Goal: Task Accomplishment & Management: Complete application form

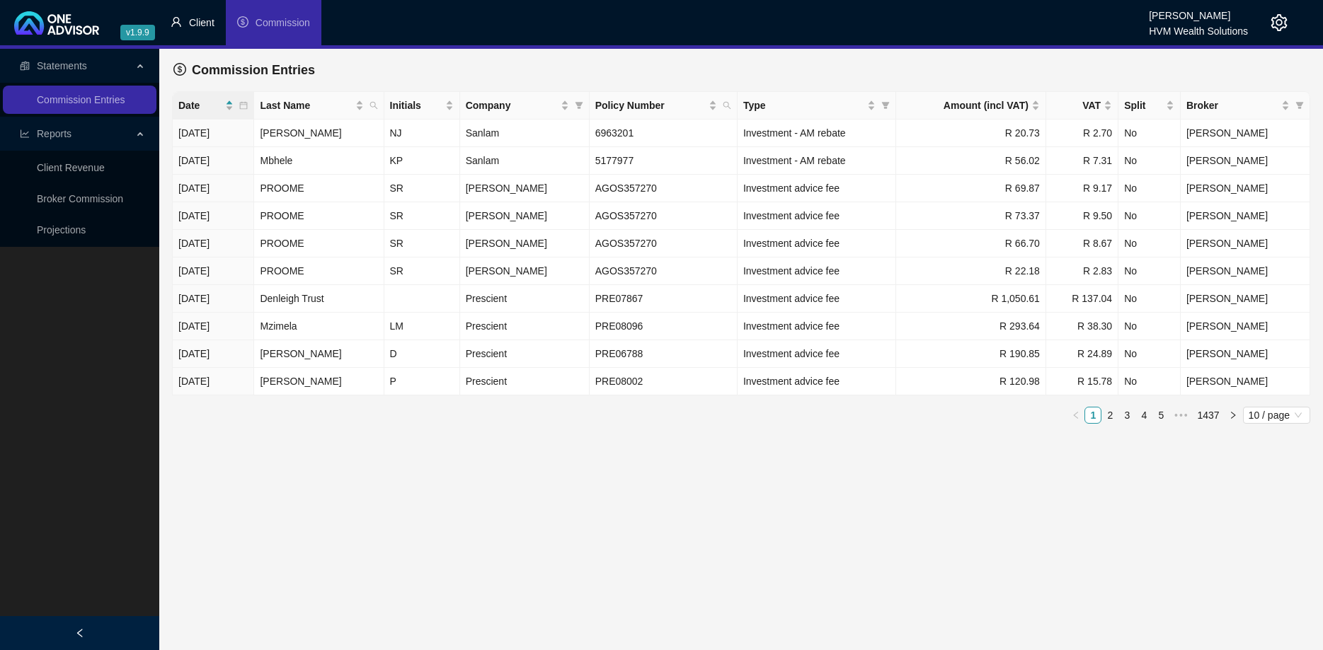
click at [219, 26] on li "Client" at bounding box center [192, 22] width 67 height 45
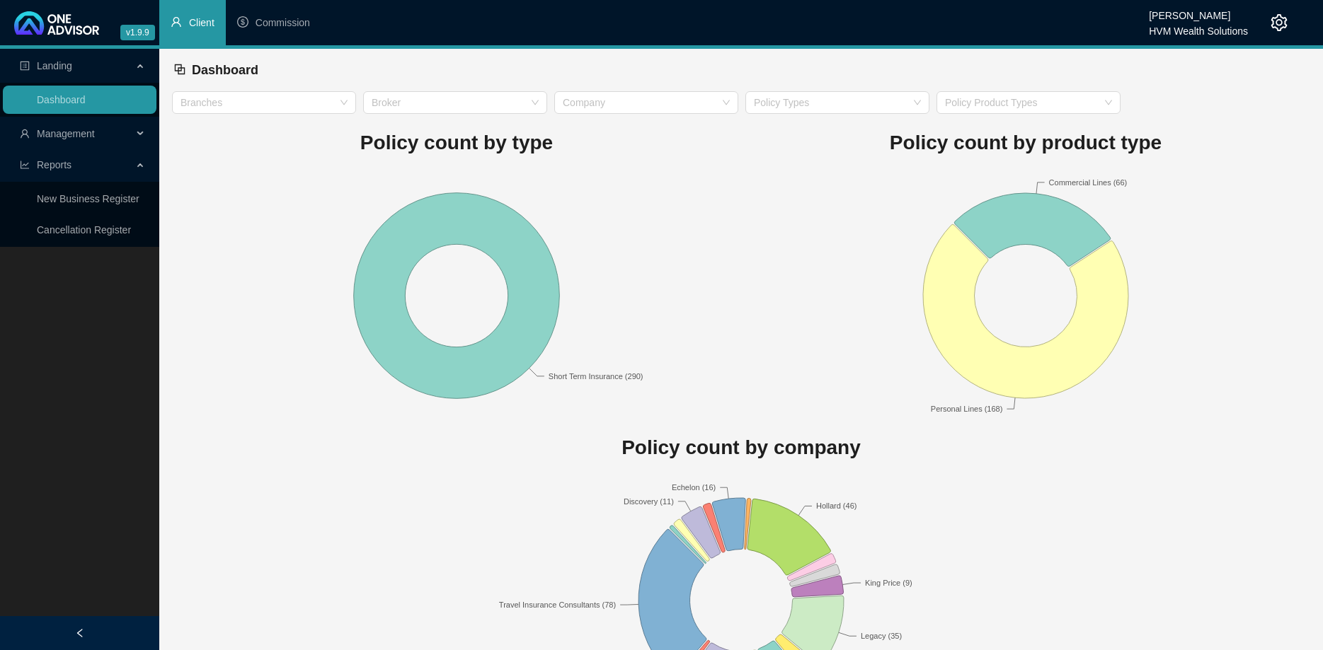
click at [133, 122] on div "Management" at bounding box center [80, 134] width 154 height 28
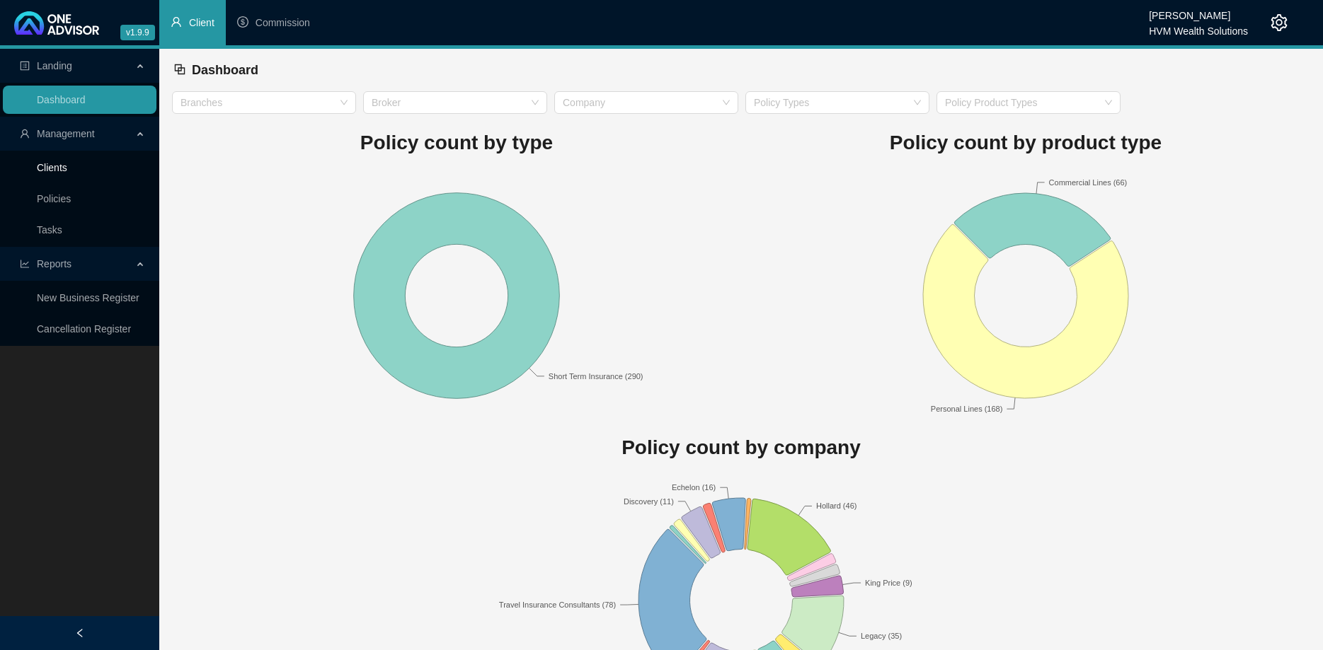
click at [67, 168] on link "Clients" at bounding box center [52, 167] width 30 height 11
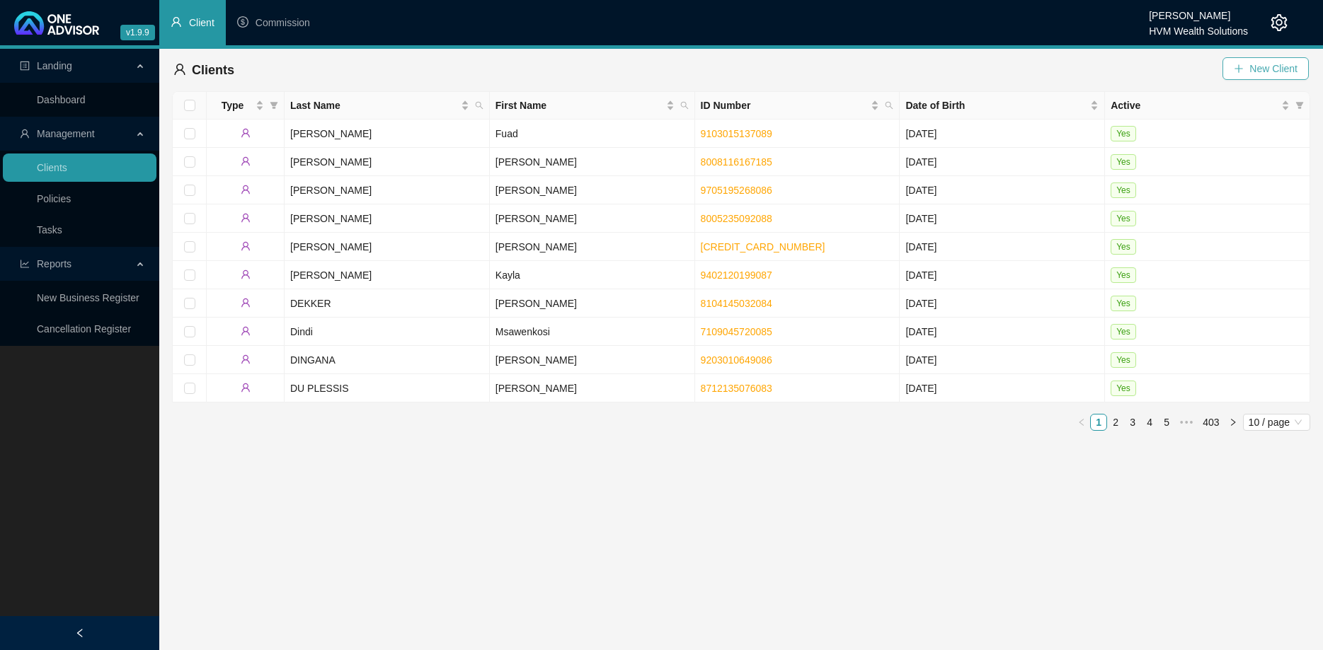
click at [1236, 73] on icon "plus" at bounding box center [1239, 69] width 10 height 10
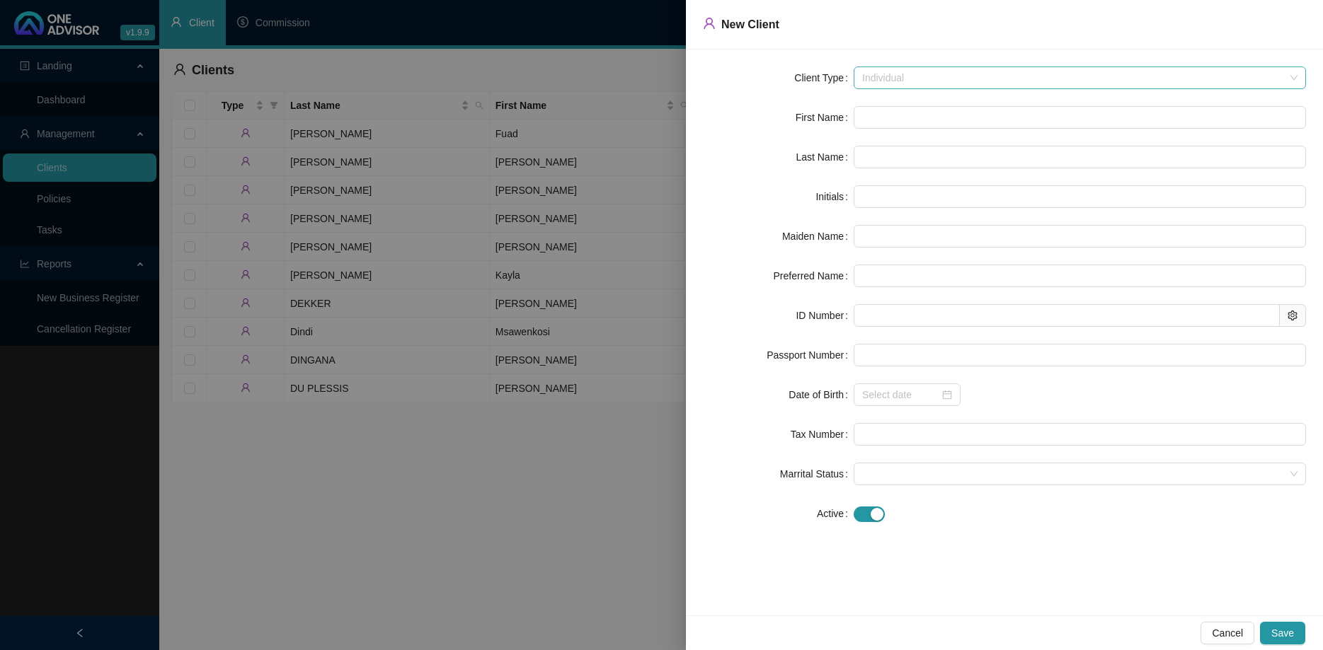
click at [905, 81] on span "Individual" at bounding box center [1079, 77] width 435 height 21
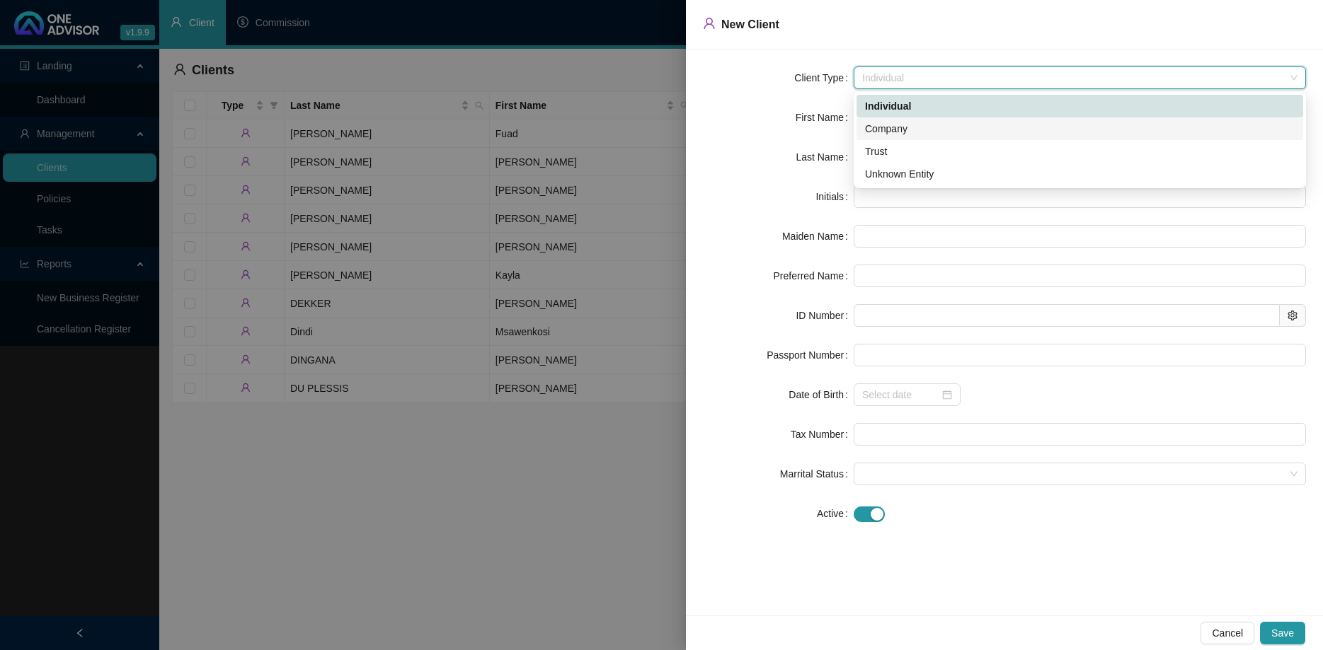
click at [907, 133] on div "Company" at bounding box center [1080, 129] width 430 height 16
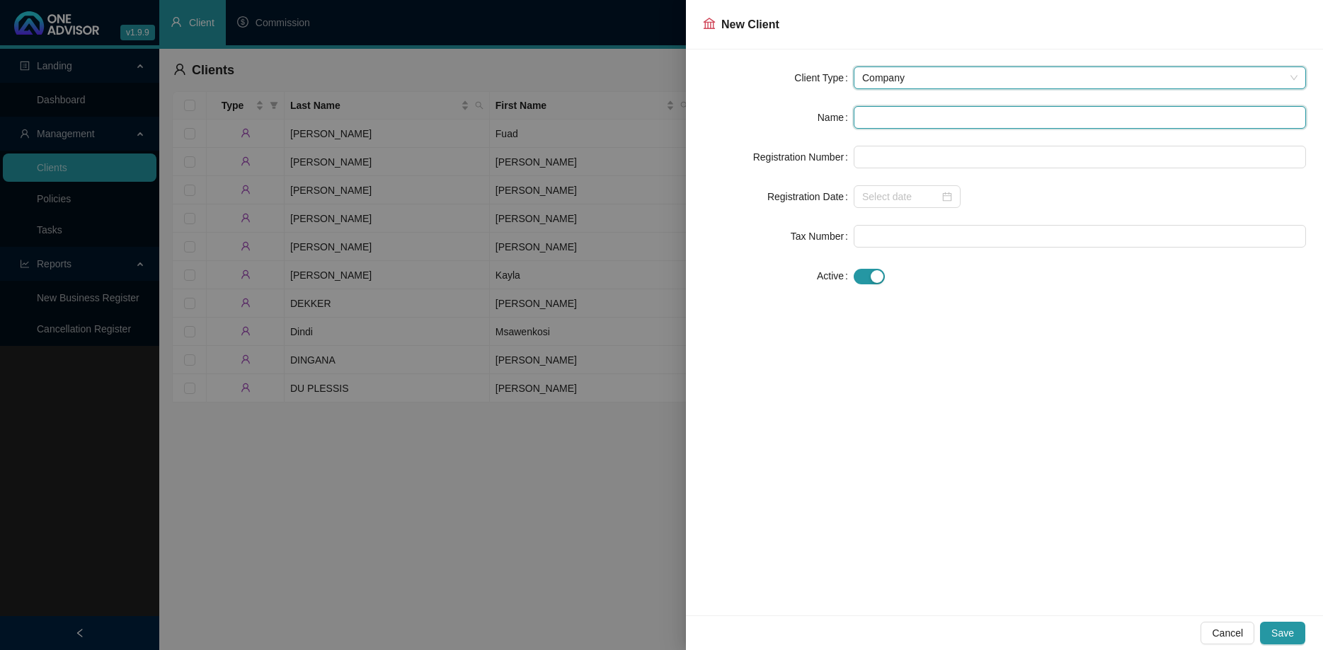
click at [907, 115] on input "text" at bounding box center [1080, 117] width 452 height 23
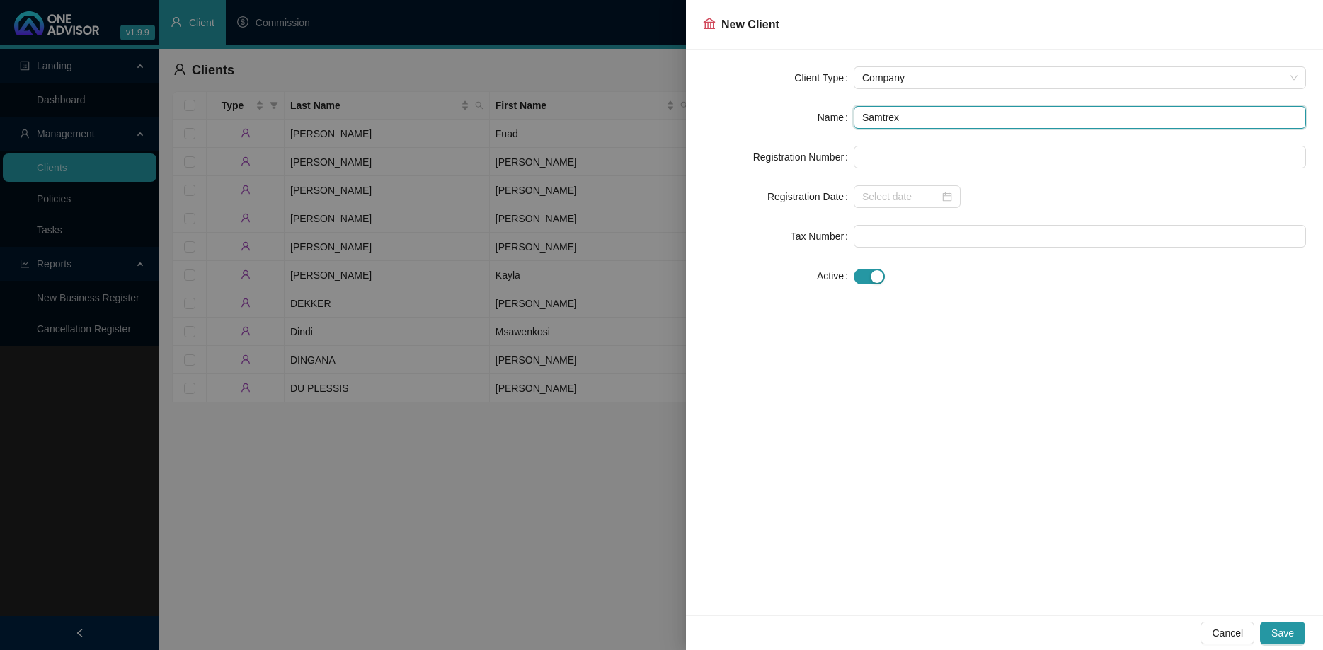
type input "Samtrex"
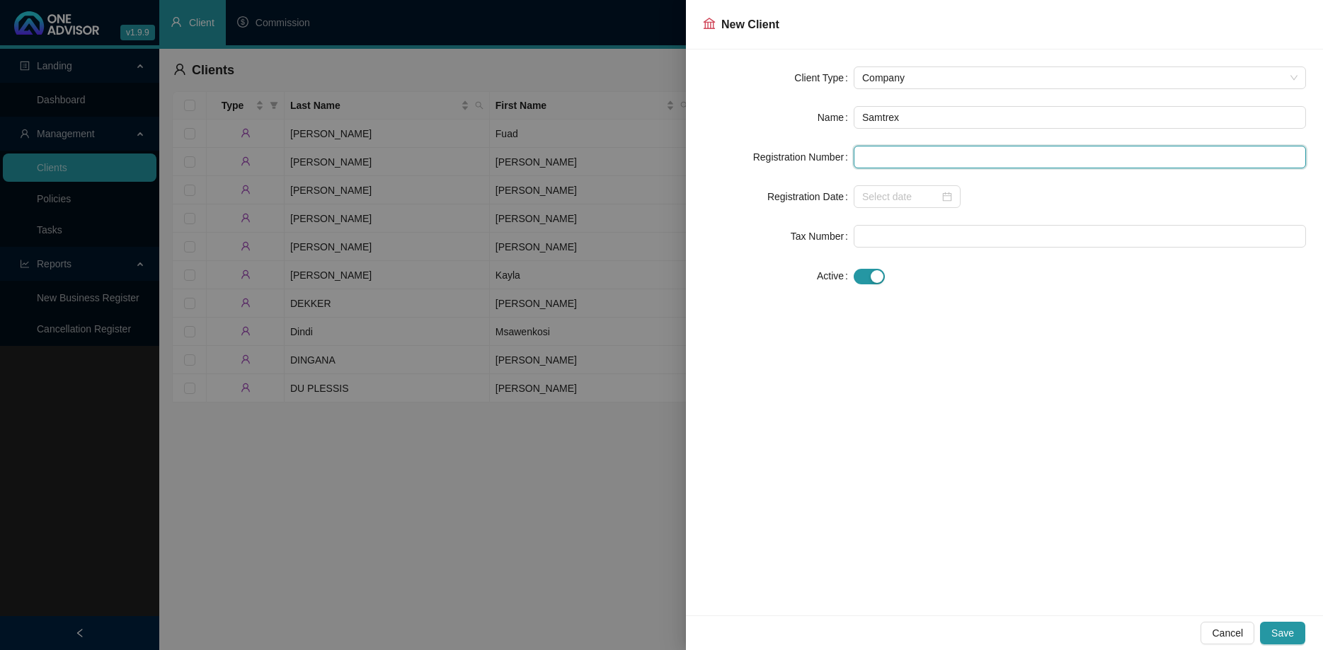
click at [960, 161] on input "text" at bounding box center [1080, 157] width 452 height 23
type input "1973/006193/07"
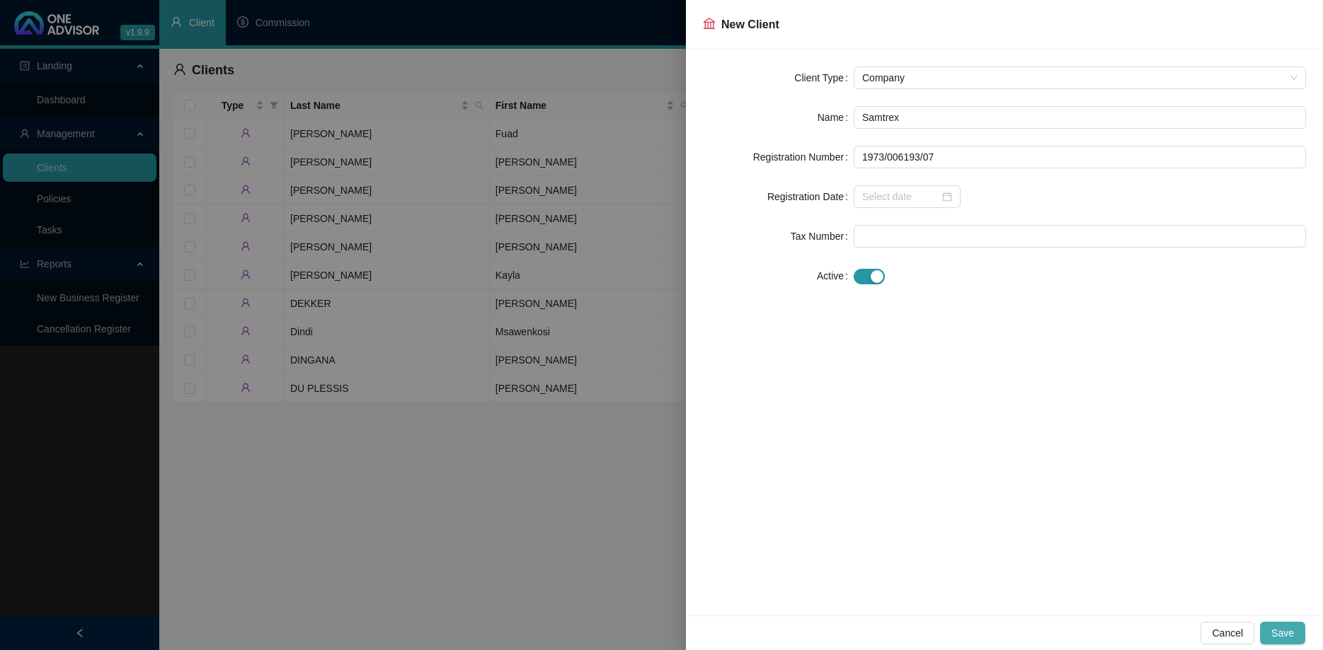
click at [1282, 631] on span "Save" at bounding box center [1282, 634] width 23 height 16
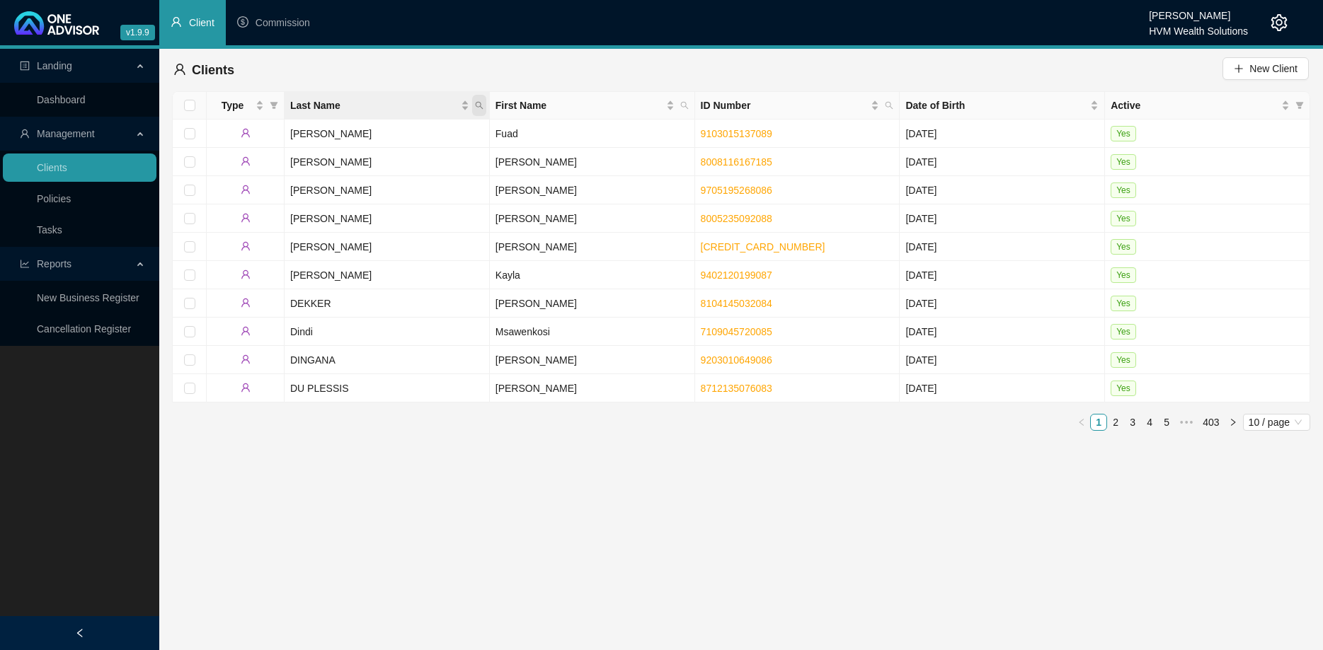
click at [483, 103] on icon "search" at bounding box center [479, 105] width 8 height 8
type input "samtrex"
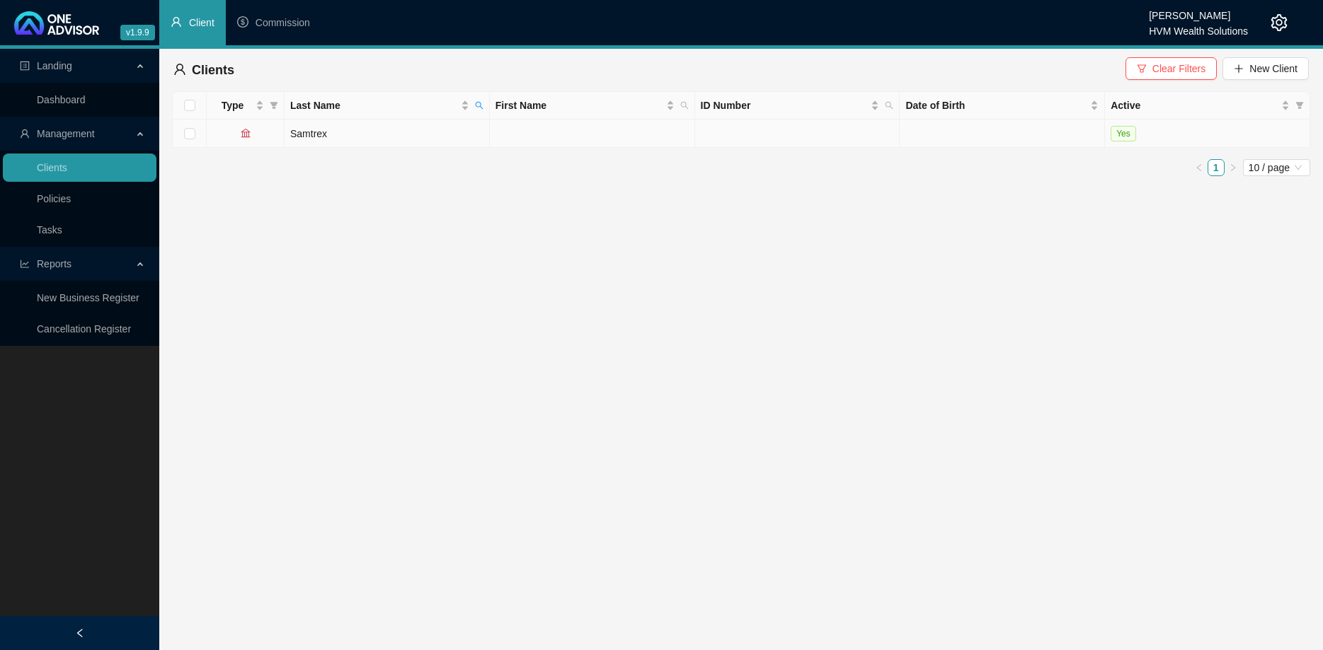
click at [345, 136] on td "Samtrex" at bounding box center [387, 134] width 205 height 28
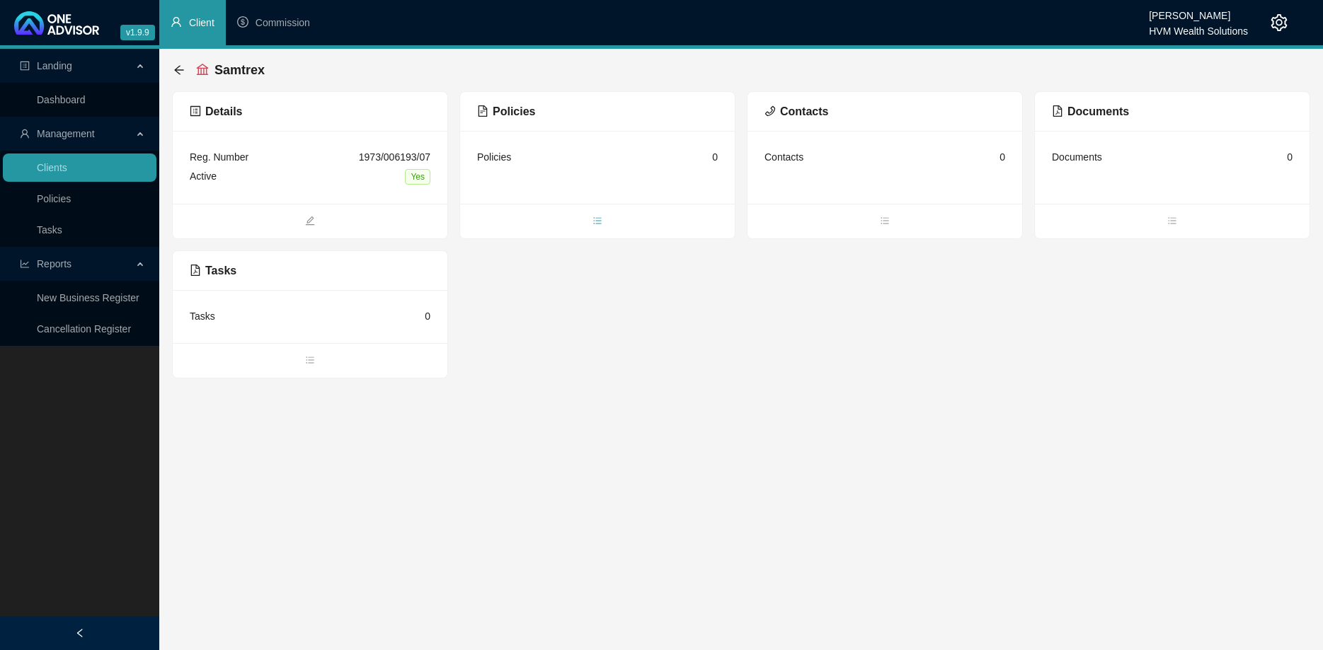
click at [608, 218] on span "bars" at bounding box center [597, 222] width 275 height 16
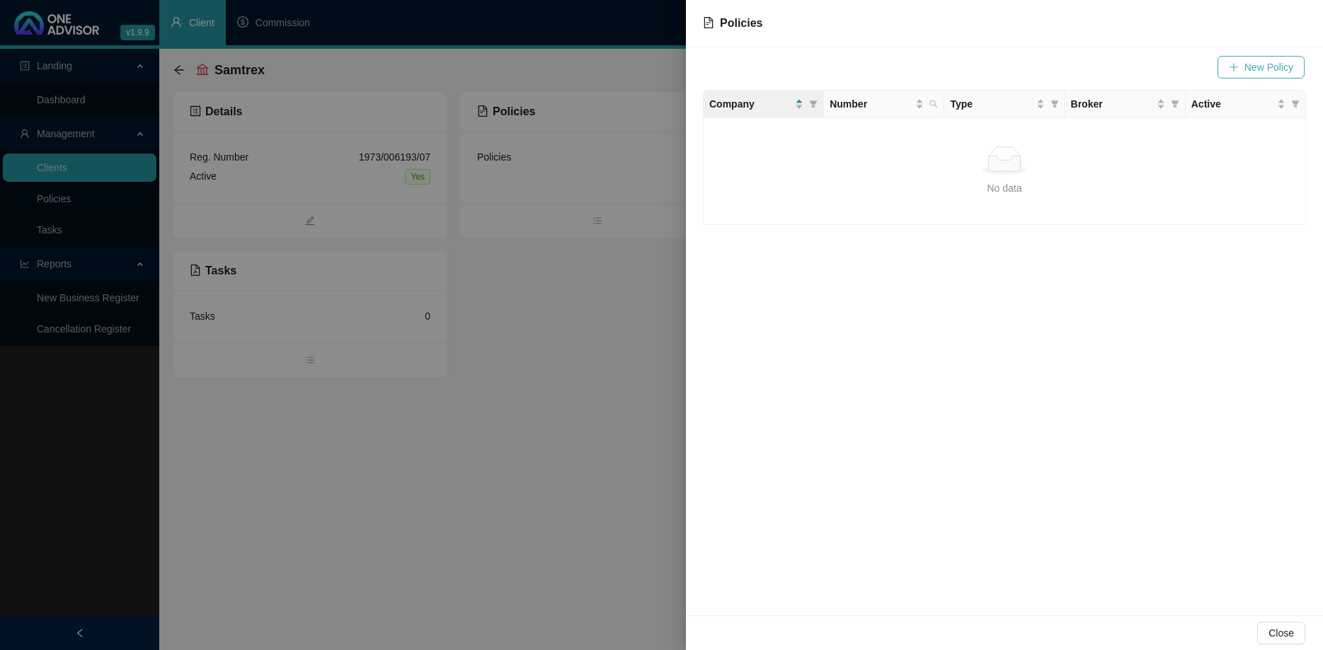
click at [1248, 66] on span "New Policy" at bounding box center [1268, 67] width 49 height 16
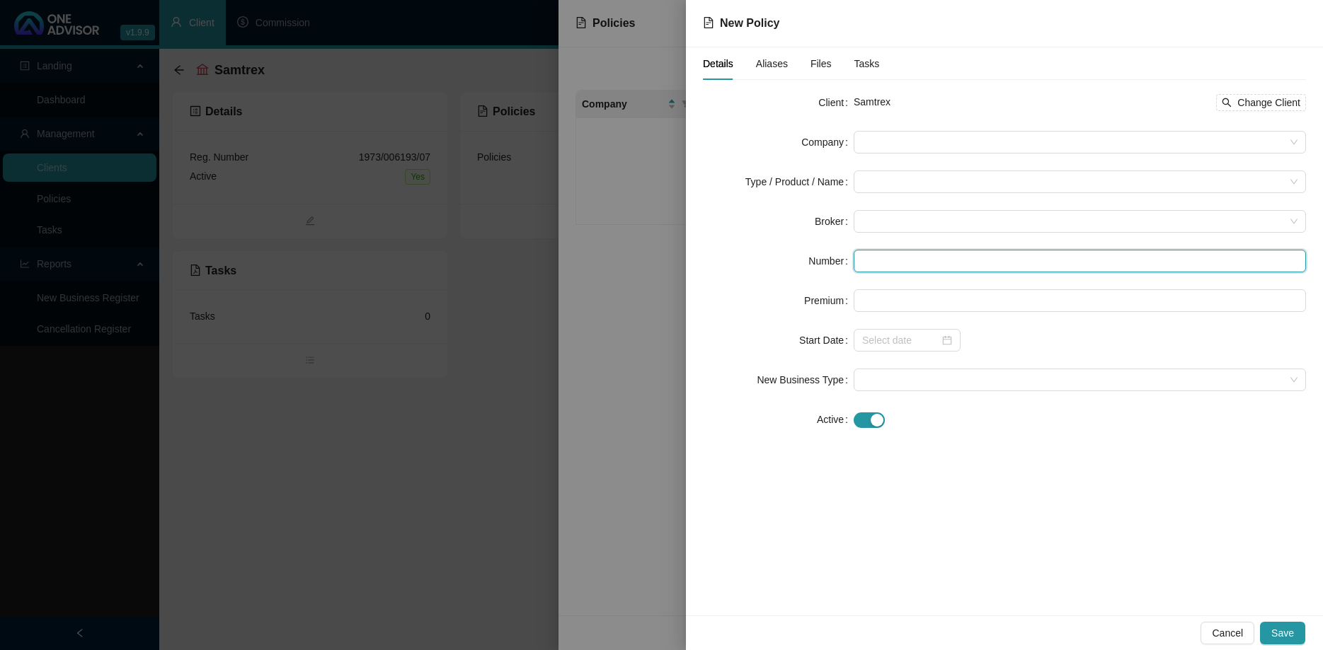
click at [917, 262] on input "text" at bounding box center [1080, 261] width 452 height 23
paste input "NUM14002488MC"
click at [909, 216] on span at bounding box center [1079, 221] width 435 height 21
type input "NUM14002488MC"
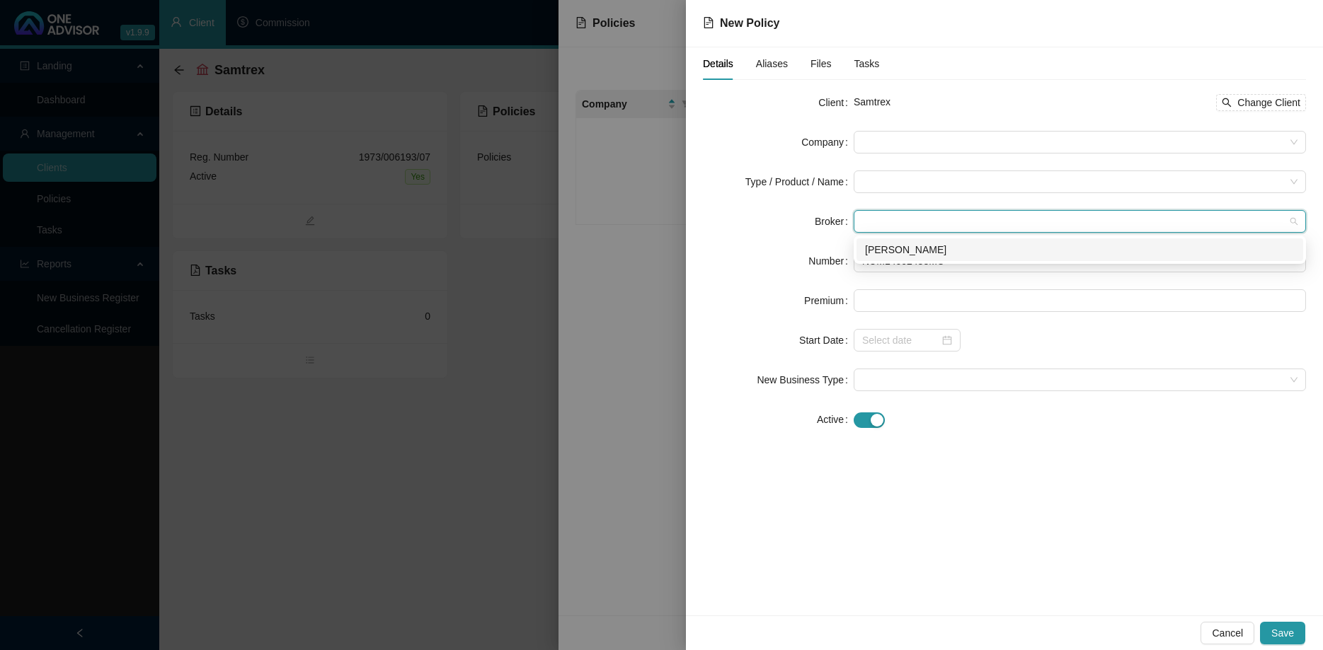
click at [907, 253] on div "[PERSON_NAME]" at bounding box center [1080, 250] width 430 height 16
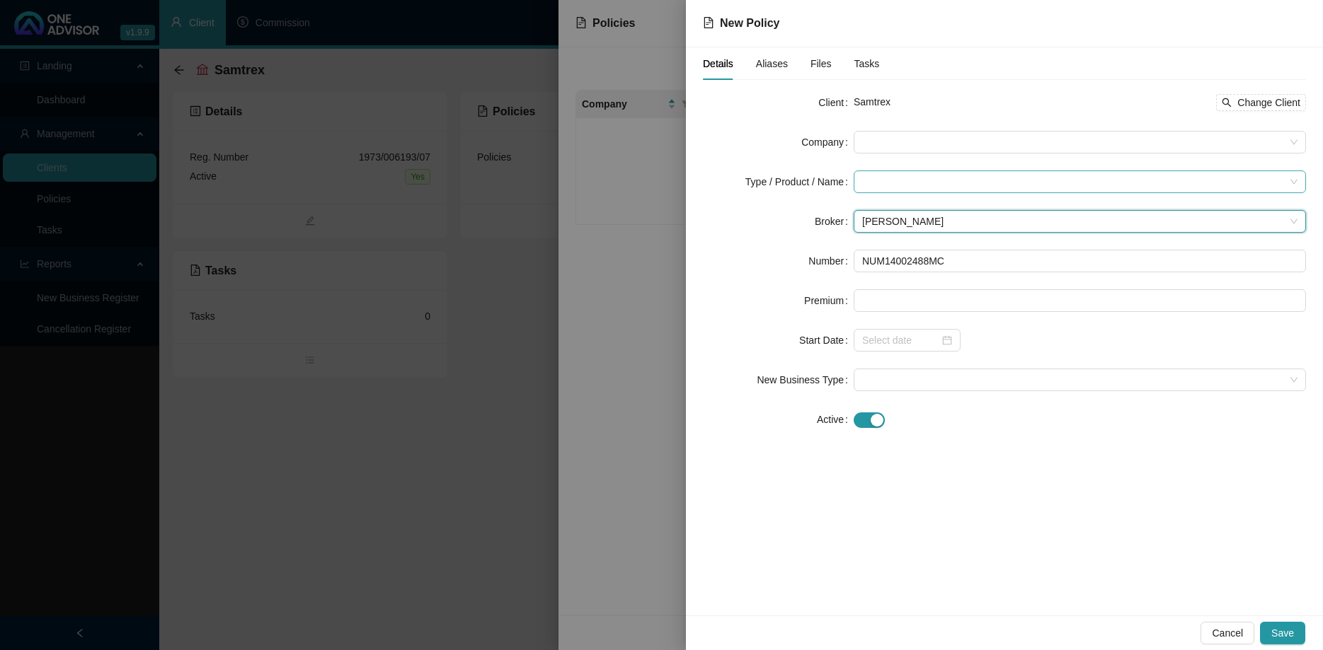
click at [895, 189] on input "search" at bounding box center [1073, 181] width 423 height 21
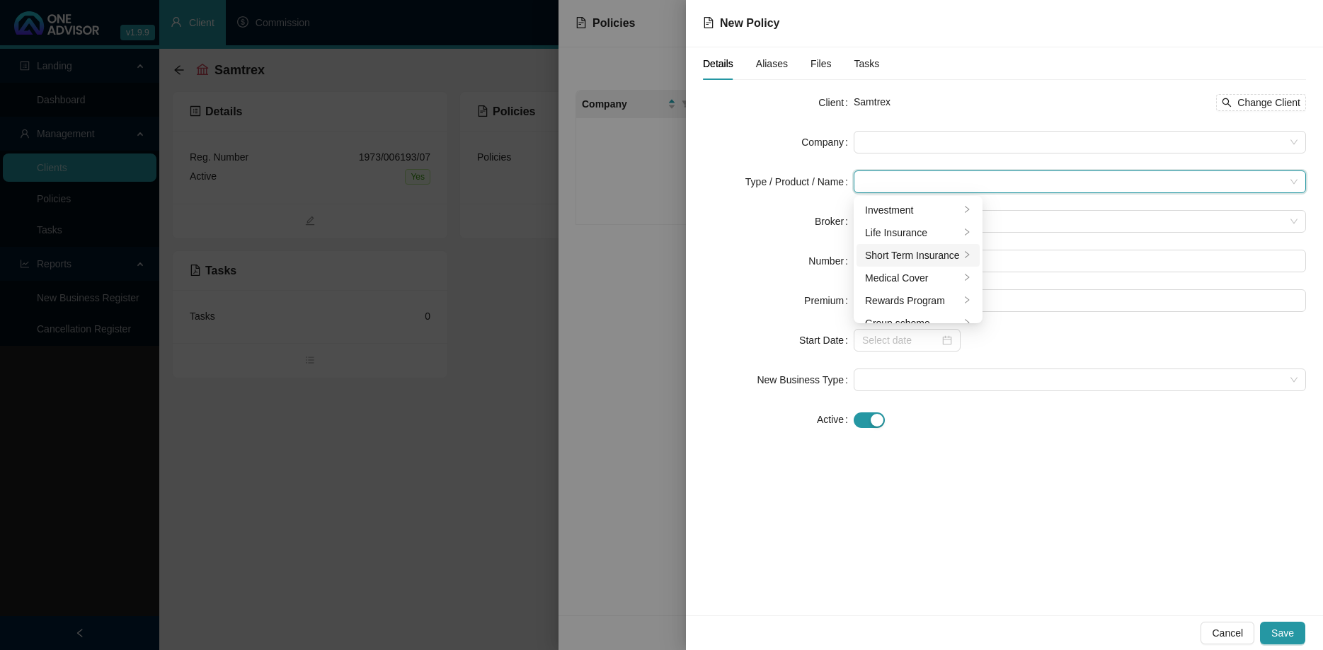
click at [909, 251] on div "Short Term Insurance" at bounding box center [912, 256] width 95 height 16
click at [1014, 214] on div "Commercial Lines" at bounding box center [1040, 210] width 79 height 16
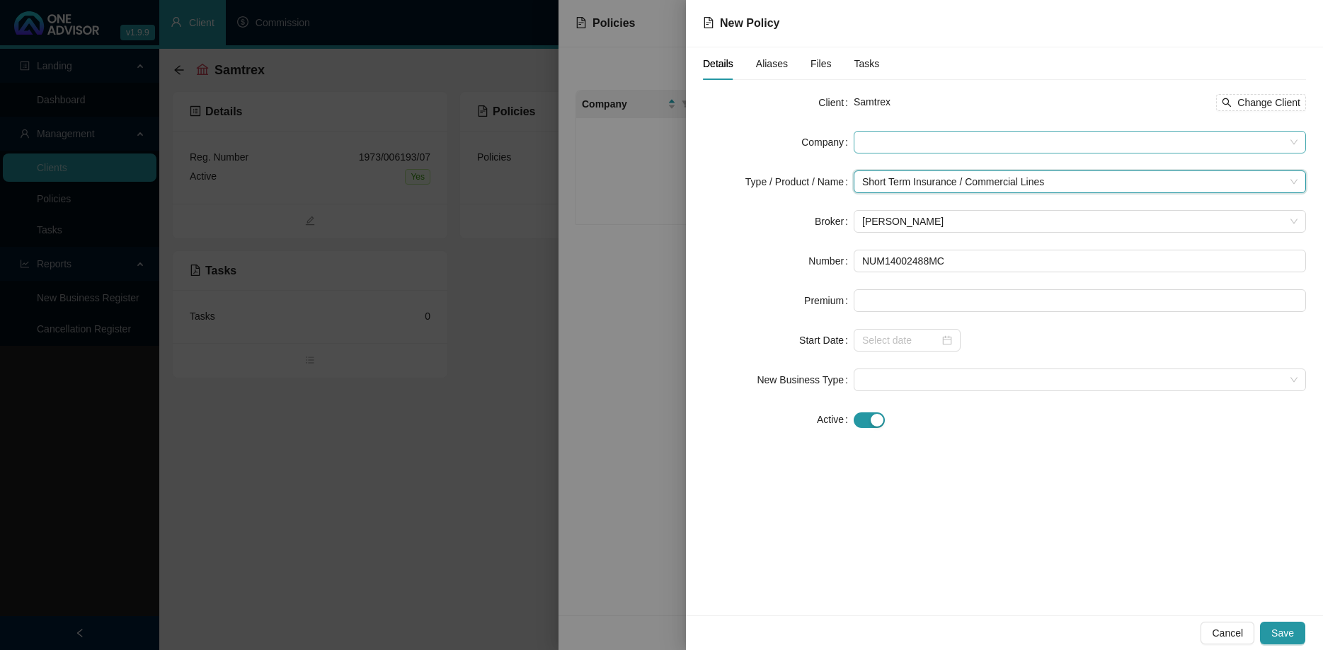
click at [894, 141] on span at bounding box center [1079, 142] width 435 height 21
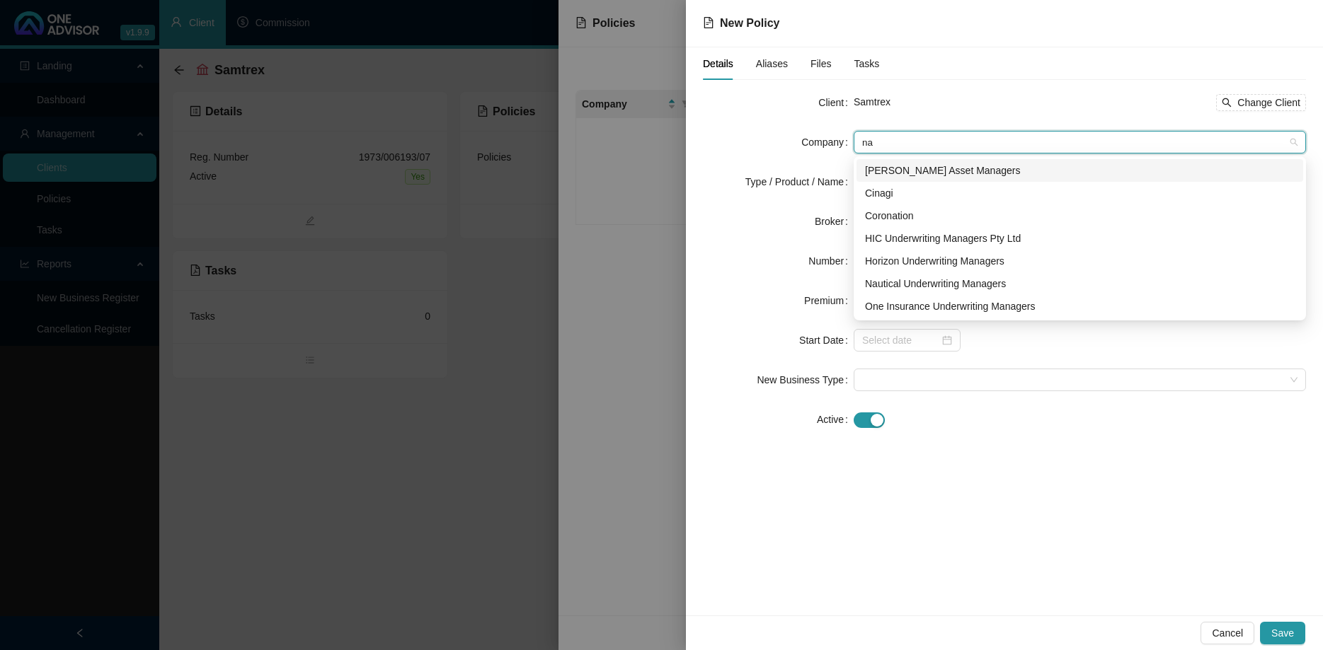
type input "nau"
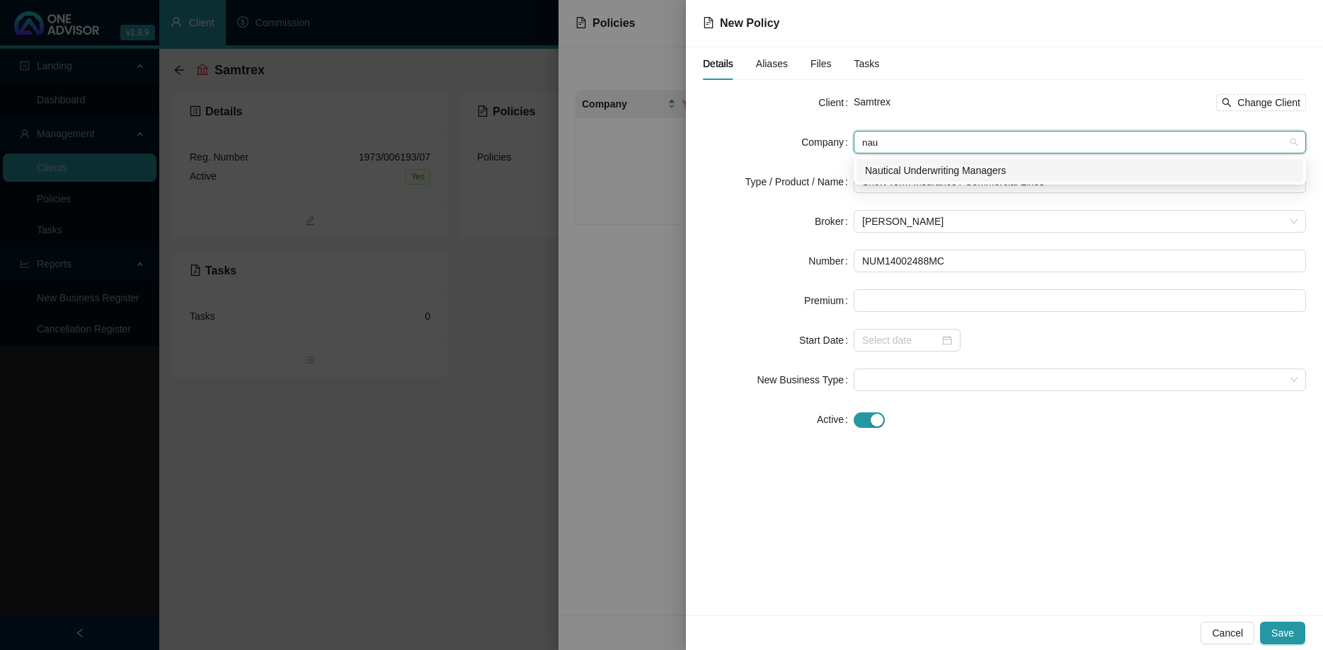
click at [896, 167] on div "Nautical Underwriting Managers" at bounding box center [1080, 171] width 430 height 16
click at [941, 344] on div at bounding box center [907, 341] width 90 height 16
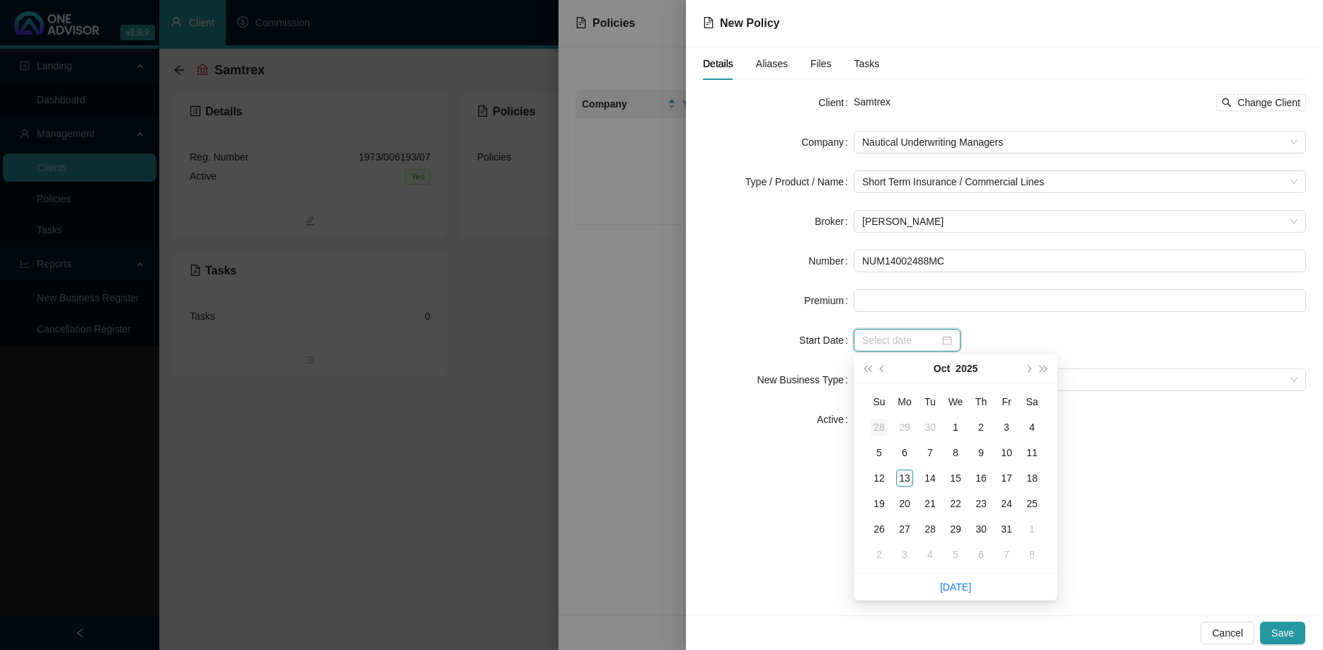
type input "[DATE]"
click at [881, 374] on button "prev-year" at bounding box center [883, 369] width 16 height 28
type input "[DATE]"
click at [905, 424] on div "1" at bounding box center [904, 427] width 17 height 17
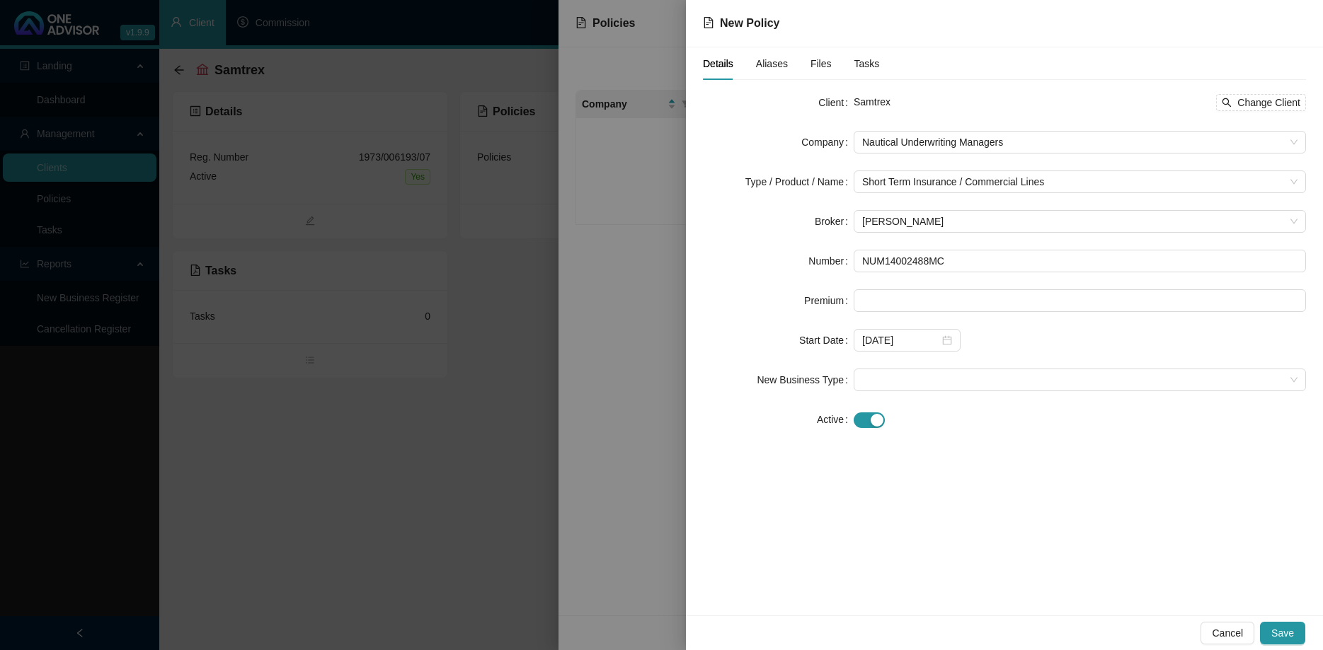
click at [934, 367] on form "Client Samtrex Change Client Company Nautical Underwriting Managers Type / Prod…" at bounding box center [1004, 261] width 603 height 340
click at [934, 381] on span at bounding box center [1079, 379] width 435 height 21
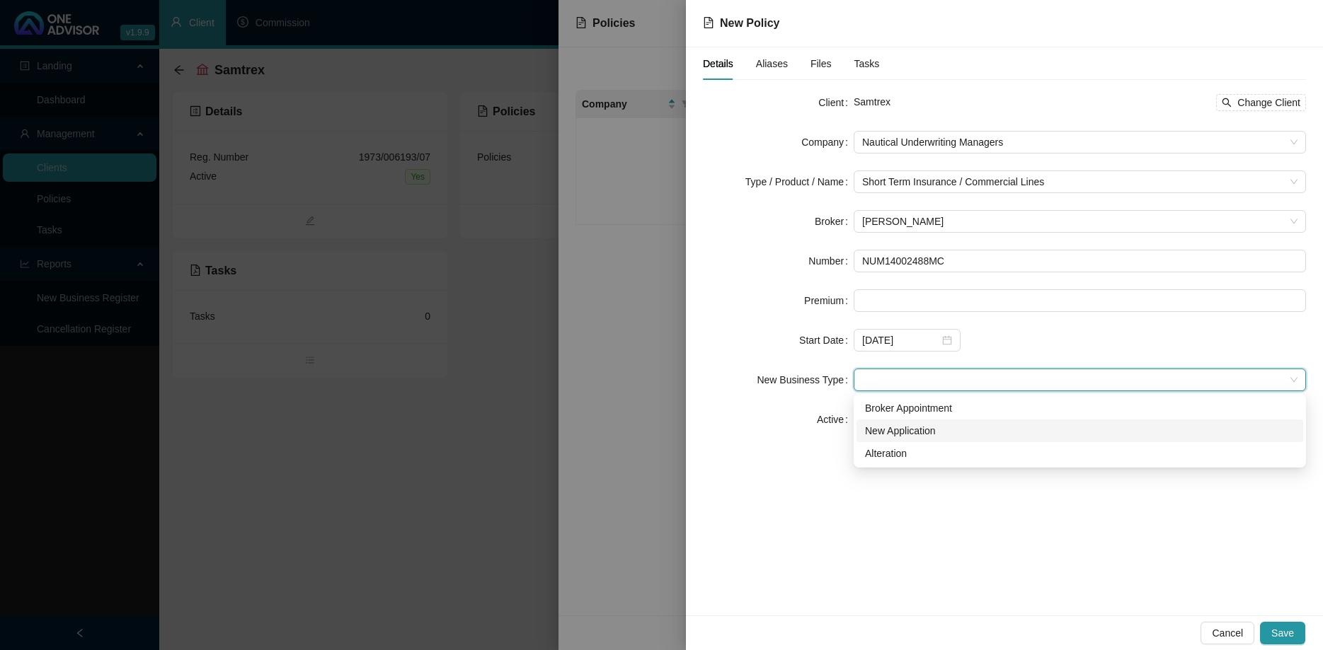
click at [944, 431] on div "New Application" at bounding box center [1080, 431] width 430 height 16
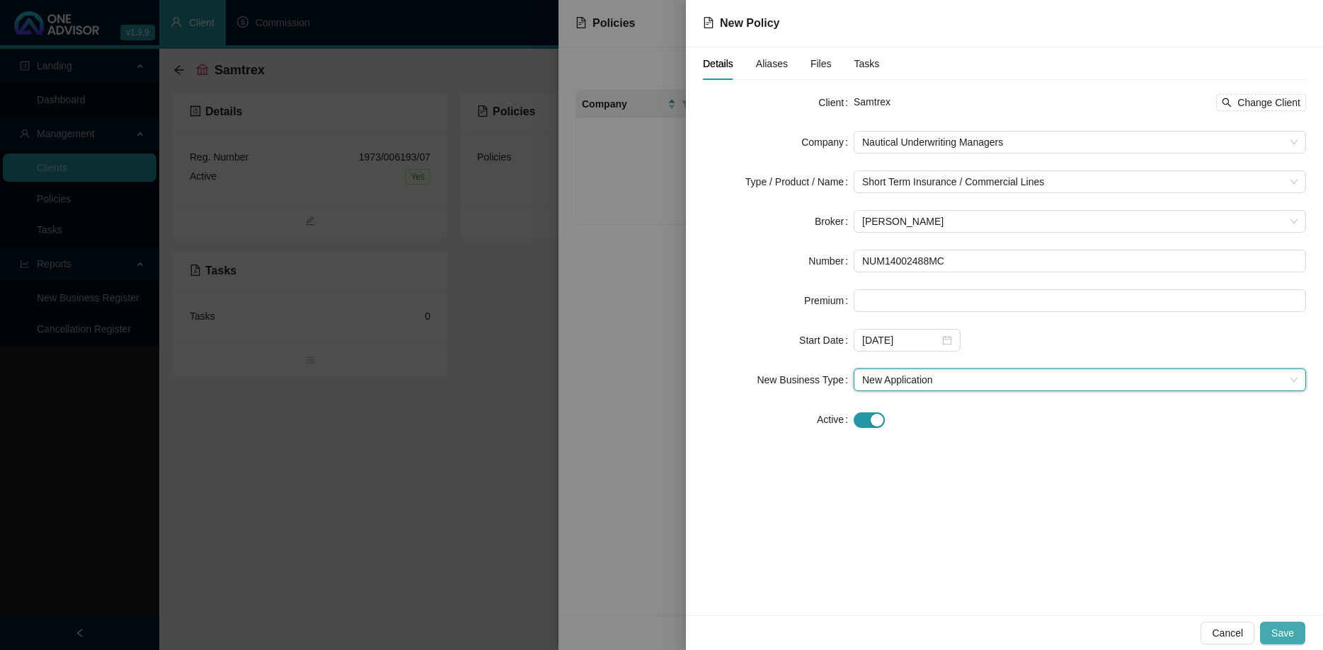
click at [1299, 626] on button "Save" at bounding box center [1282, 633] width 45 height 23
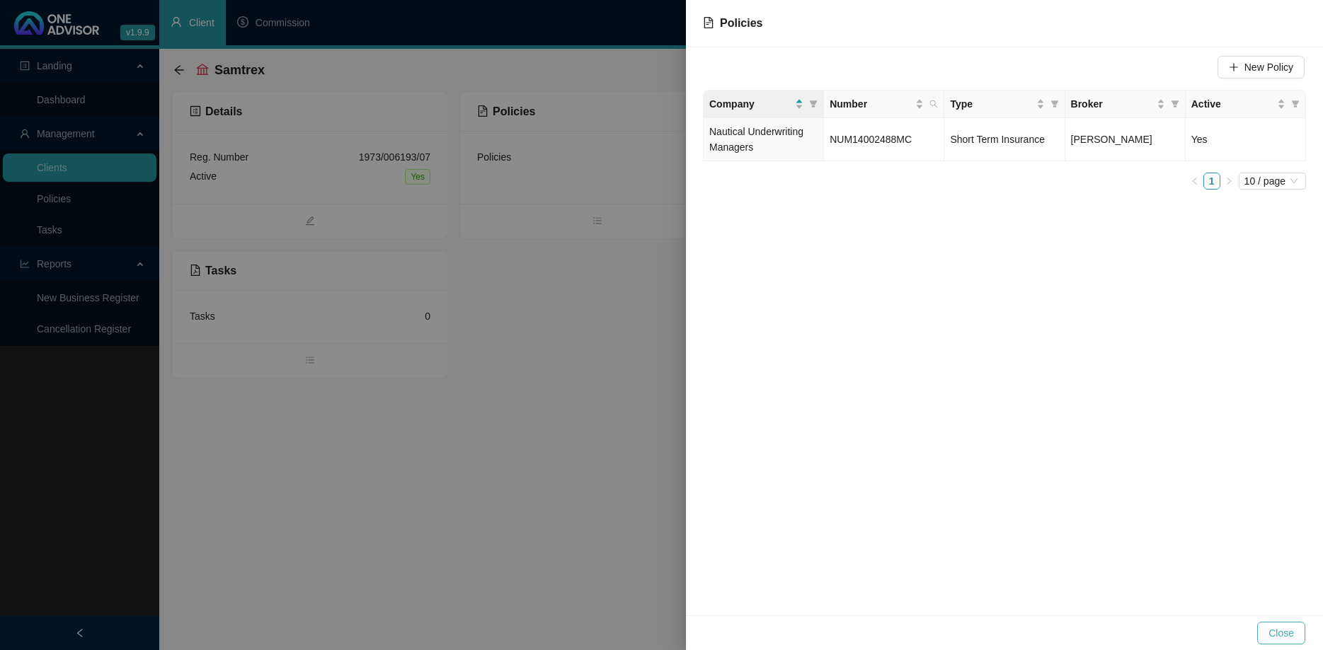
click at [1289, 629] on span "Close" at bounding box center [1280, 634] width 25 height 16
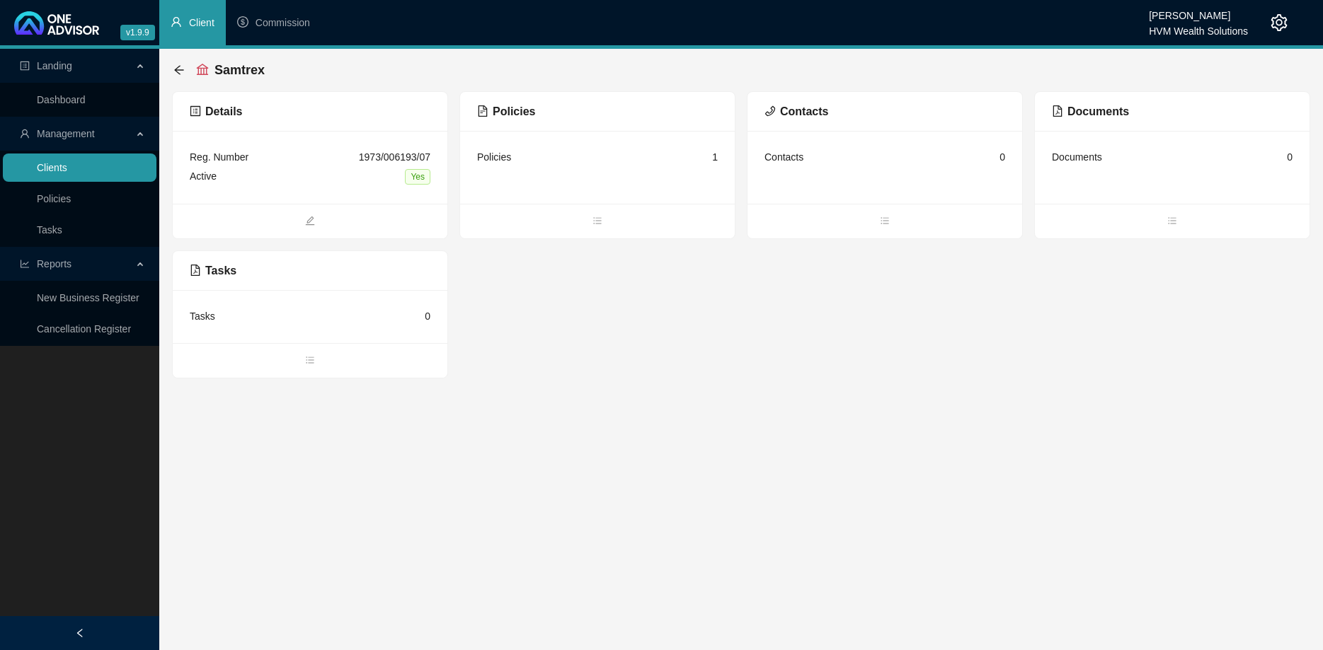
click at [67, 163] on link "Clients" at bounding box center [52, 167] width 30 height 11
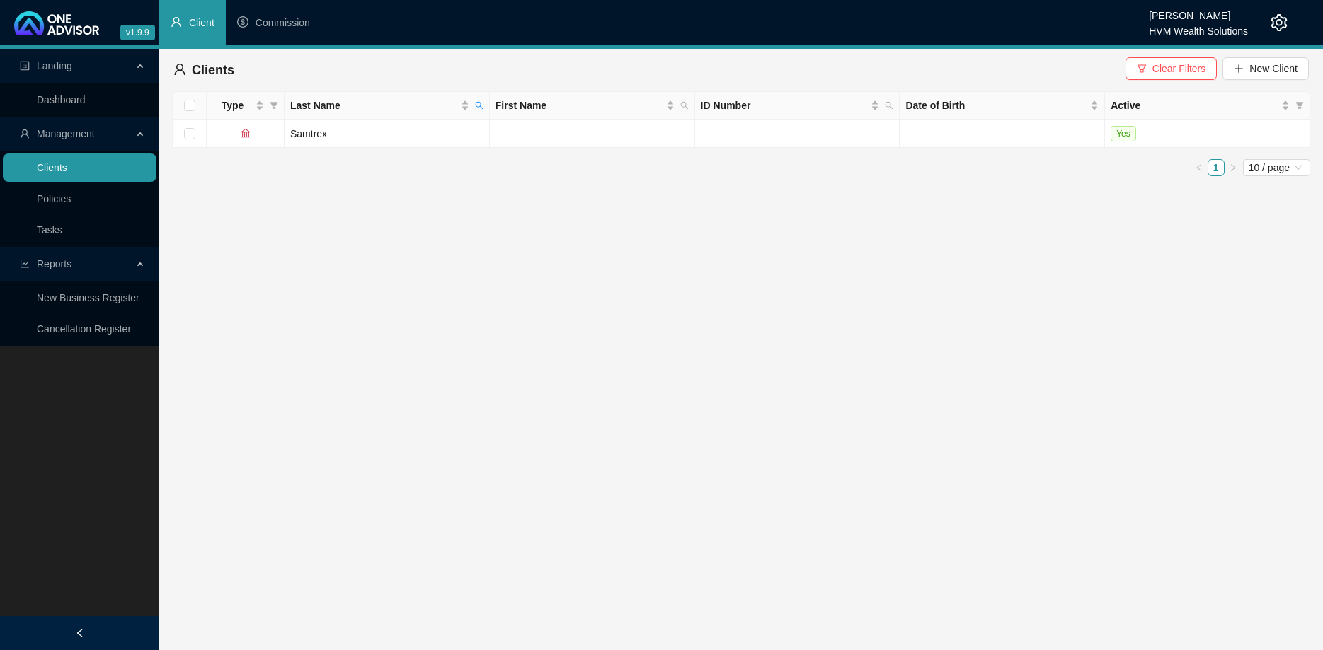
click at [67, 163] on link "Clients" at bounding box center [52, 167] width 30 height 11
click at [1236, 71] on icon "plus" at bounding box center [1239, 69] width 10 height 10
click at [1189, 67] on div "New Client Client Type Individual First Name Last Name Initials Maiden Name Pre…" at bounding box center [661, 325] width 1323 height 650
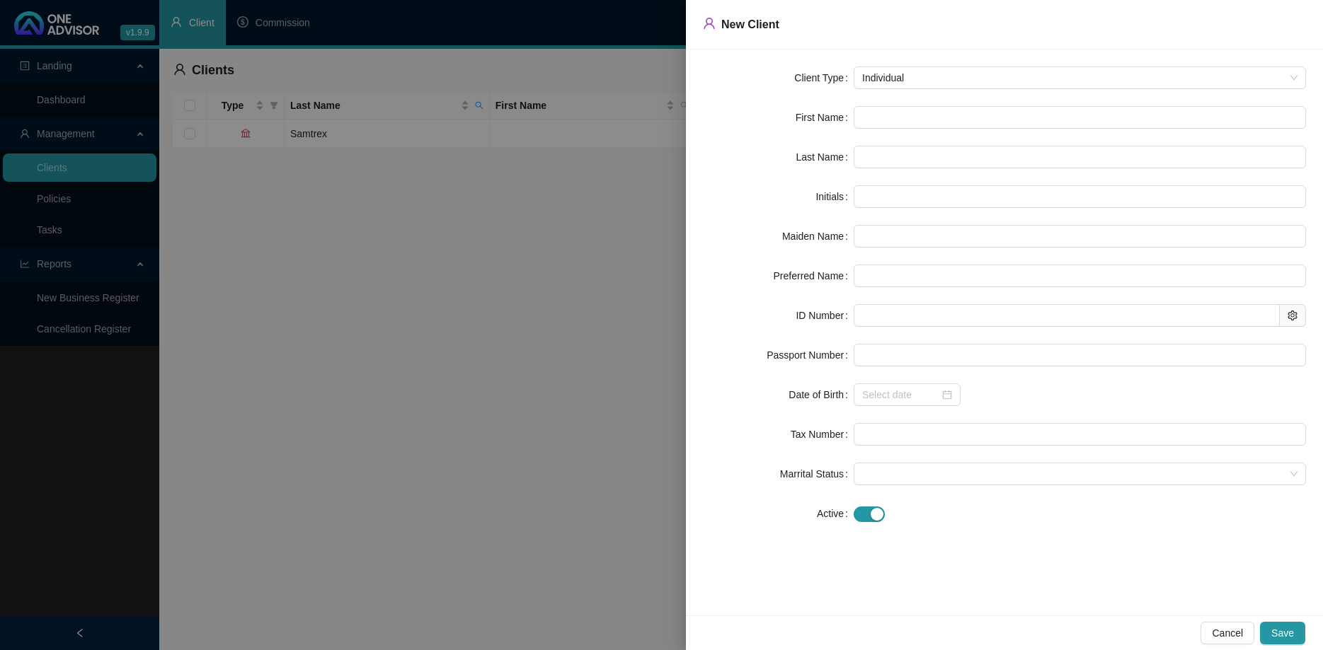
click at [593, 223] on div at bounding box center [661, 325] width 1323 height 650
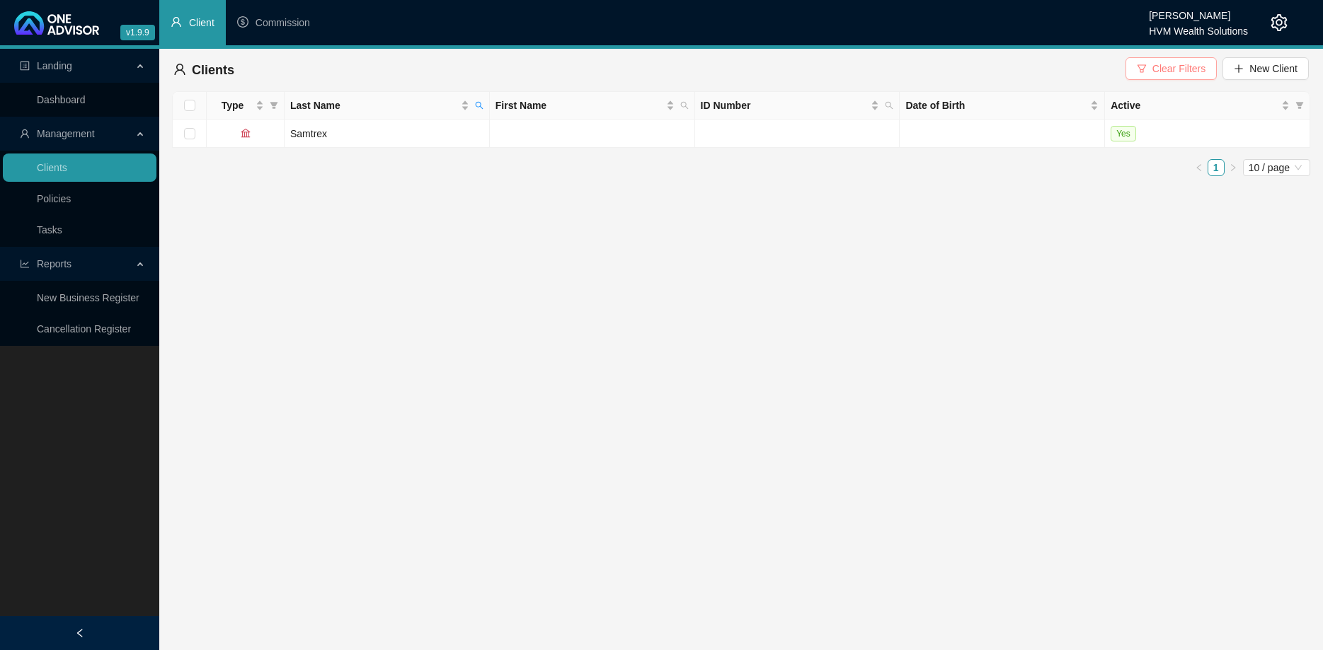
click at [1195, 62] on span "Clear Filters" at bounding box center [1178, 69] width 53 height 16
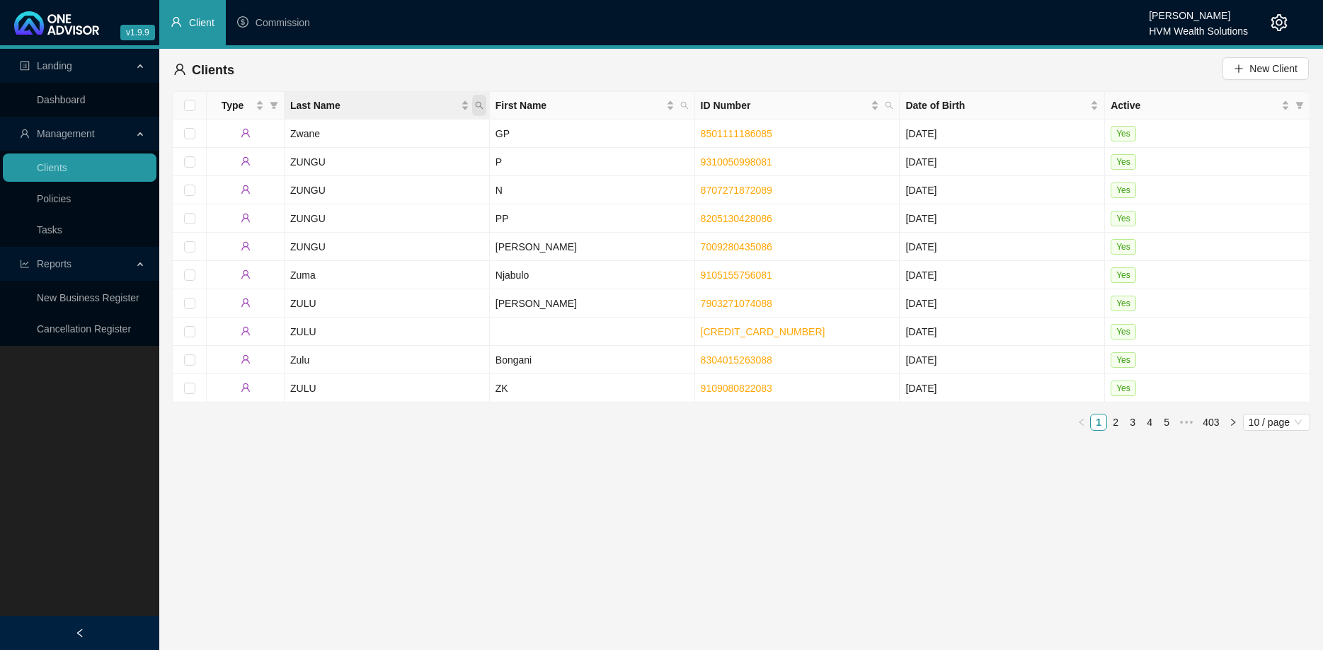
click at [479, 99] on span "Last Name" at bounding box center [479, 105] width 14 height 21
type input "popo"
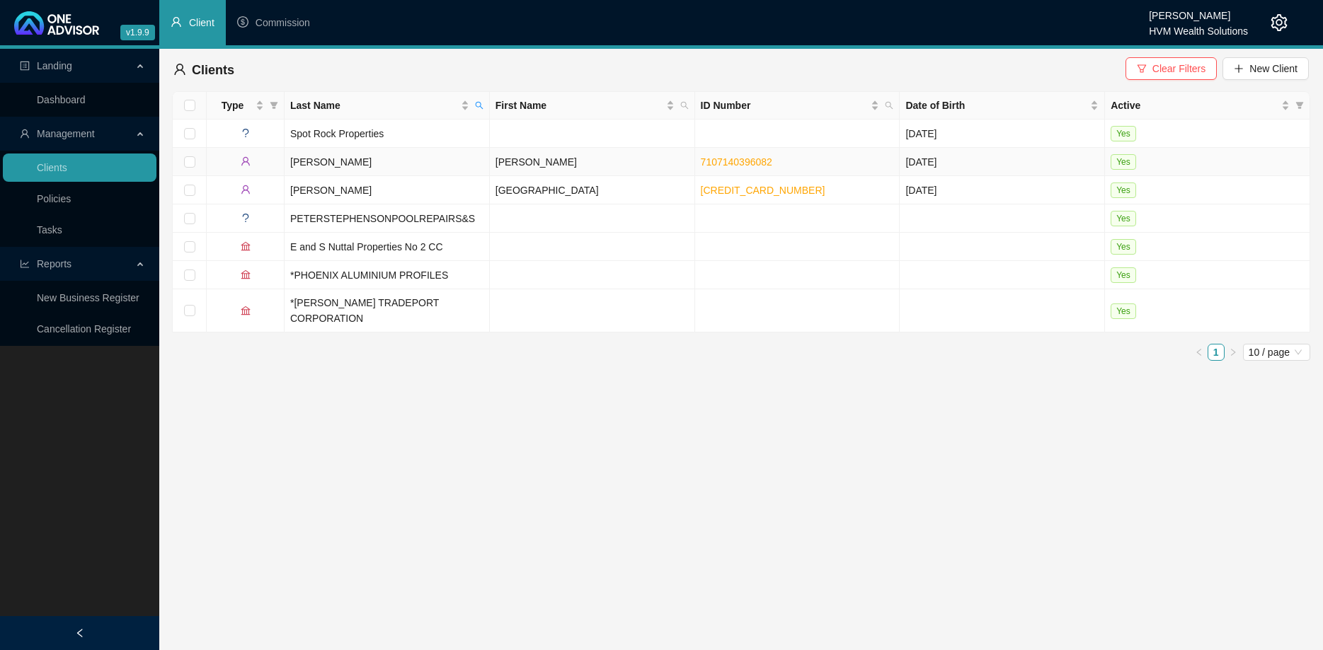
click at [389, 165] on td "[PERSON_NAME]" at bounding box center [387, 162] width 205 height 28
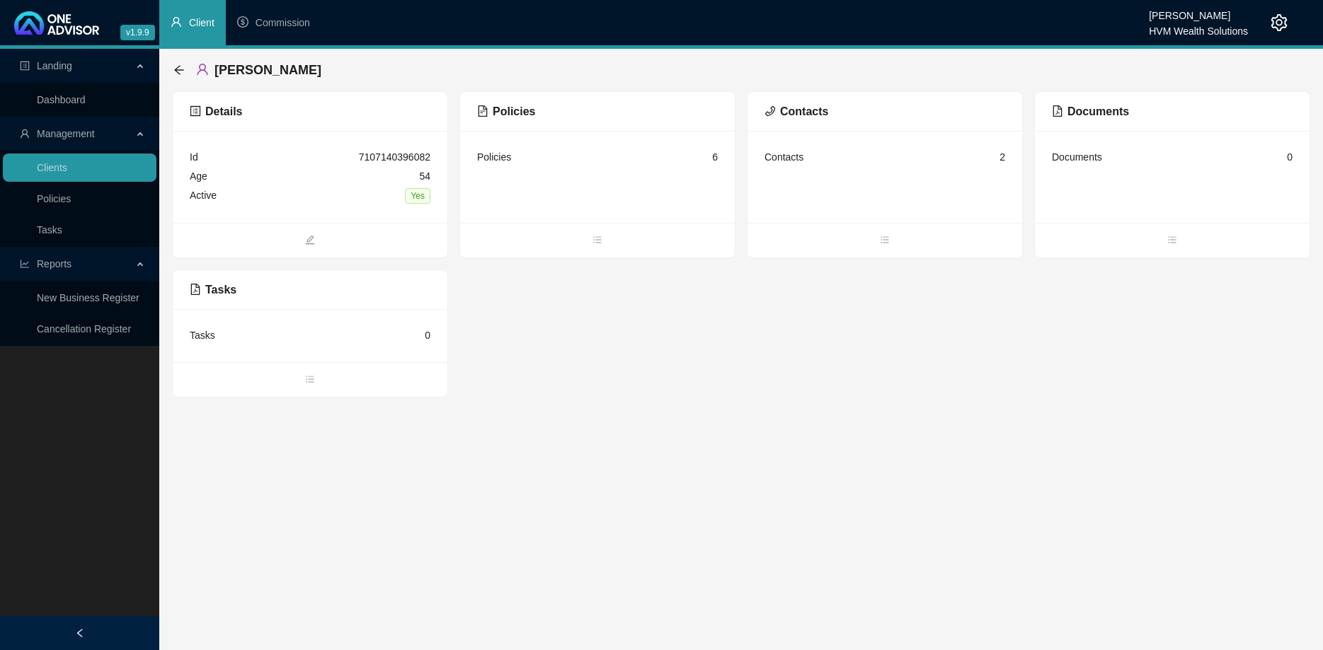
click at [602, 233] on span at bounding box center [597, 240] width 275 height 17
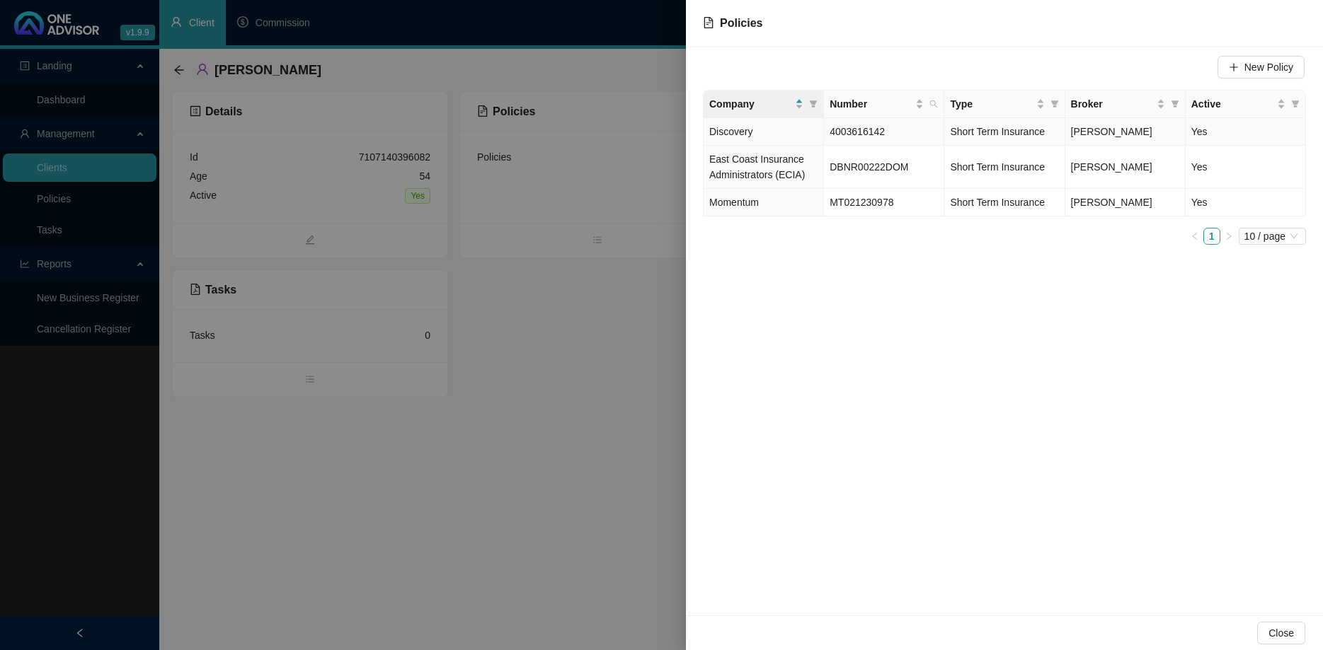
click at [972, 137] on span "Short Term Insurance" at bounding box center [997, 131] width 95 height 11
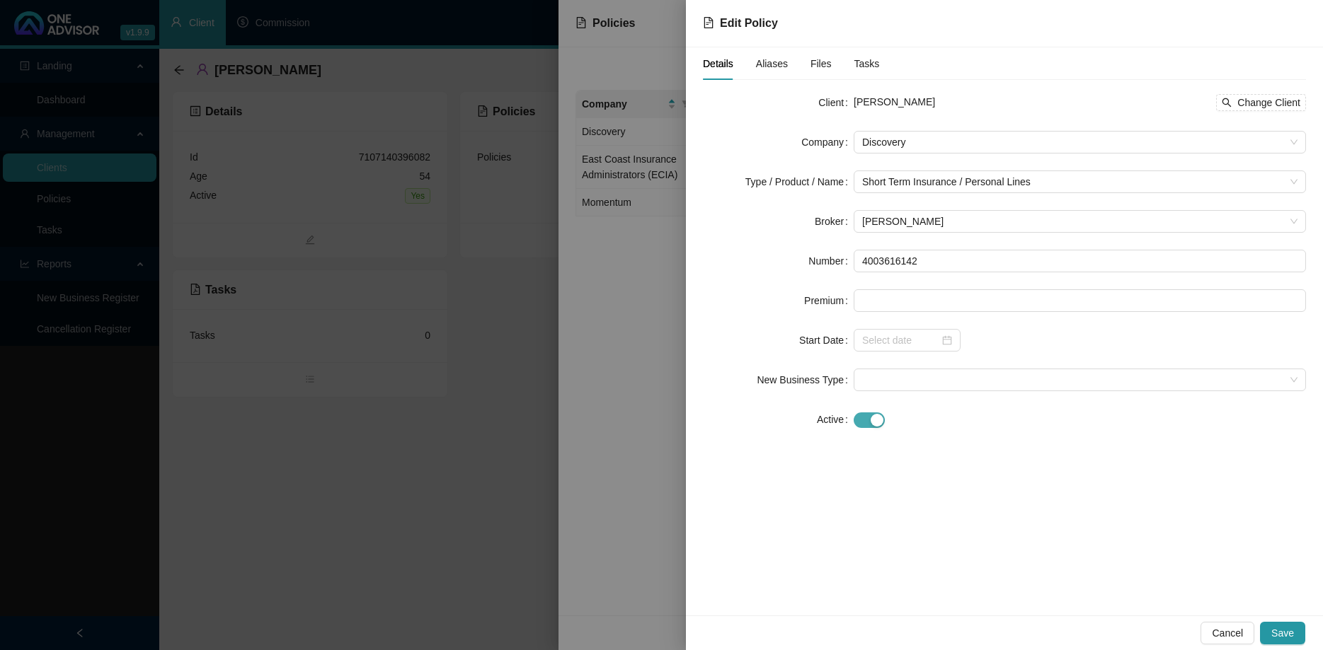
click at [872, 415] on div "button" at bounding box center [877, 420] width 13 height 13
click at [1281, 627] on span "Save" at bounding box center [1282, 634] width 23 height 16
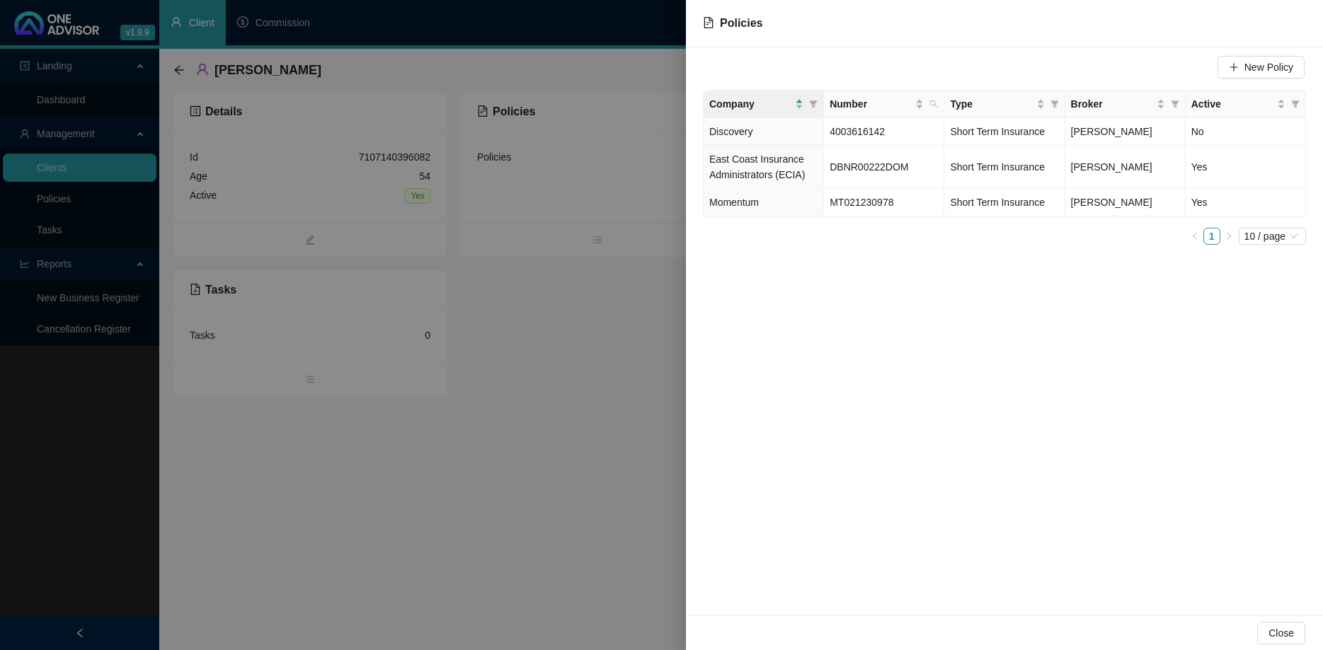
click at [874, 170] on span "DBNR00222DOM" at bounding box center [869, 166] width 79 height 11
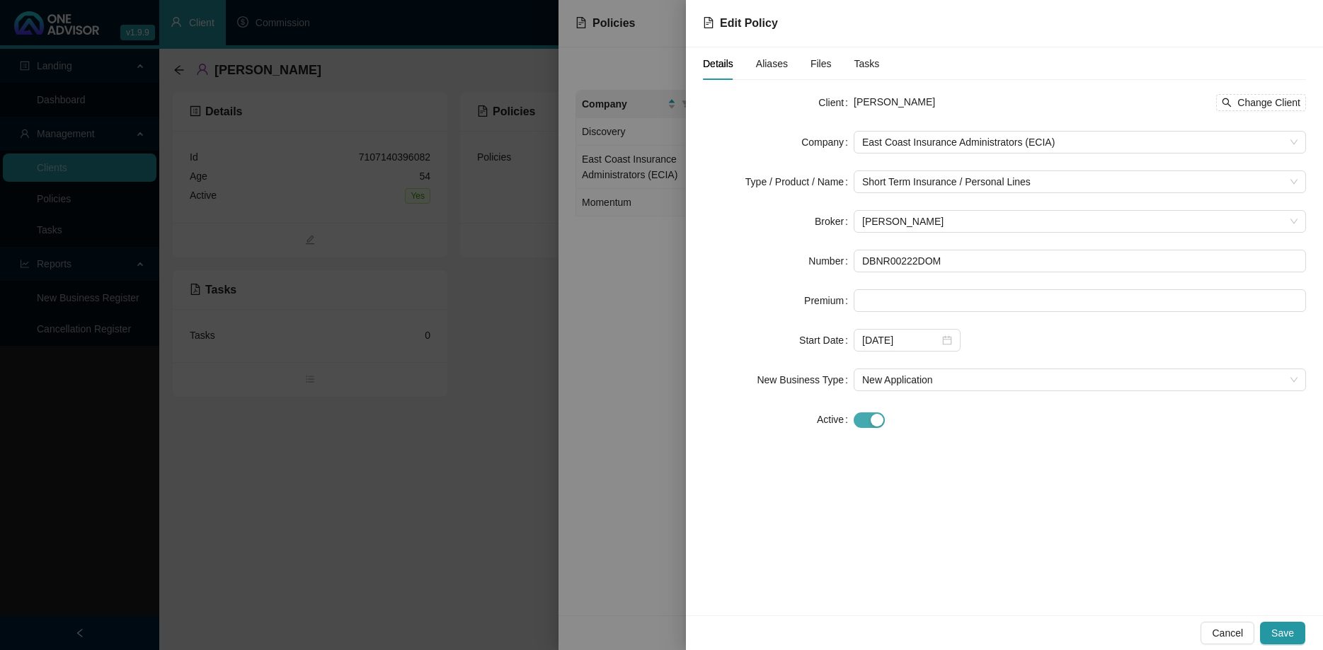
click at [874, 423] on div "button" at bounding box center [877, 420] width 13 height 13
click at [1285, 626] on span "Save" at bounding box center [1282, 634] width 23 height 16
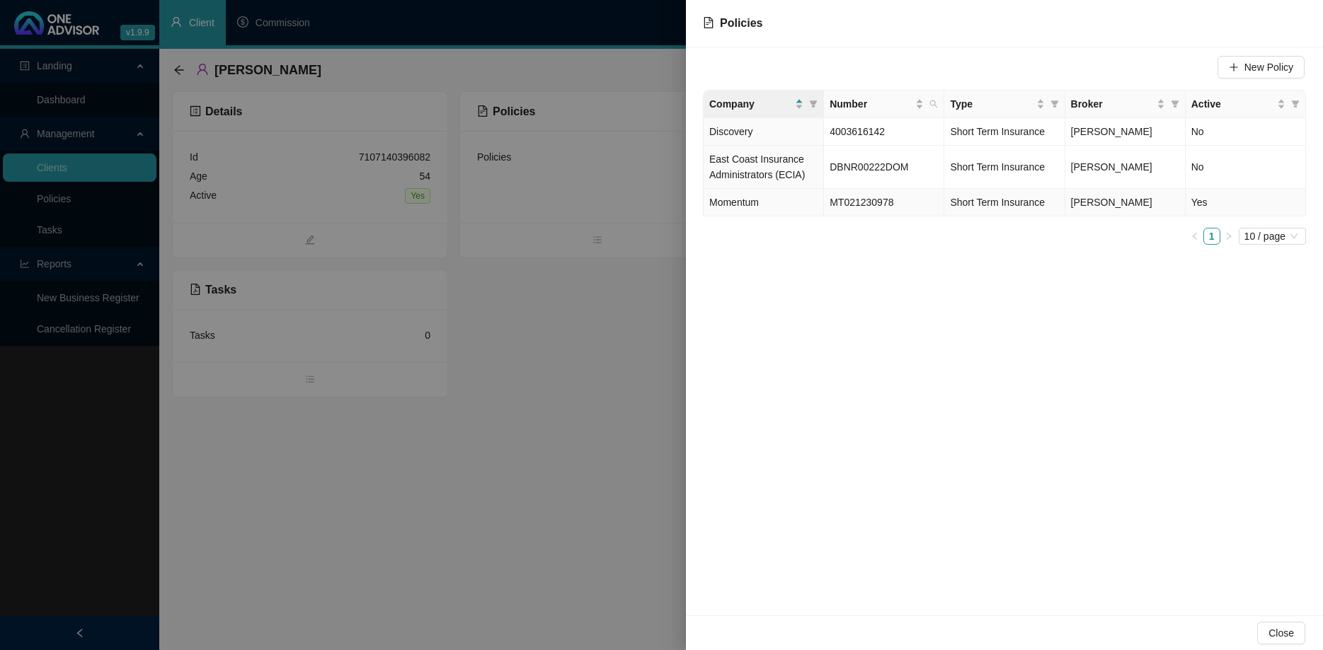
click at [864, 200] on span "MT021230978" at bounding box center [862, 202] width 64 height 11
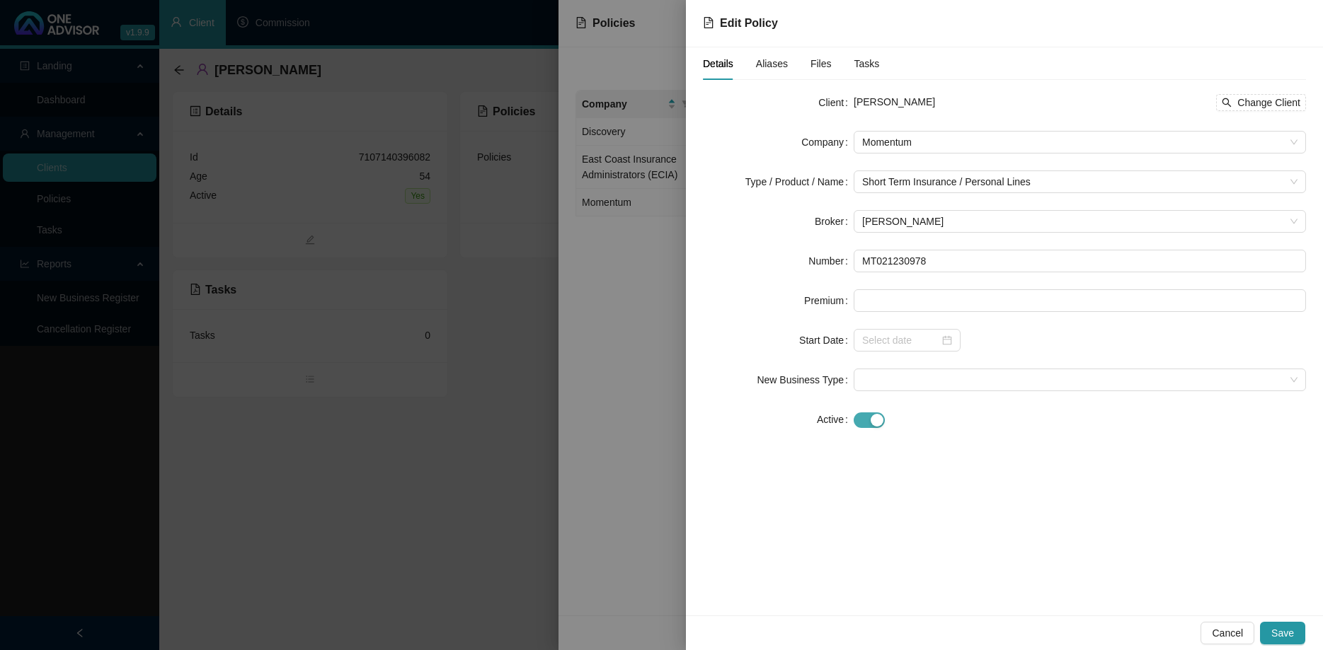
click at [866, 423] on span "button" at bounding box center [869, 421] width 31 height 16
click at [1285, 628] on span "Save" at bounding box center [1282, 634] width 23 height 16
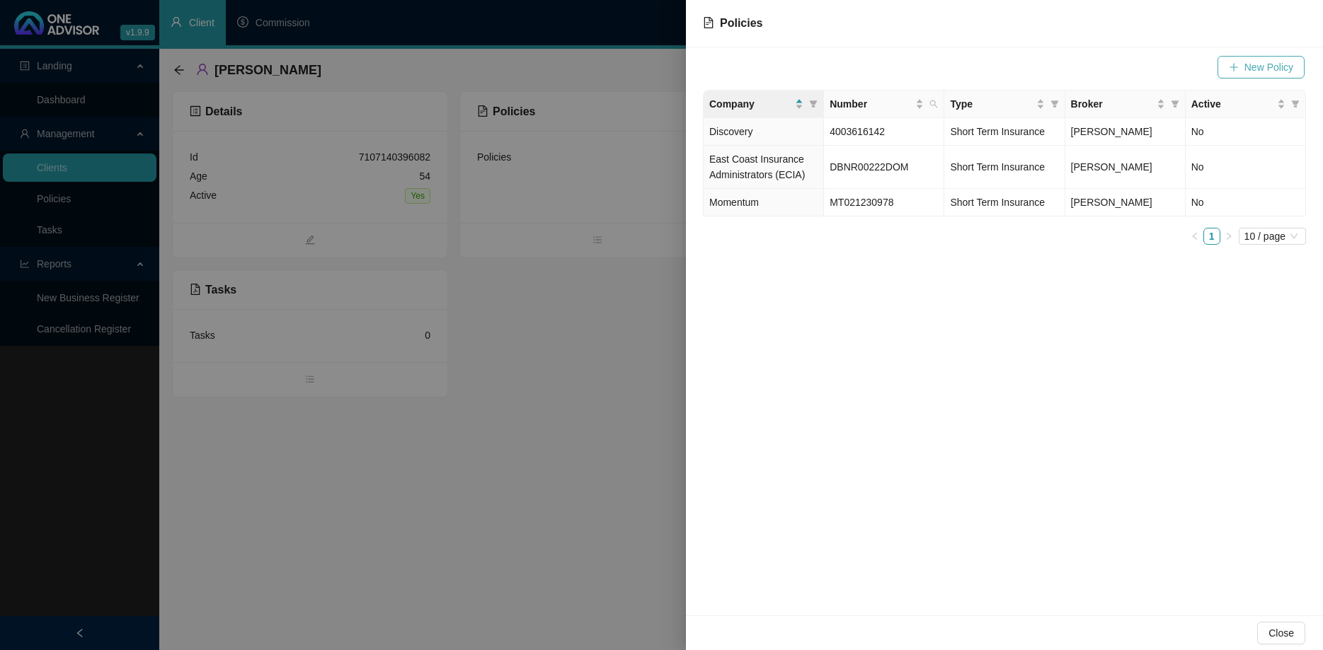
click at [1257, 62] on span "New Policy" at bounding box center [1268, 67] width 49 height 16
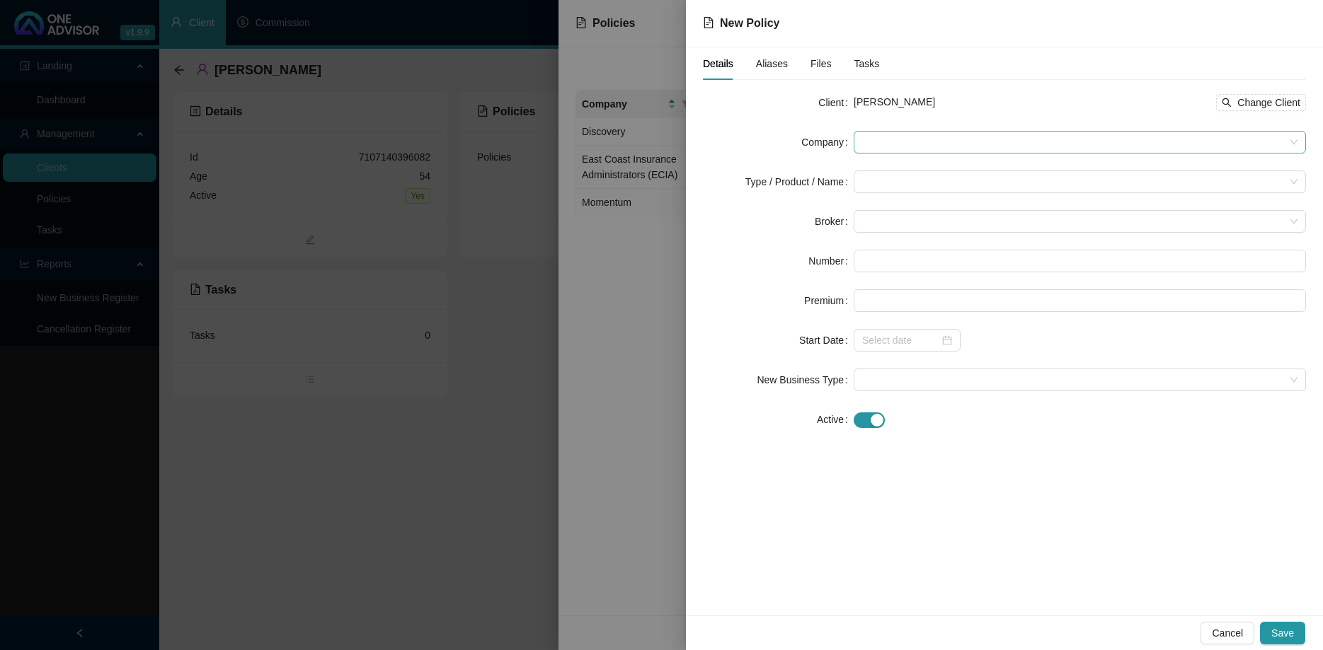
click at [903, 151] on span at bounding box center [1079, 142] width 435 height 21
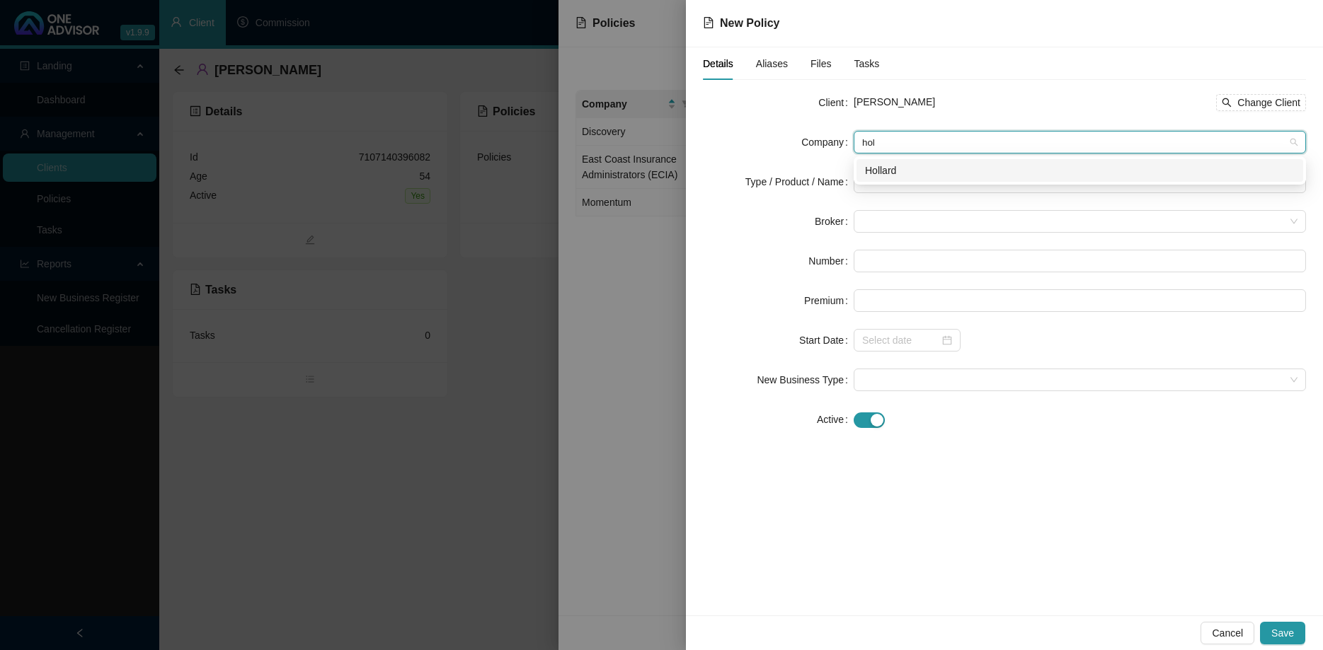
type input "[PERSON_NAME]"
click at [907, 163] on div "Hollard" at bounding box center [1080, 171] width 430 height 16
click at [901, 181] on input "search" at bounding box center [1073, 181] width 423 height 21
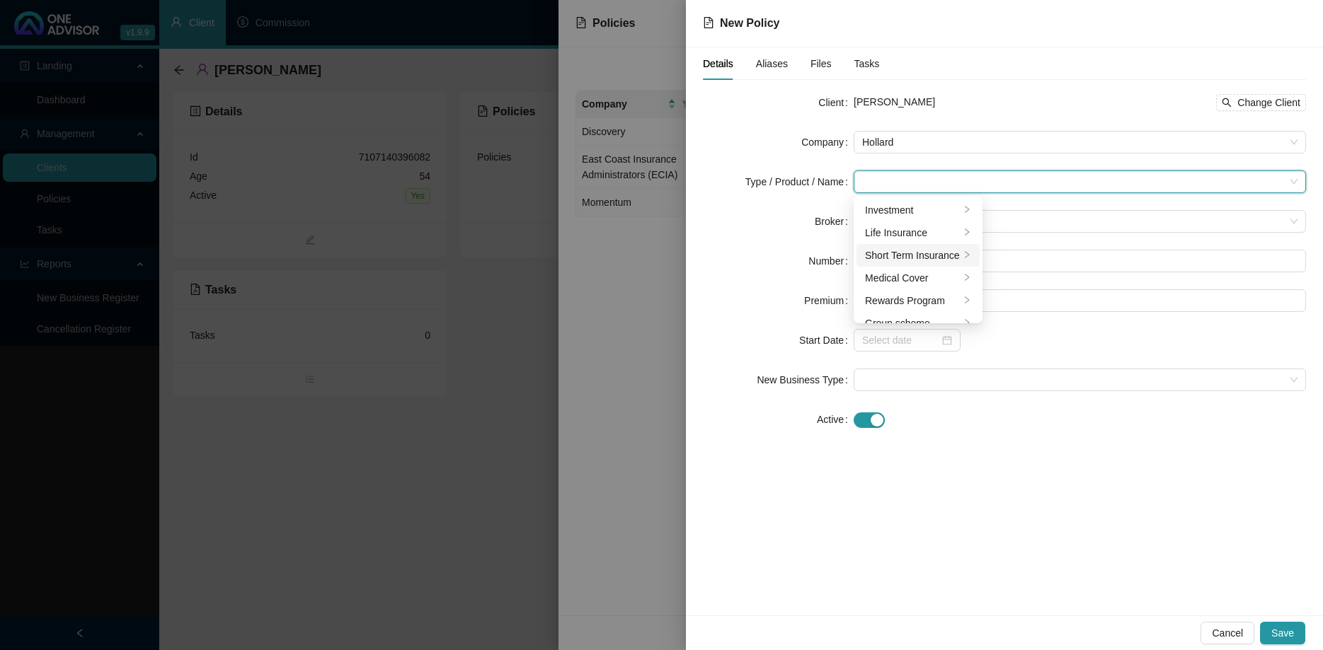
click at [919, 250] on div "Short Term Insurance" at bounding box center [912, 256] width 95 height 16
click at [1032, 236] on div "Personal Lines" at bounding box center [1040, 233] width 79 height 16
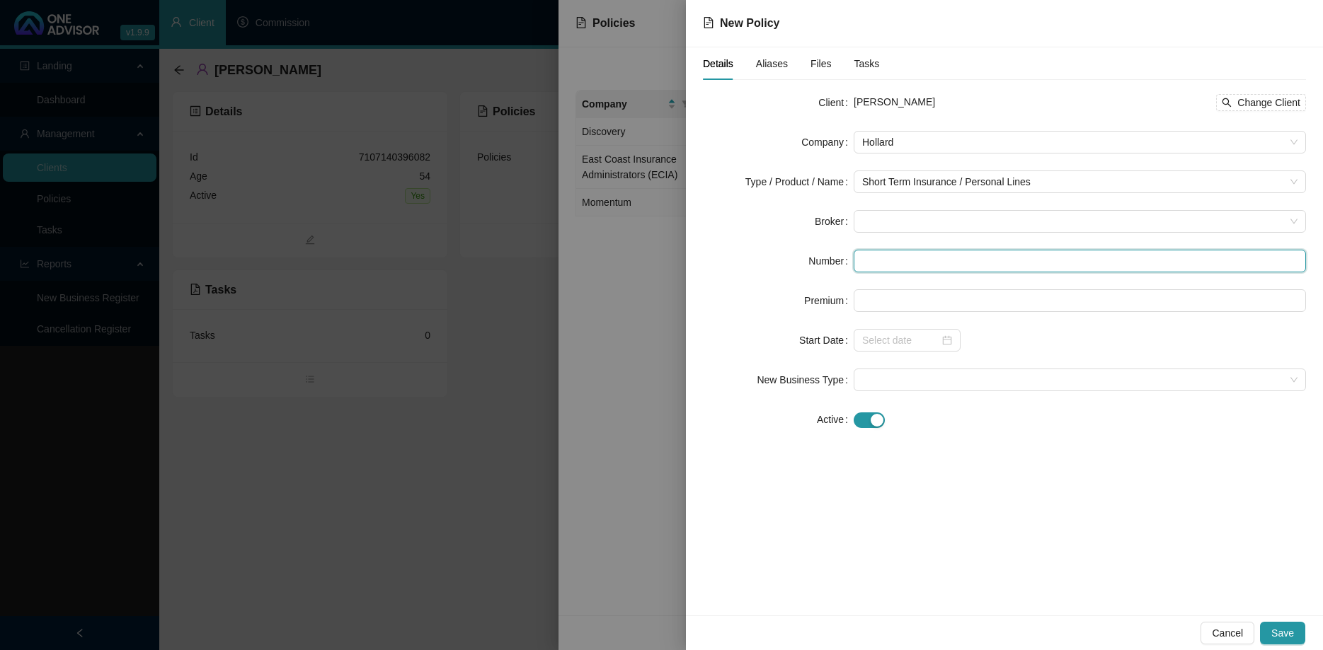
click at [895, 263] on input "text" at bounding box center [1080, 261] width 452 height 23
paste input "PDB/PREMM/000110273"
click at [894, 231] on span at bounding box center [1079, 221] width 435 height 21
type input "PDB/PREMM/000110273"
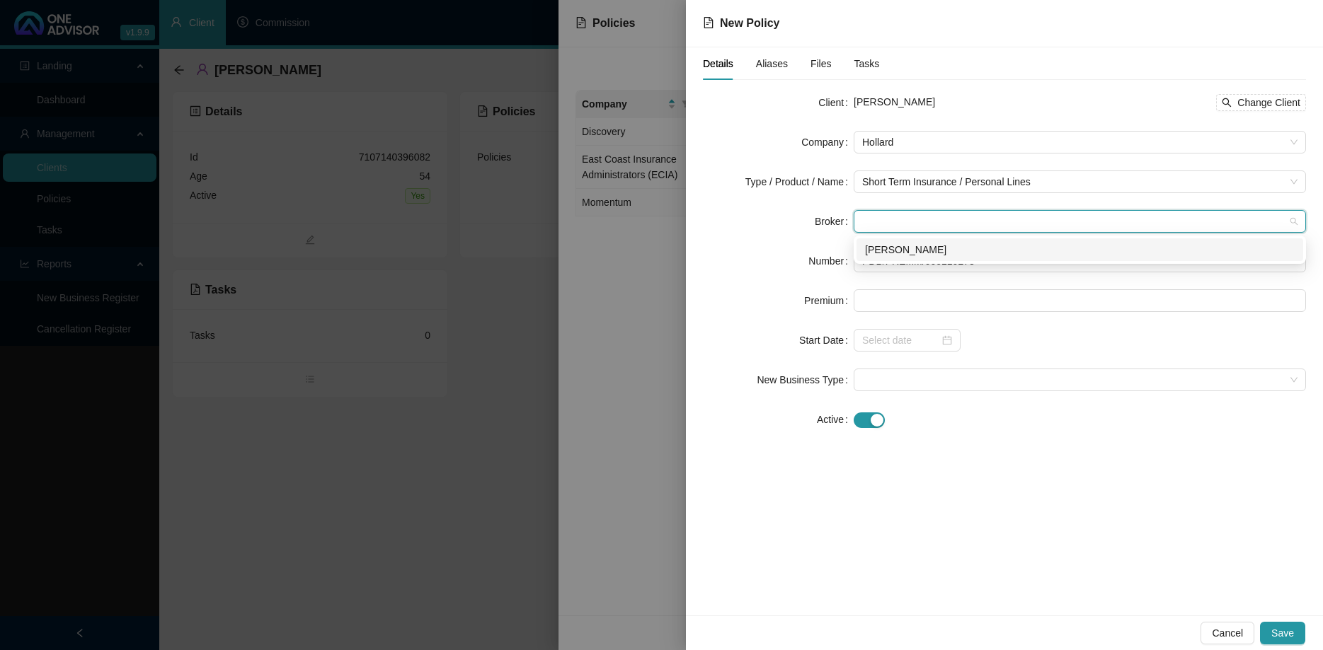
click at [894, 251] on div "[PERSON_NAME]" at bounding box center [1080, 250] width 430 height 16
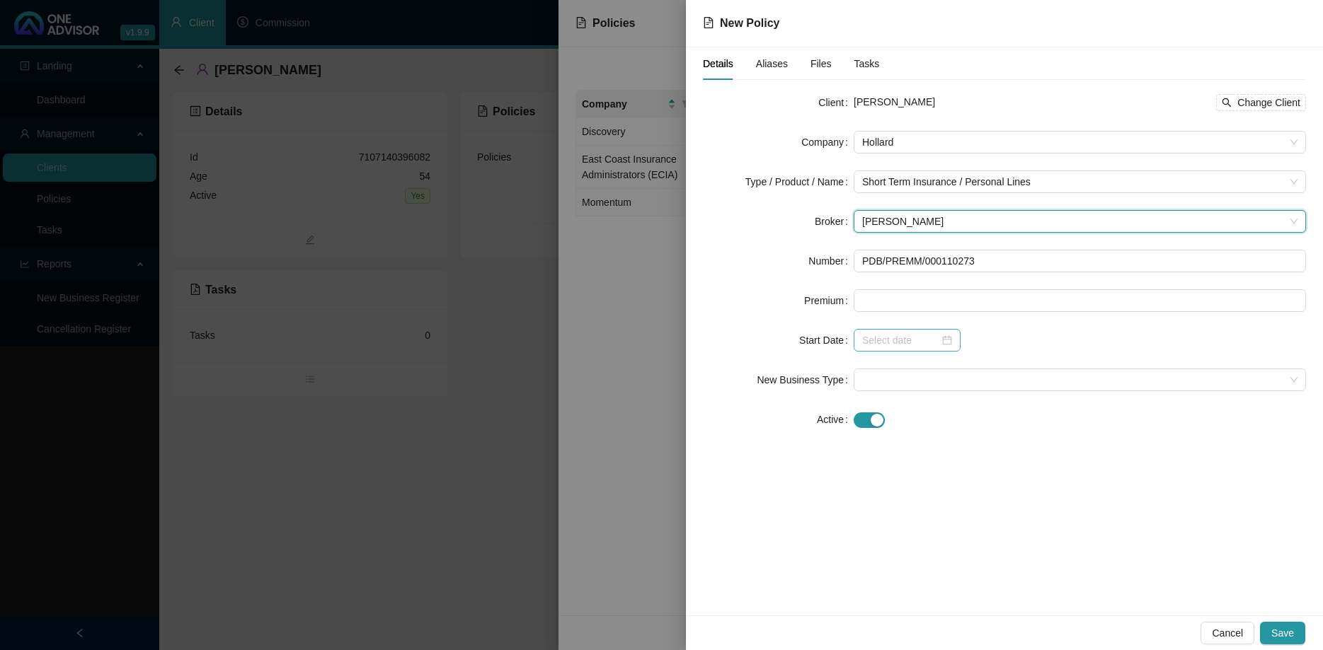
click at [945, 337] on div at bounding box center [907, 341] width 90 height 16
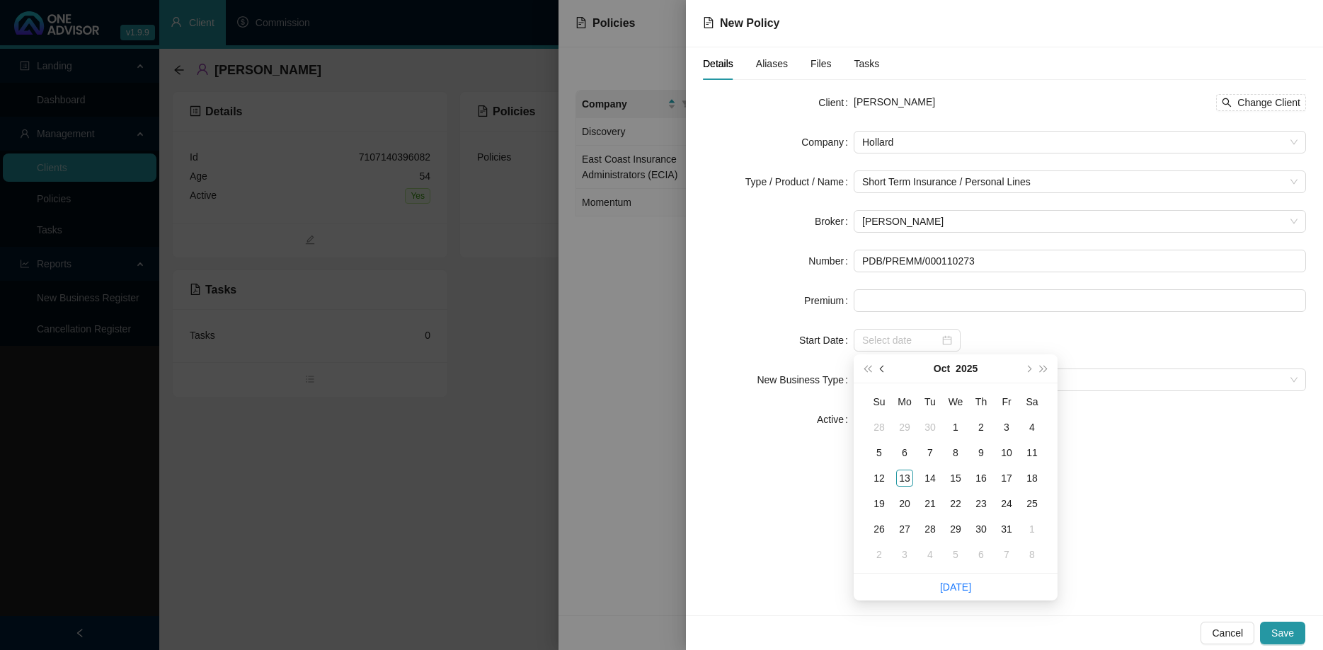
click at [888, 367] on button "prev-year" at bounding box center [883, 369] width 16 height 28
type input "[DATE]"
click at [913, 429] on td "1" at bounding box center [904, 427] width 25 height 25
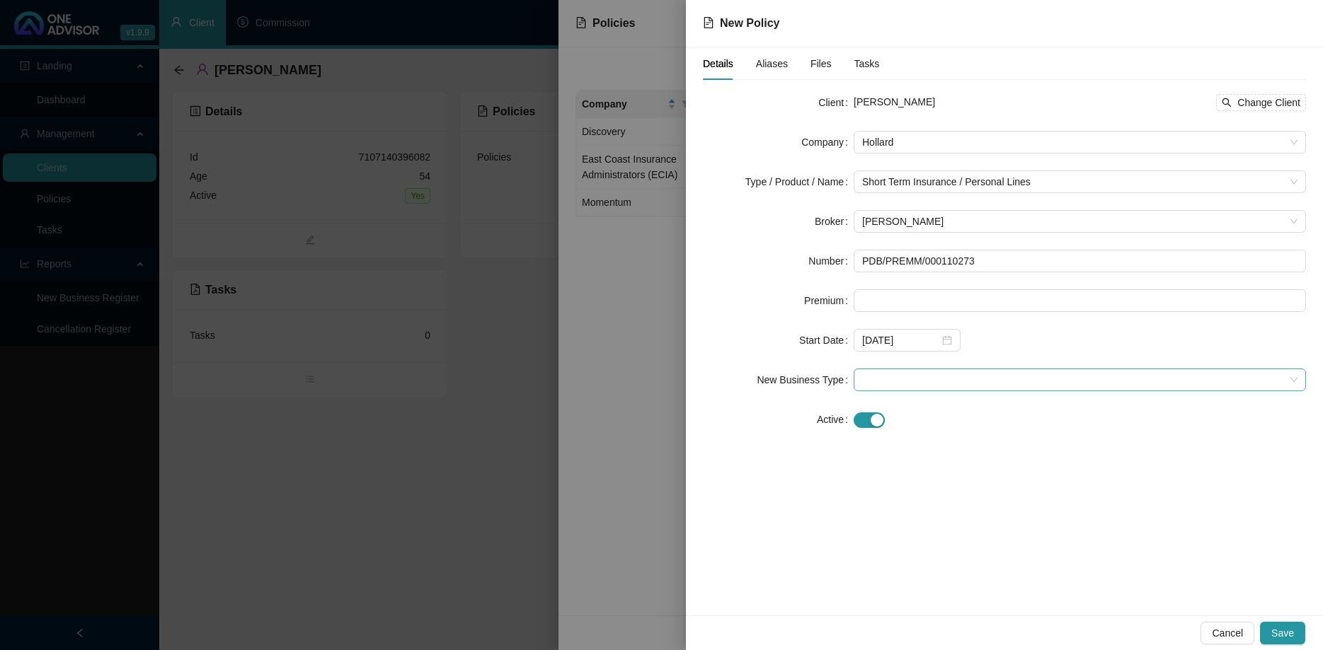
click at [981, 376] on span at bounding box center [1079, 379] width 435 height 21
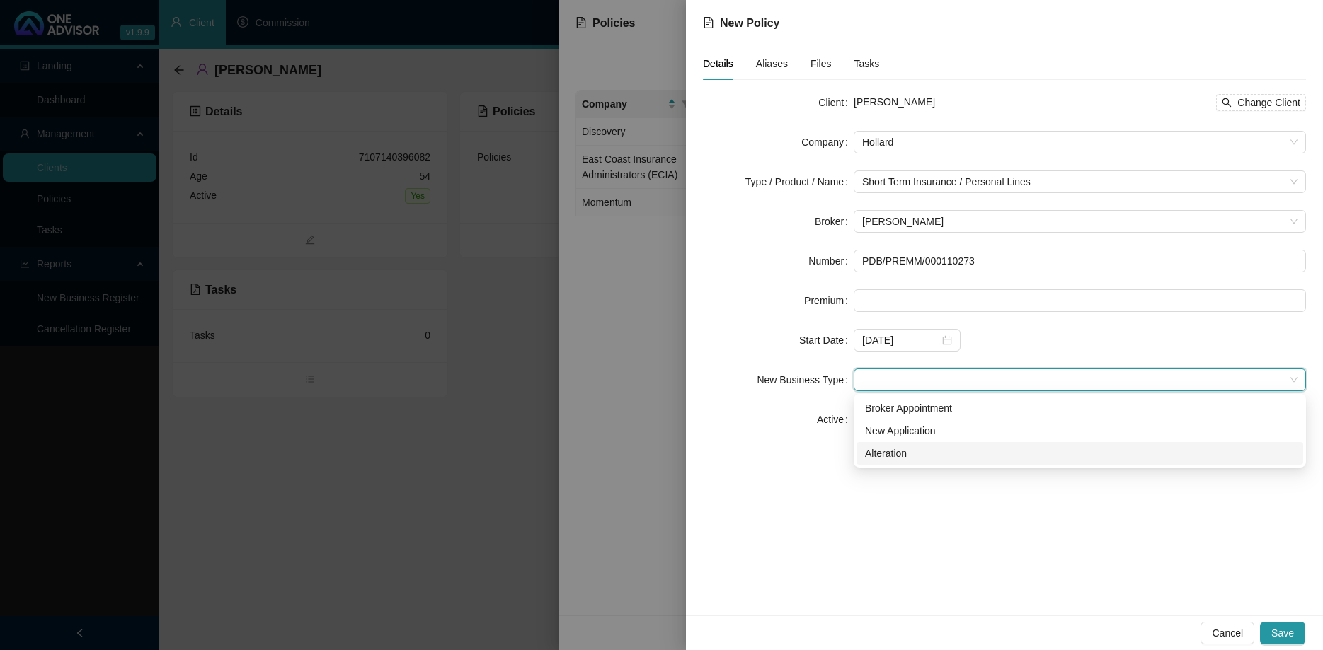
click at [956, 455] on div "Alteration" at bounding box center [1080, 454] width 430 height 16
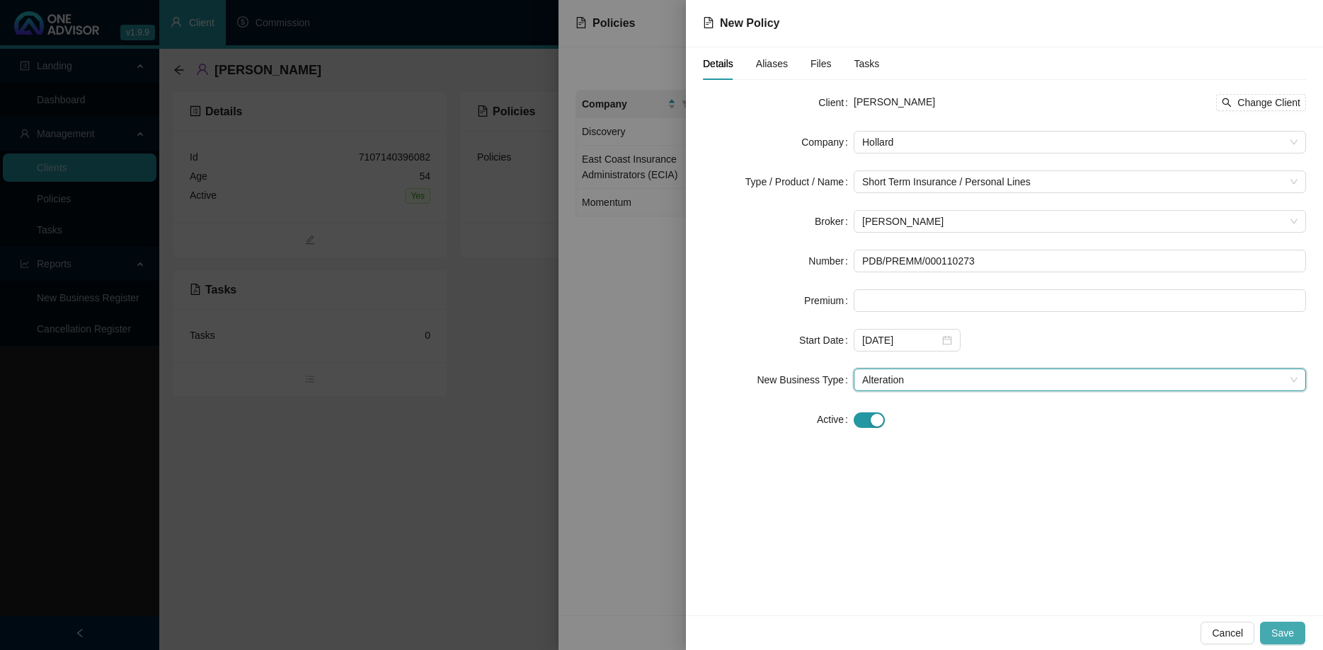
click at [1279, 631] on span "Save" at bounding box center [1282, 634] width 23 height 16
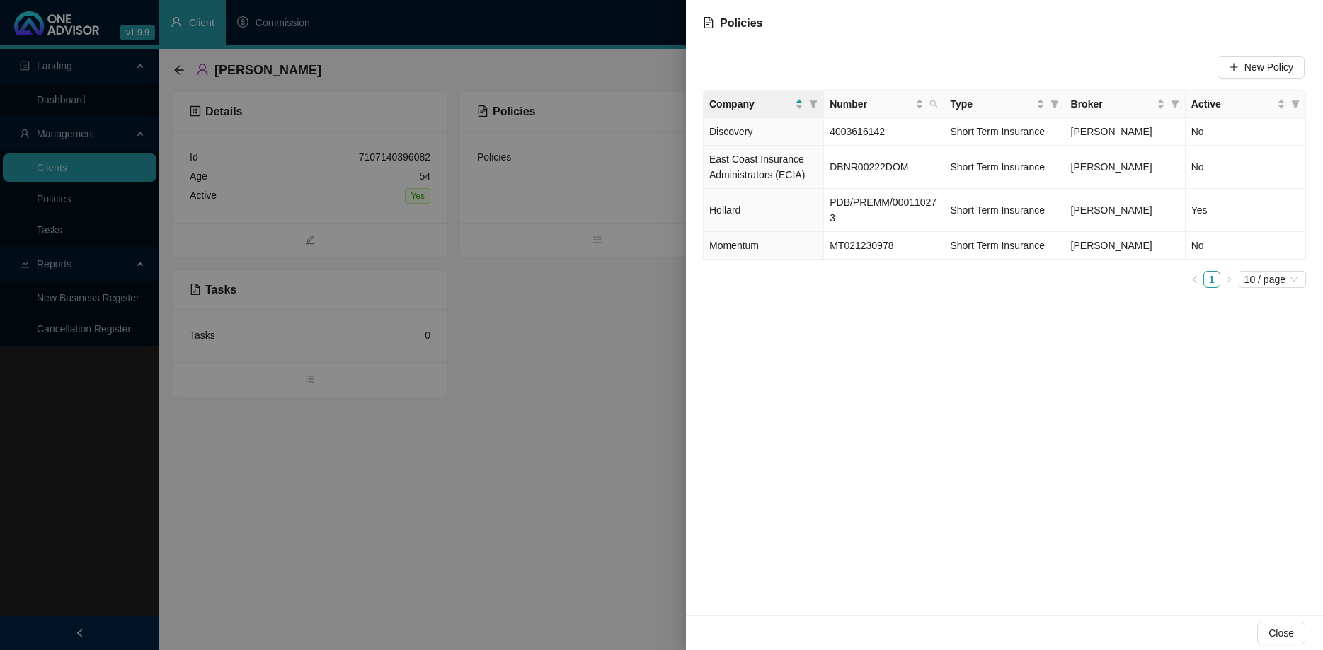
click at [599, 389] on div at bounding box center [661, 325] width 1323 height 650
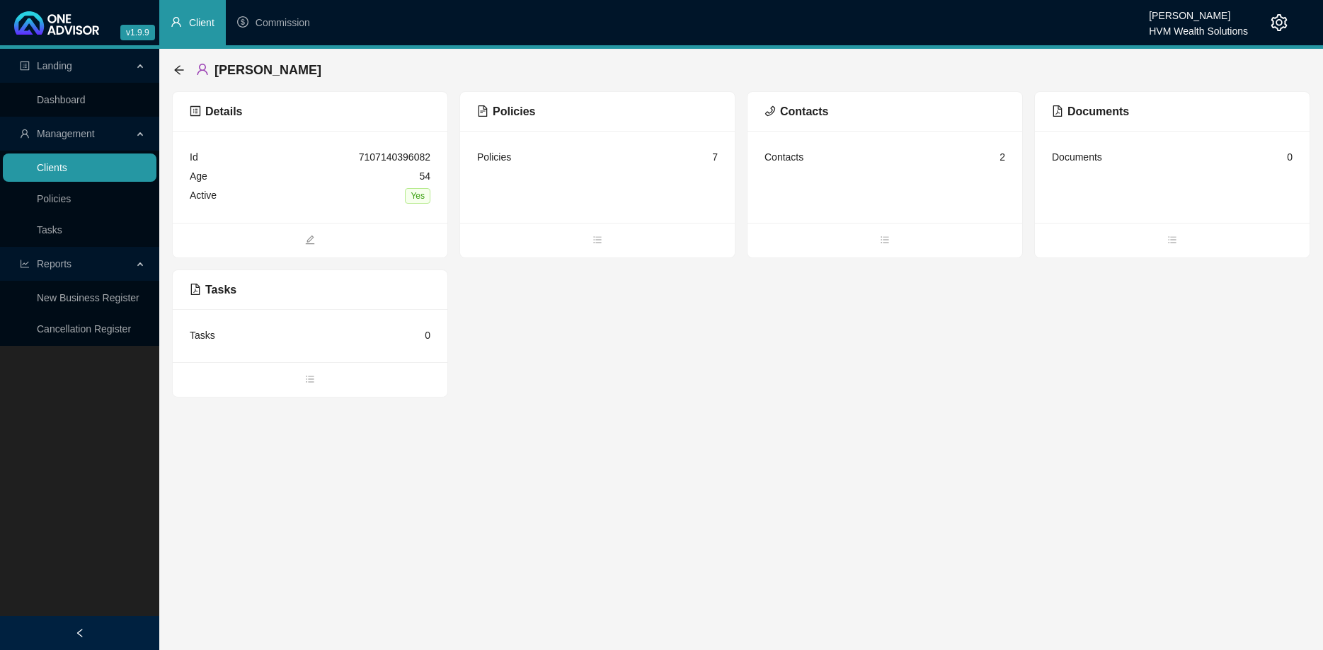
click at [67, 170] on link "Clients" at bounding box center [52, 167] width 30 height 11
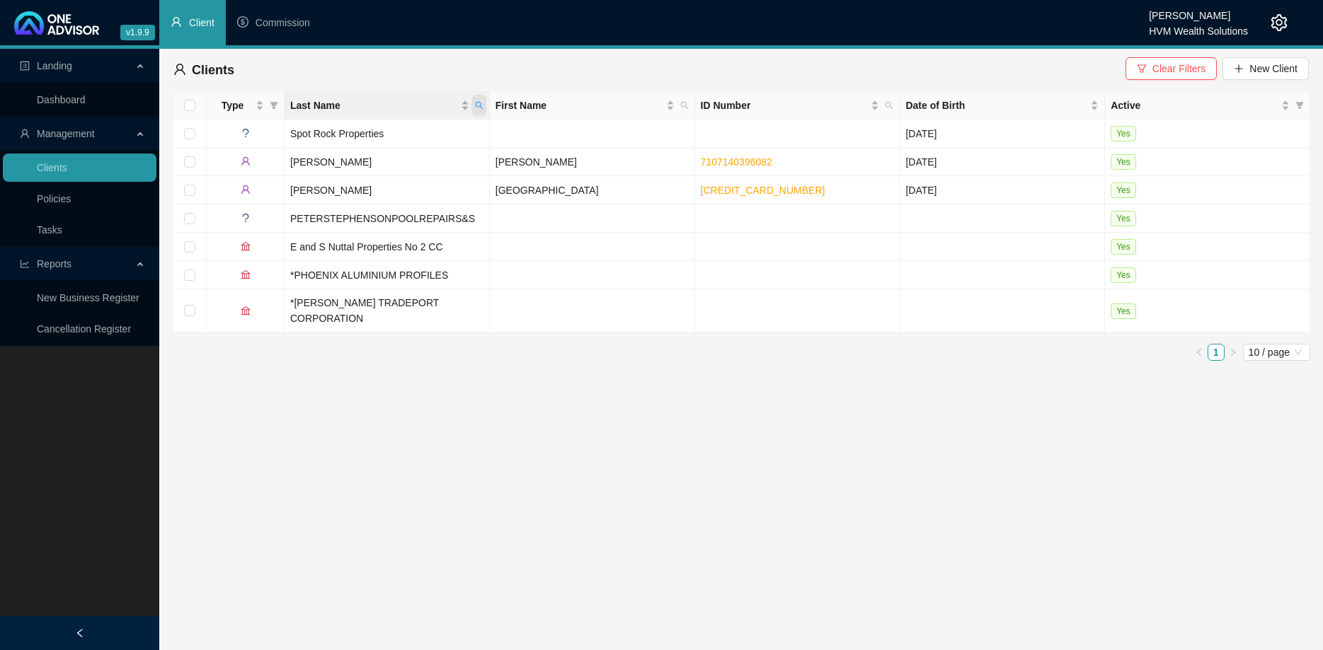
click at [478, 106] on icon "search" at bounding box center [479, 105] width 8 height 8
type input "[PERSON_NAME]"
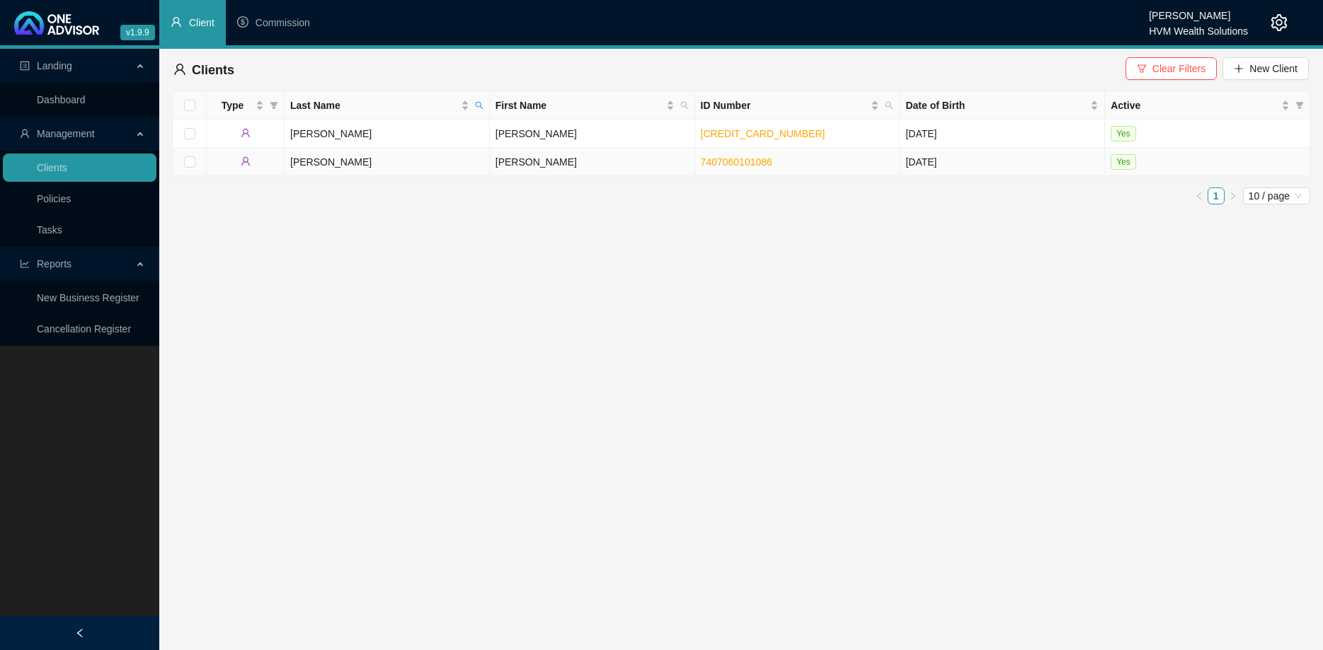
click at [611, 161] on td "[PERSON_NAME]" at bounding box center [592, 162] width 205 height 28
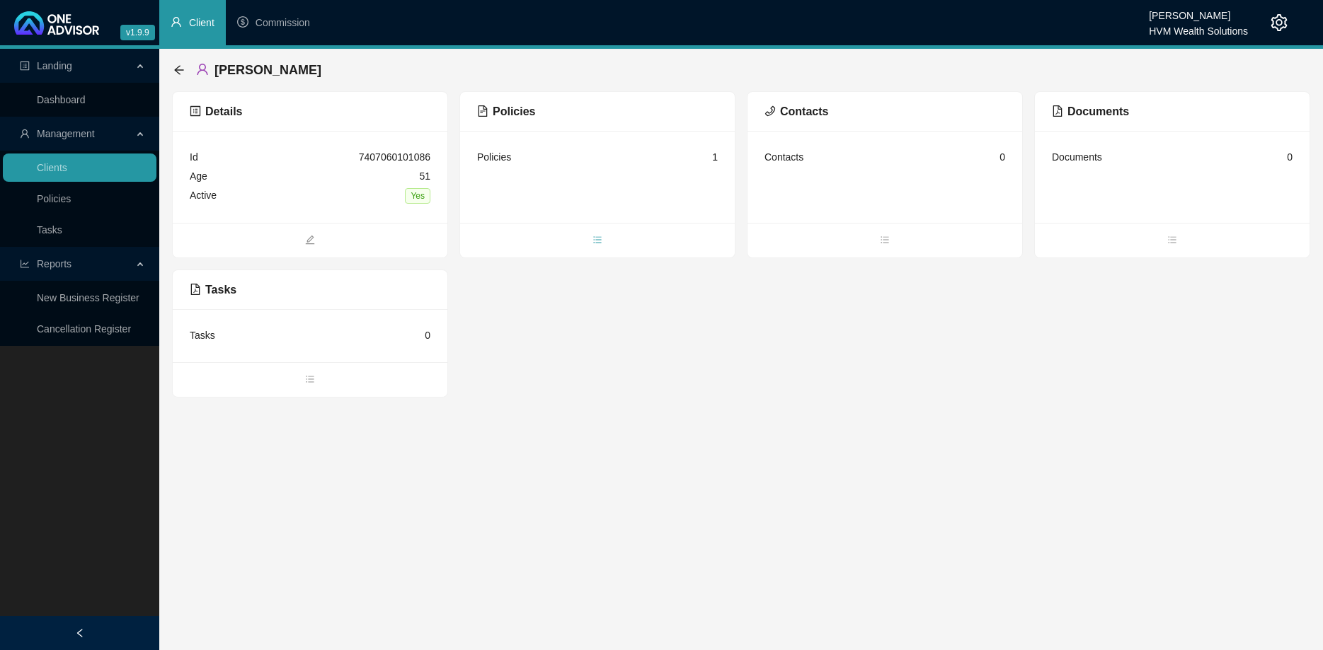
click at [591, 239] on span "bars" at bounding box center [597, 242] width 275 height 16
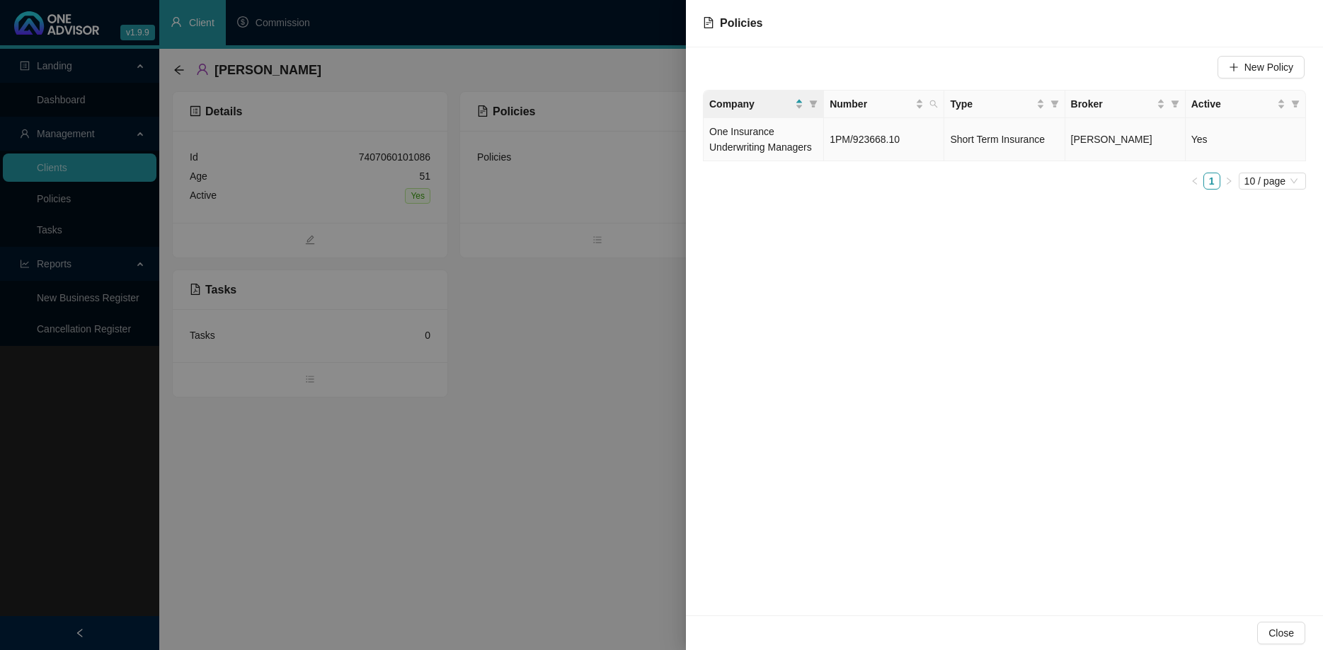
click at [856, 141] on span "1PM/923668.10" at bounding box center [865, 139] width 70 height 11
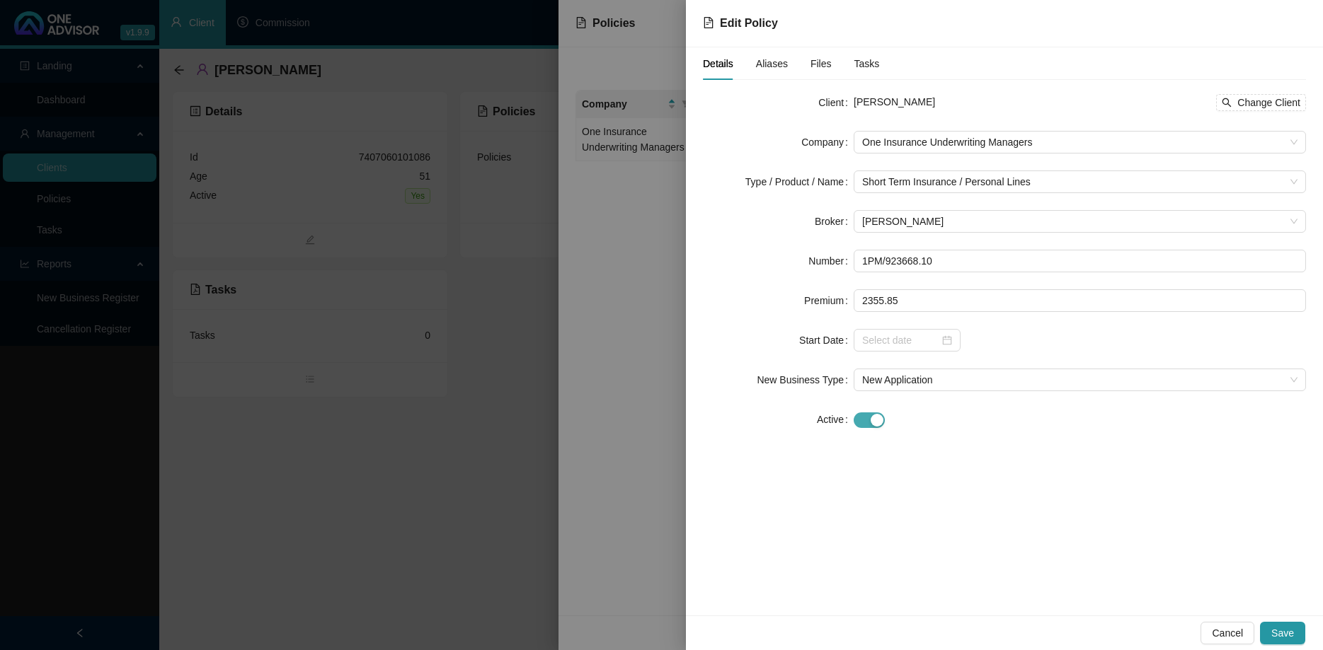
click at [874, 415] on div "button" at bounding box center [877, 420] width 13 height 13
click at [1281, 634] on span "Save" at bounding box center [1282, 634] width 23 height 16
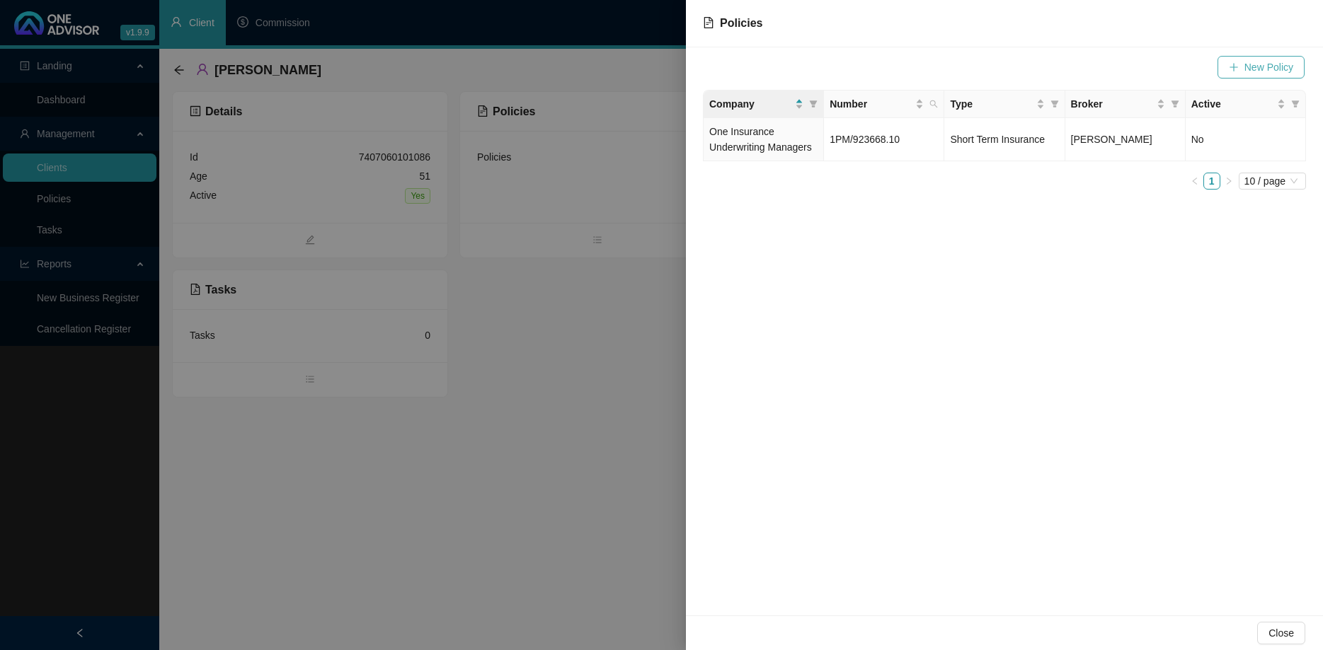
click at [1262, 69] on span "New Policy" at bounding box center [1268, 67] width 49 height 16
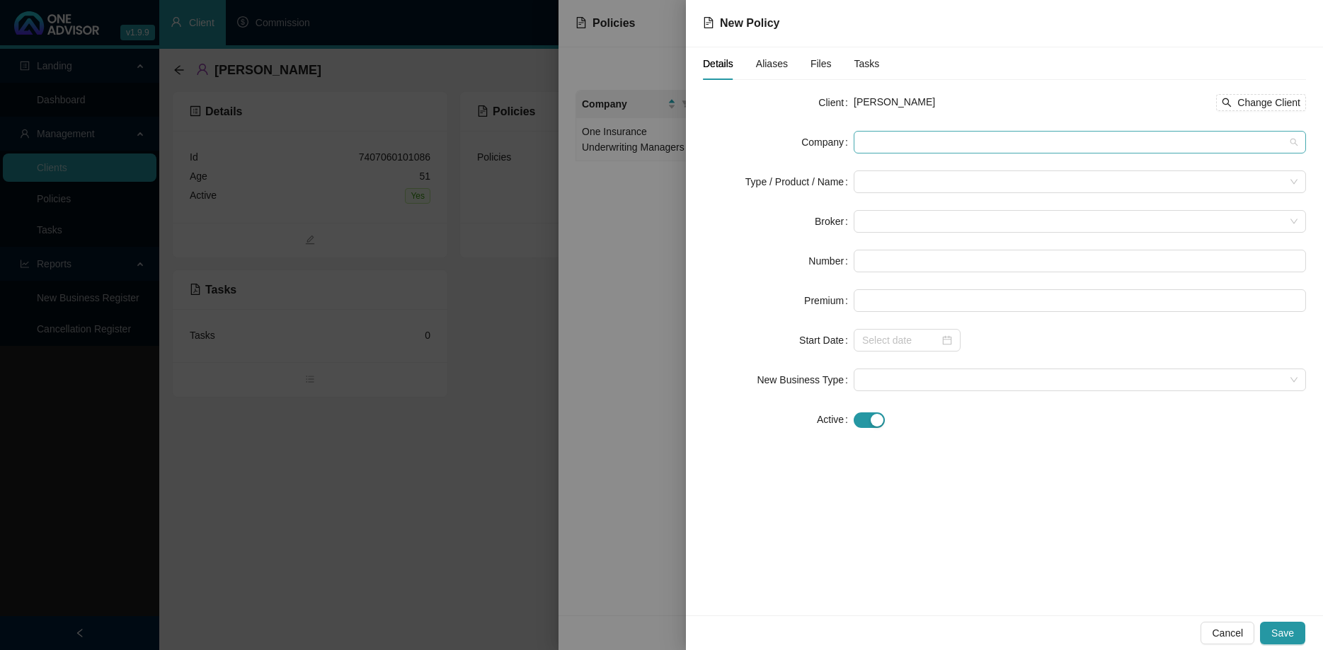
click at [880, 148] on span at bounding box center [1079, 142] width 435 height 21
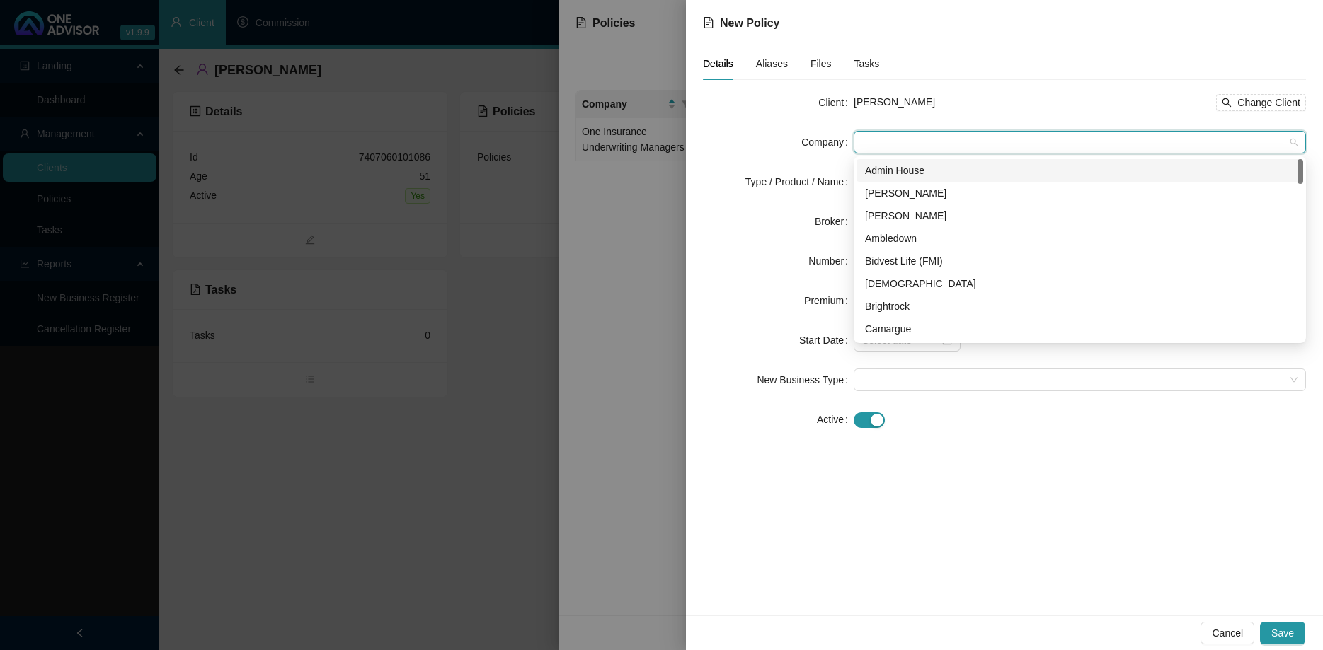
type input "o"
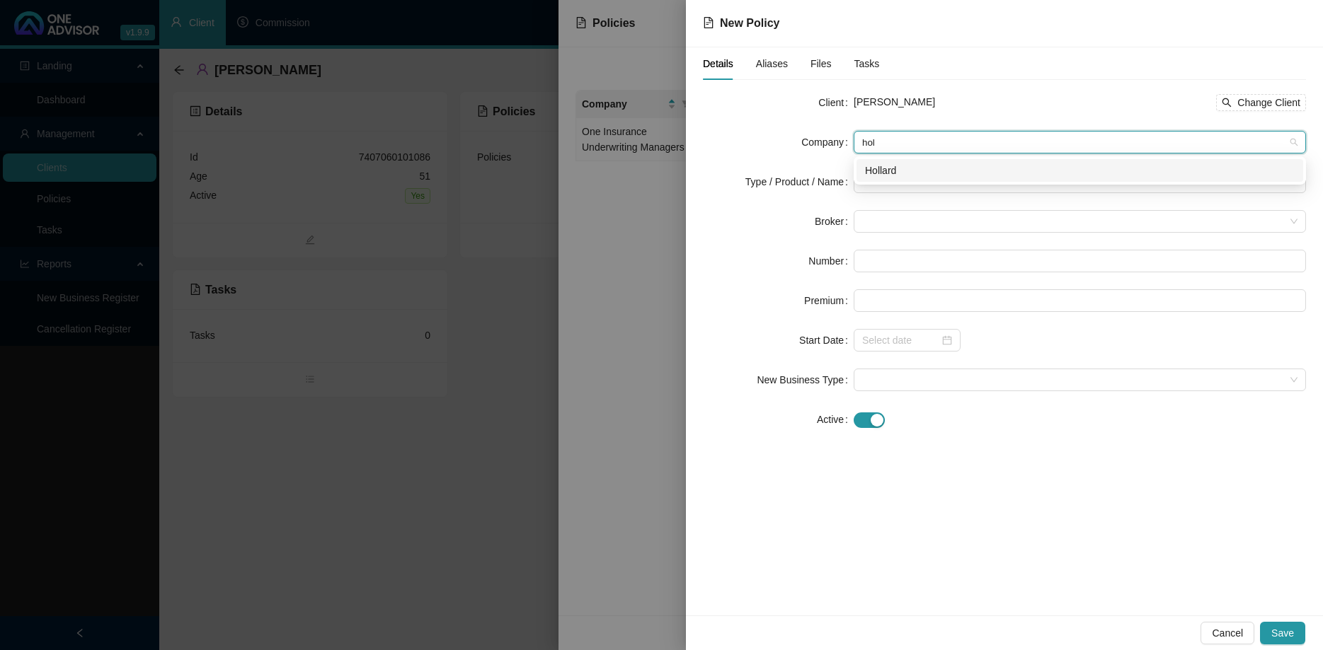
type input "[PERSON_NAME]"
click at [882, 161] on div "Hollard" at bounding box center [1079, 170] width 447 height 23
click at [882, 177] on input "search" at bounding box center [1073, 181] width 423 height 21
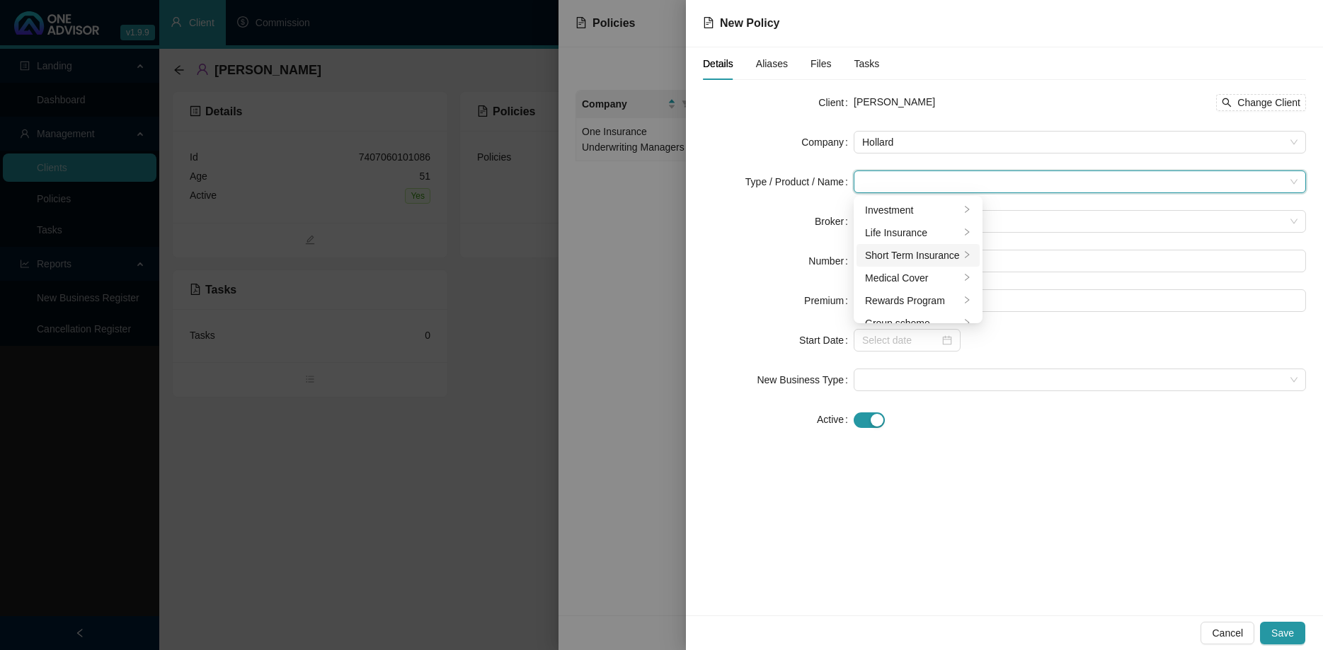
click at [918, 256] on div "Short Term Insurance" at bounding box center [912, 256] width 95 height 16
click at [1042, 241] on li "Personal Lines" at bounding box center [1041, 233] width 96 height 23
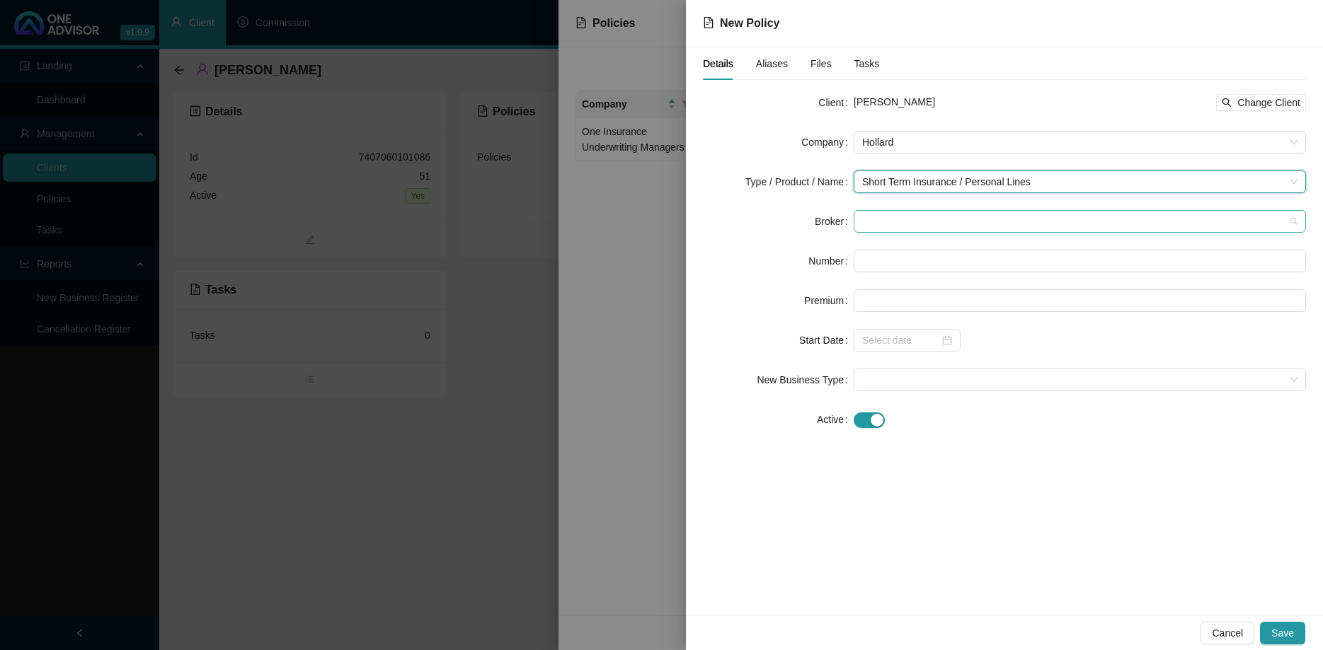
click at [948, 226] on span at bounding box center [1079, 221] width 435 height 21
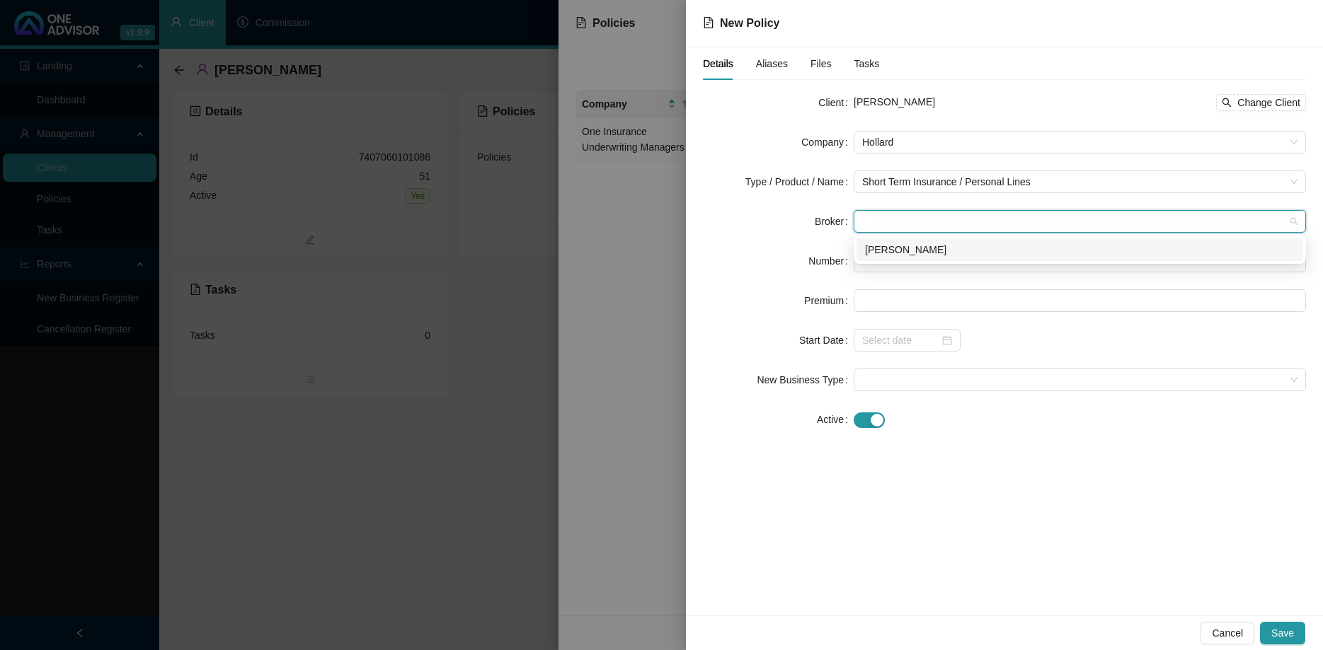
click at [941, 256] on div "[PERSON_NAME]" at bounding box center [1080, 250] width 430 height 16
click at [933, 265] on input "text" at bounding box center [1080, 261] width 452 height 23
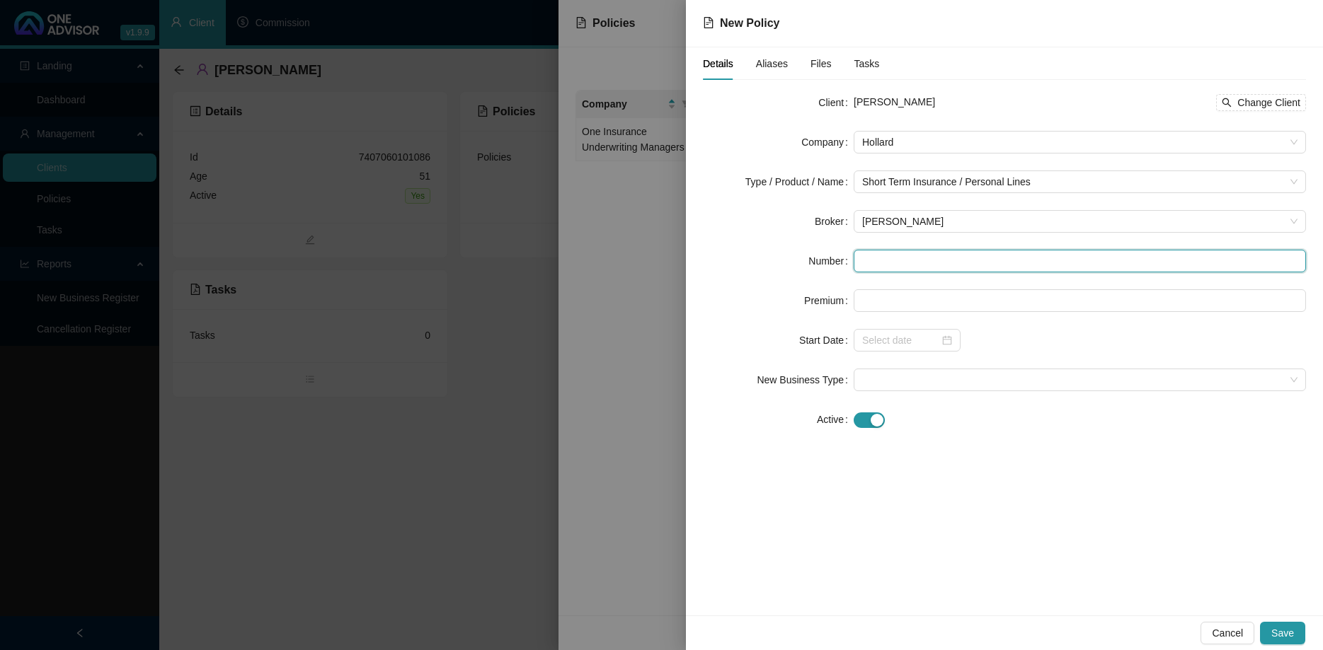
click at [910, 265] on input "text" at bounding box center [1080, 261] width 452 height 23
paste input "PDB/PREMM/000103791"
type input "PDB/PREMM/000103791"
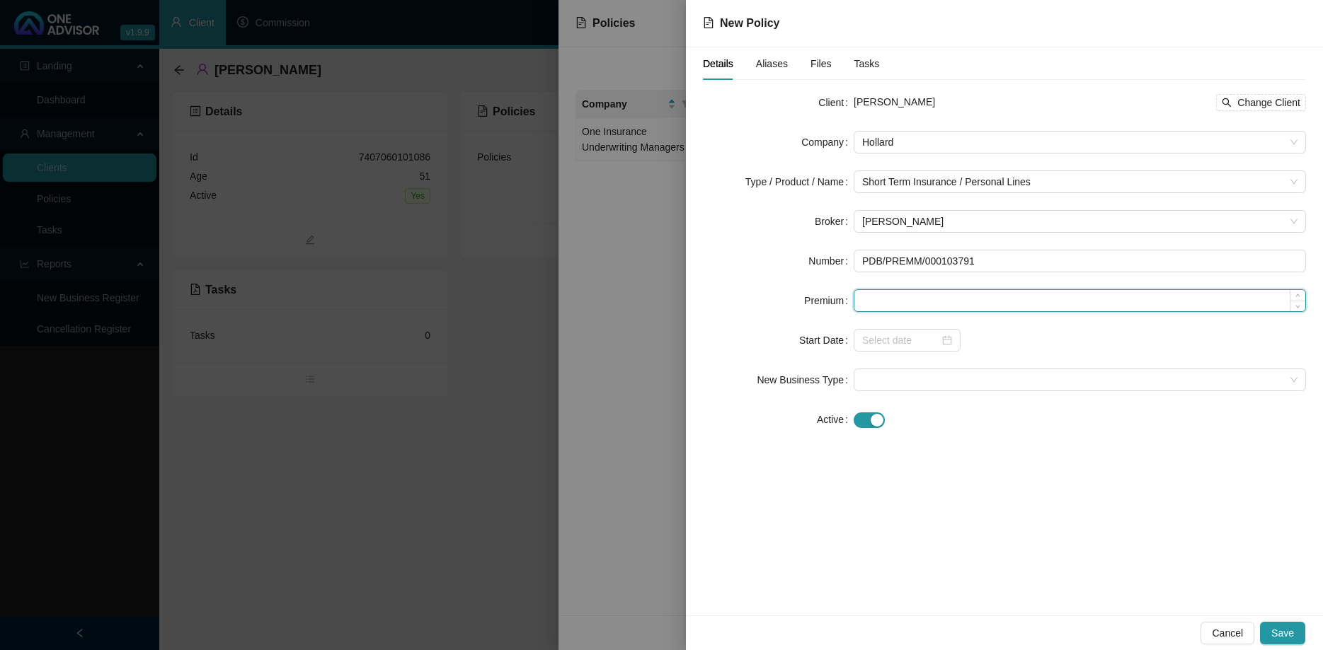
click at [909, 306] on input at bounding box center [1079, 300] width 451 height 21
click at [946, 345] on div at bounding box center [907, 341] width 90 height 16
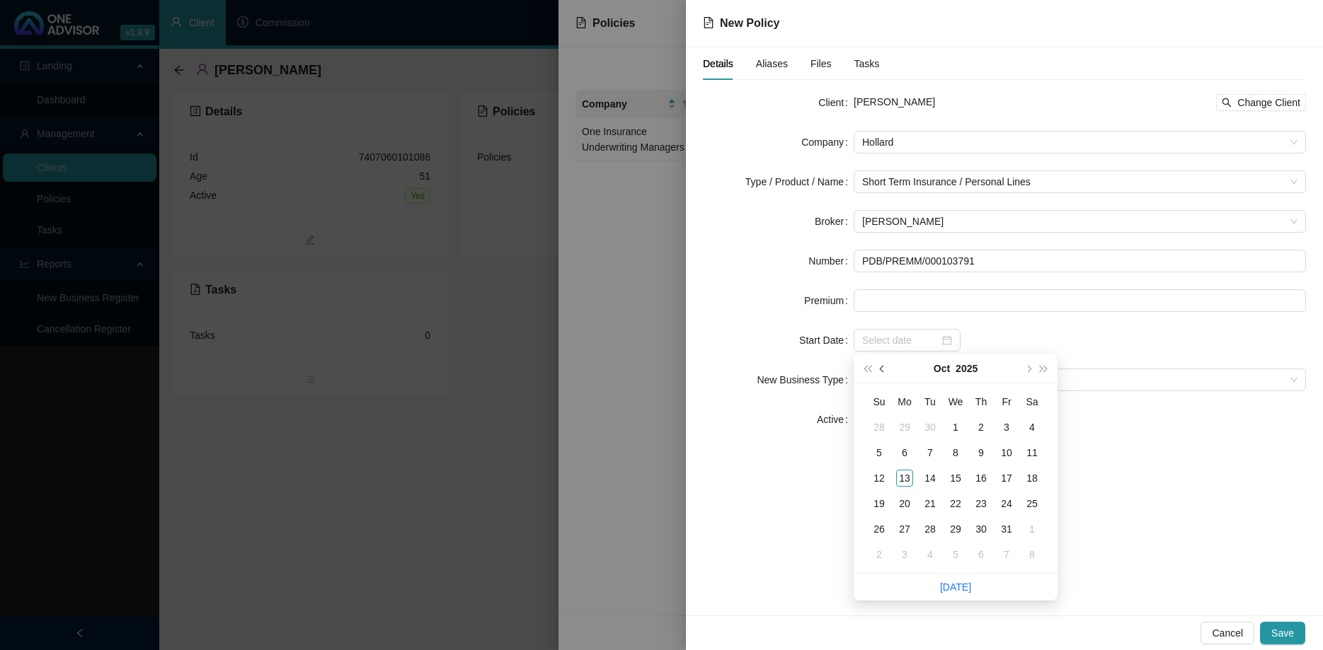
click at [889, 369] on button "prev-year" at bounding box center [883, 369] width 16 height 28
type input "[DATE]"
click at [895, 427] on td "1" at bounding box center [904, 427] width 25 height 25
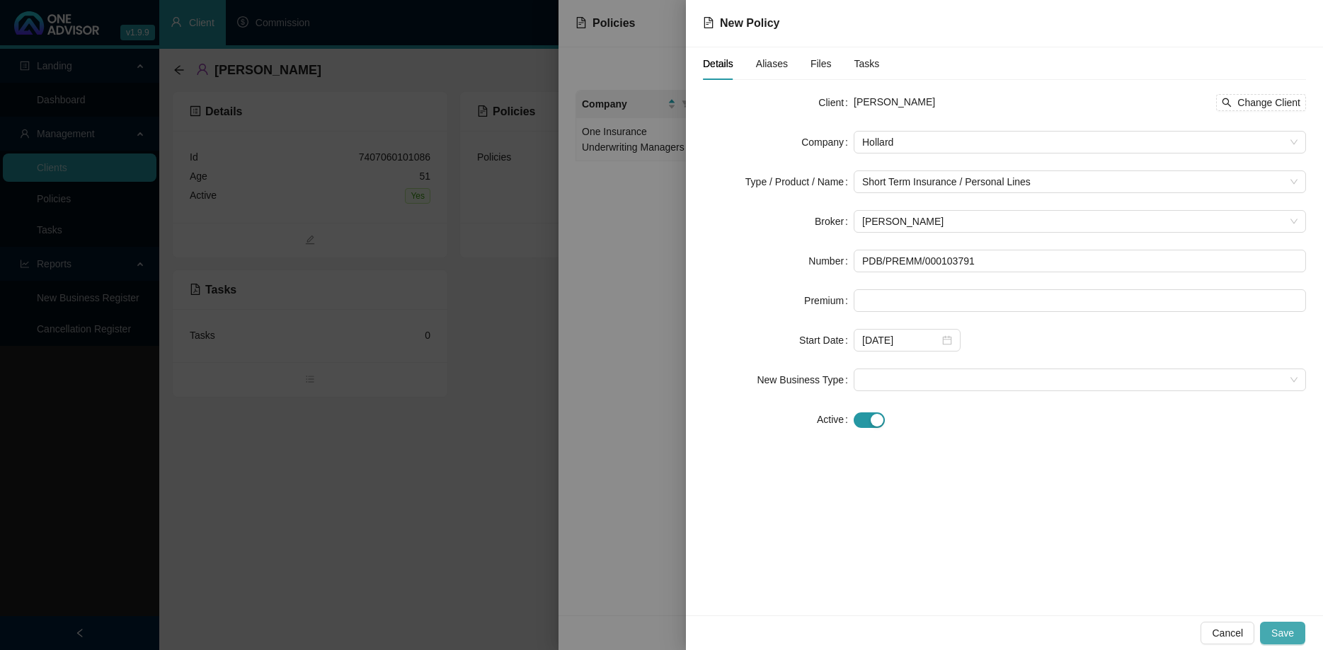
click at [1283, 631] on span "Save" at bounding box center [1282, 634] width 23 height 16
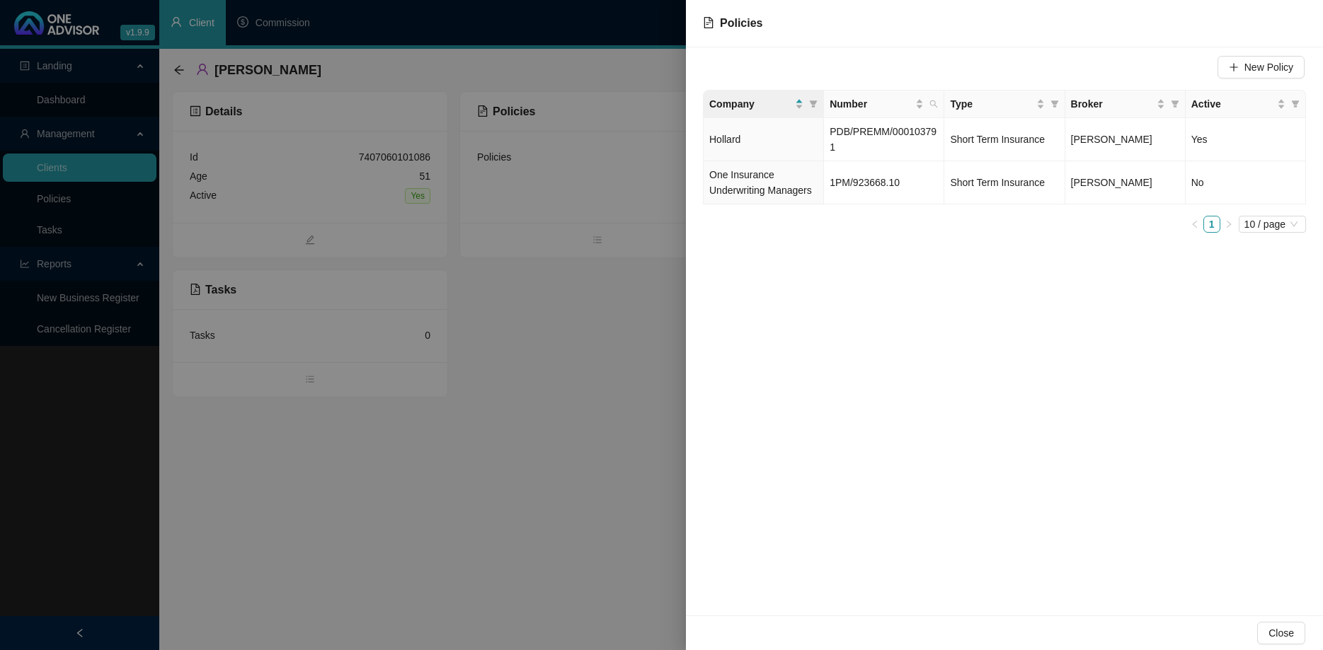
click at [638, 372] on div at bounding box center [661, 325] width 1323 height 650
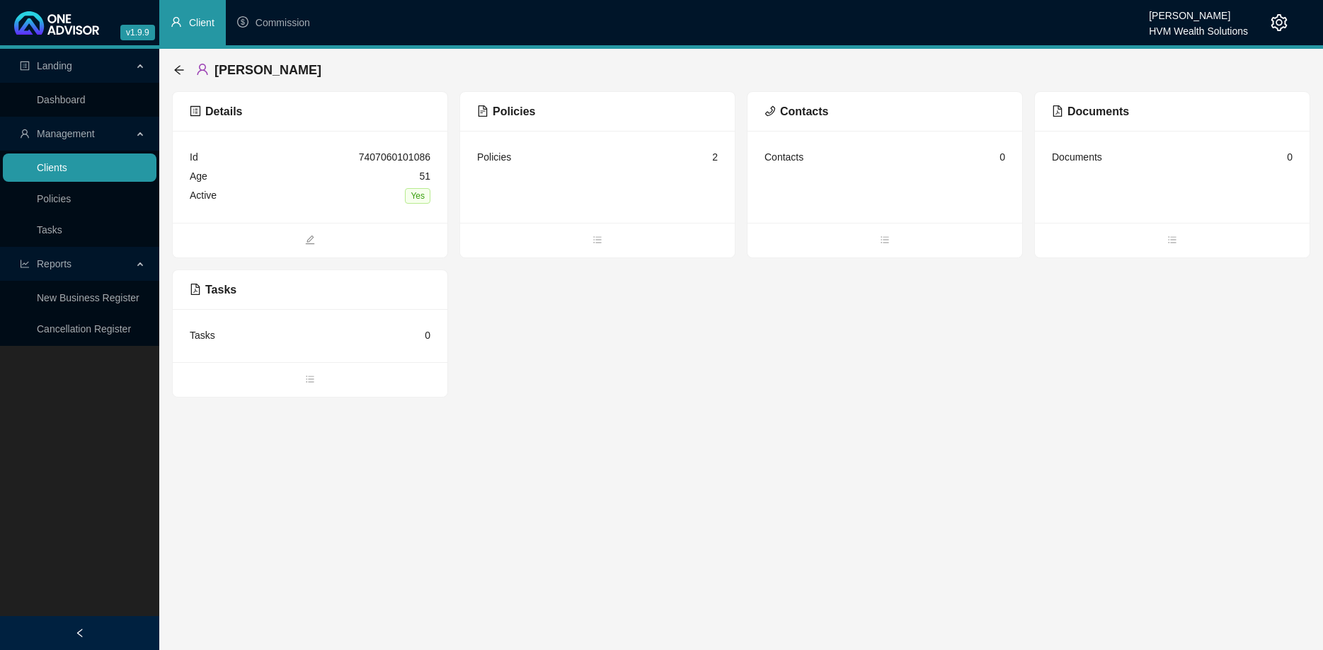
click at [67, 162] on link "Clients" at bounding box center [52, 167] width 30 height 11
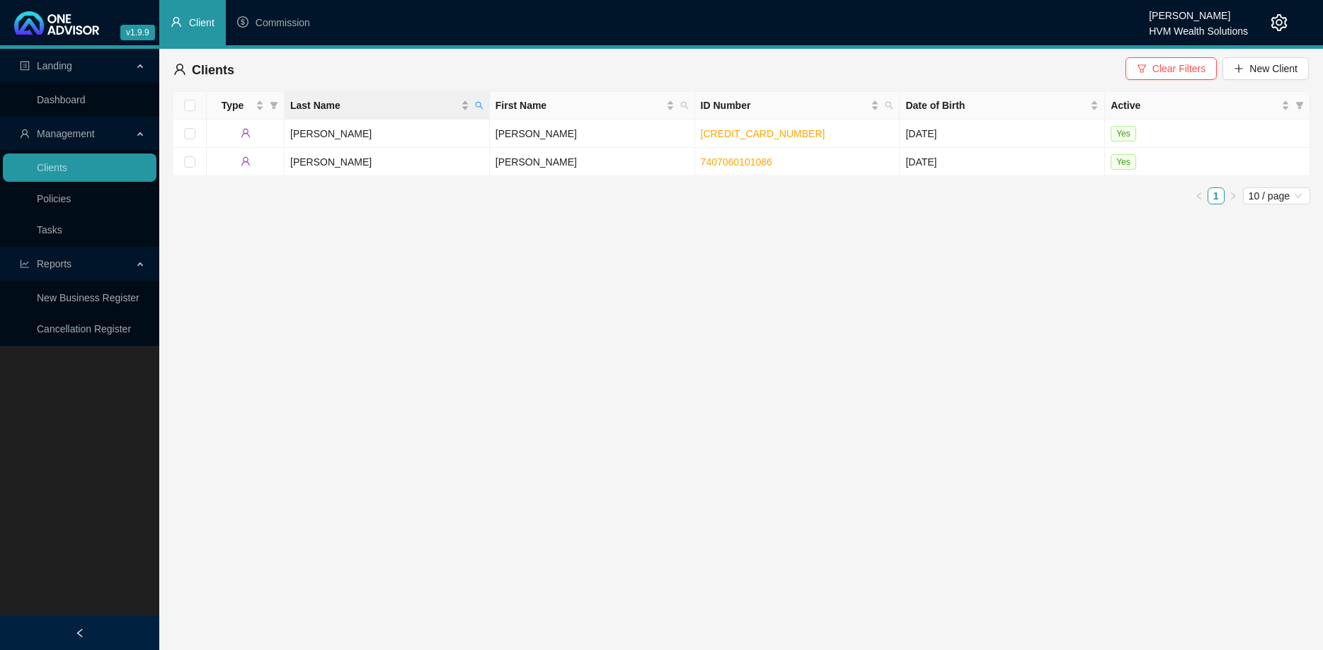
click at [489, 105] on th "Last Name" at bounding box center [387, 106] width 205 height 28
click at [482, 105] on icon "search" at bounding box center [479, 105] width 8 height 8
type input "[PERSON_NAME]"
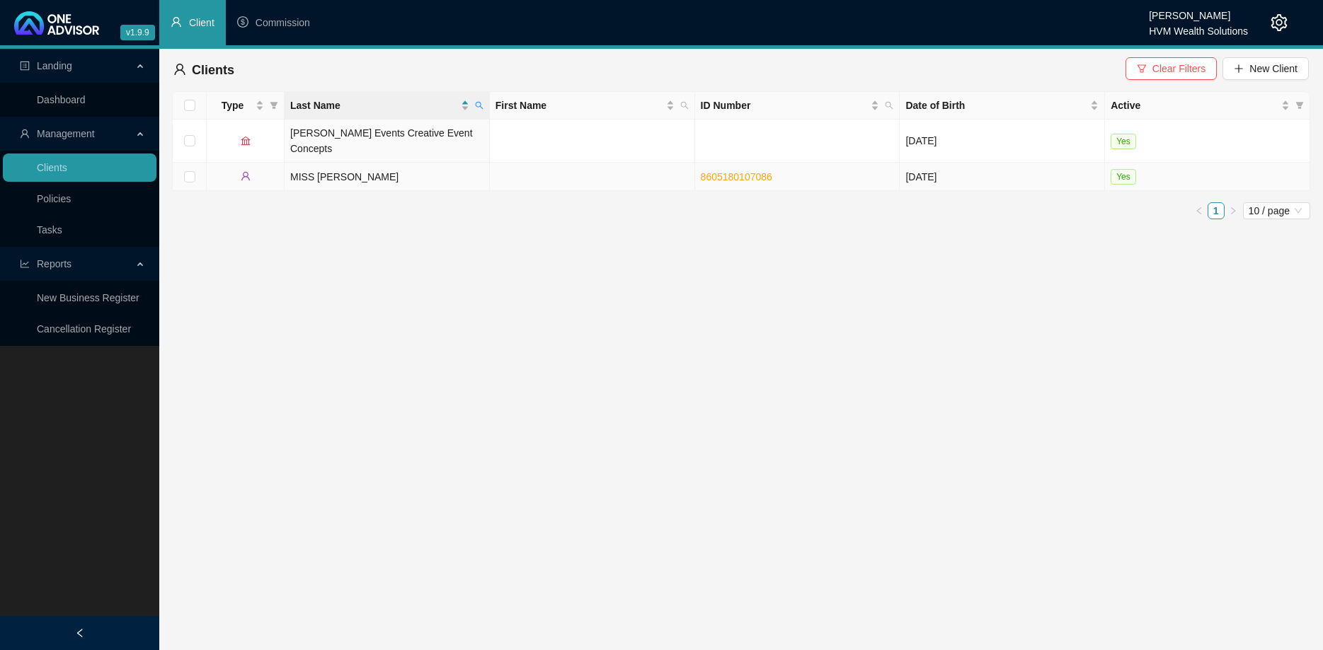
click at [440, 163] on td "MISS [PERSON_NAME]" at bounding box center [387, 177] width 205 height 28
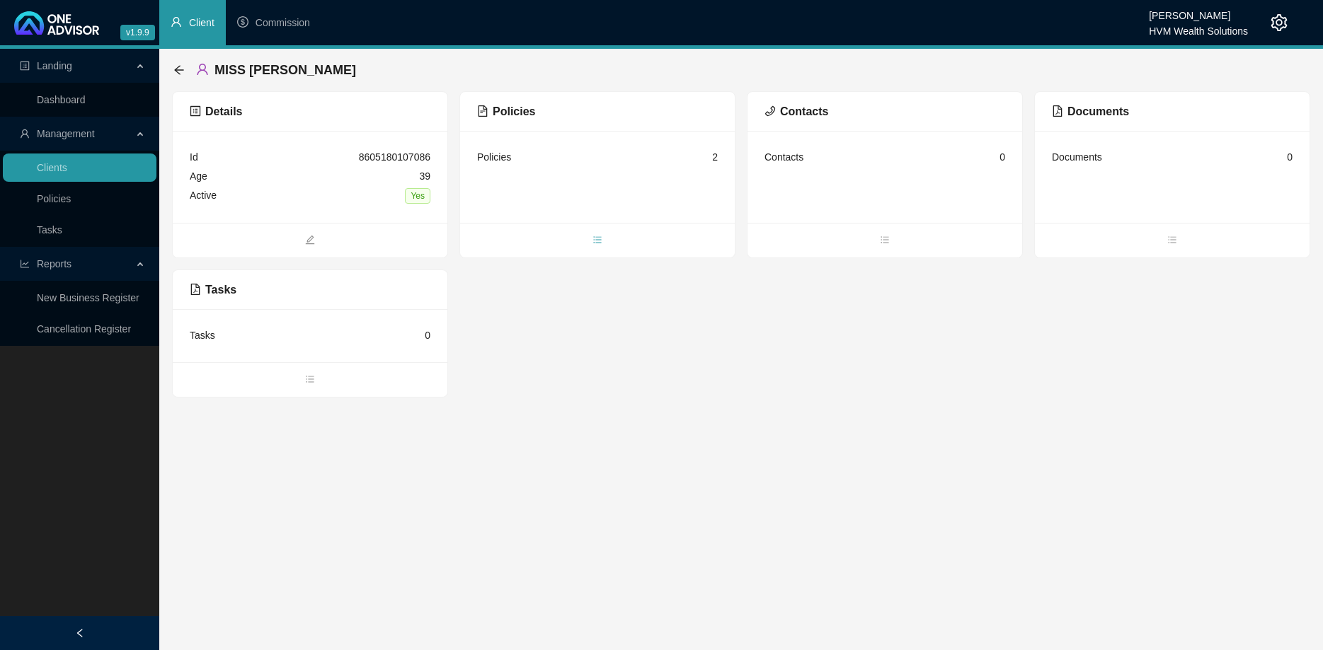
click at [599, 246] on span "bars" at bounding box center [597, 242] width 275 height 16
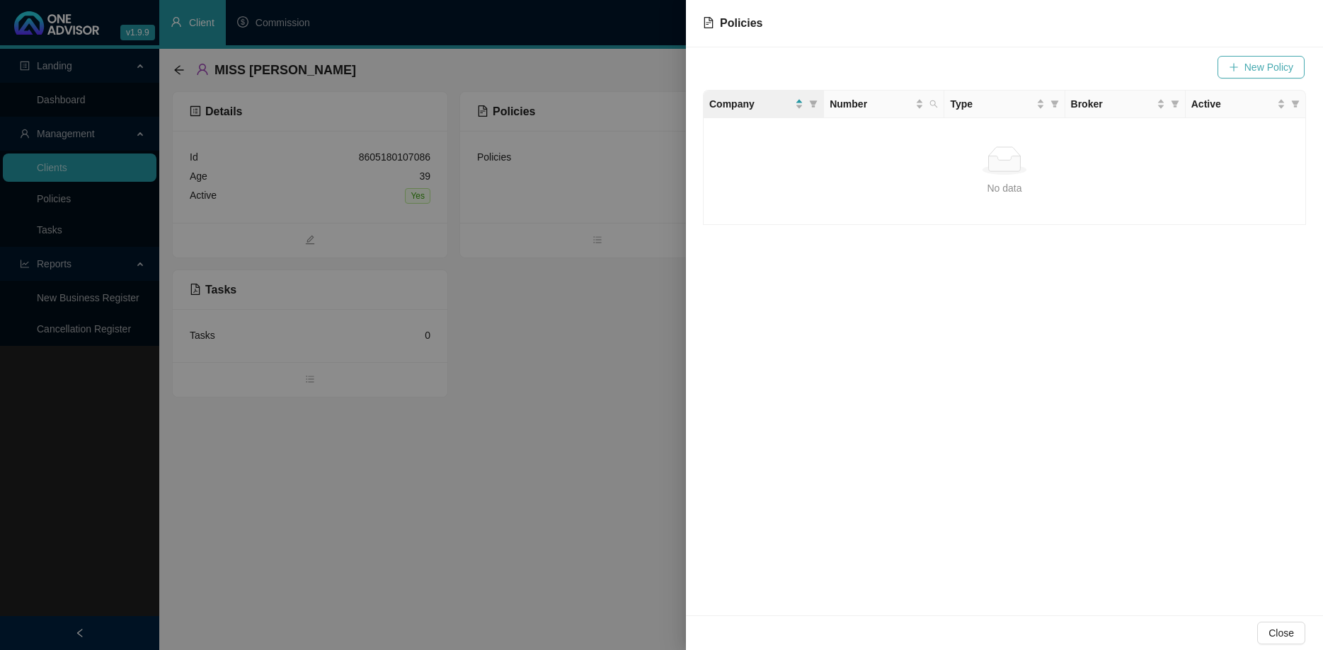
click at [1261, 71] on span "New Policy" at bounding box center [1268, 67] width 49 height 16
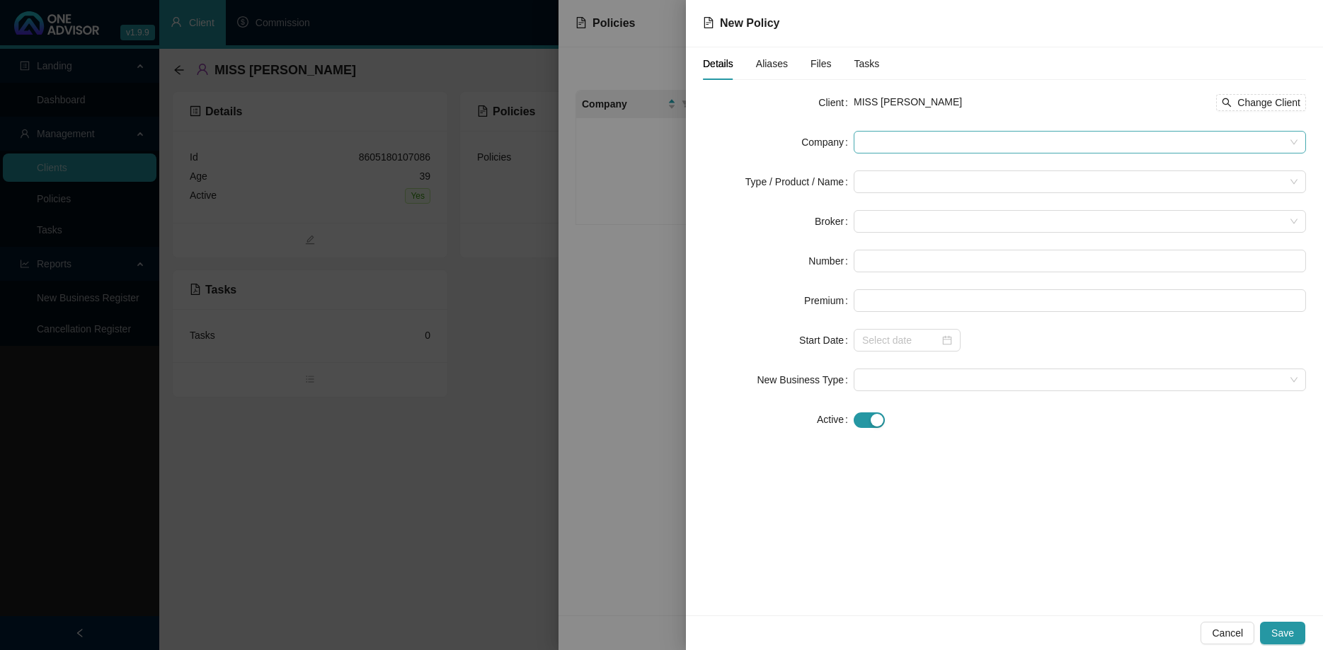
click at [929, 147] on span at bounding box center [1079, 142] width 435 height 21
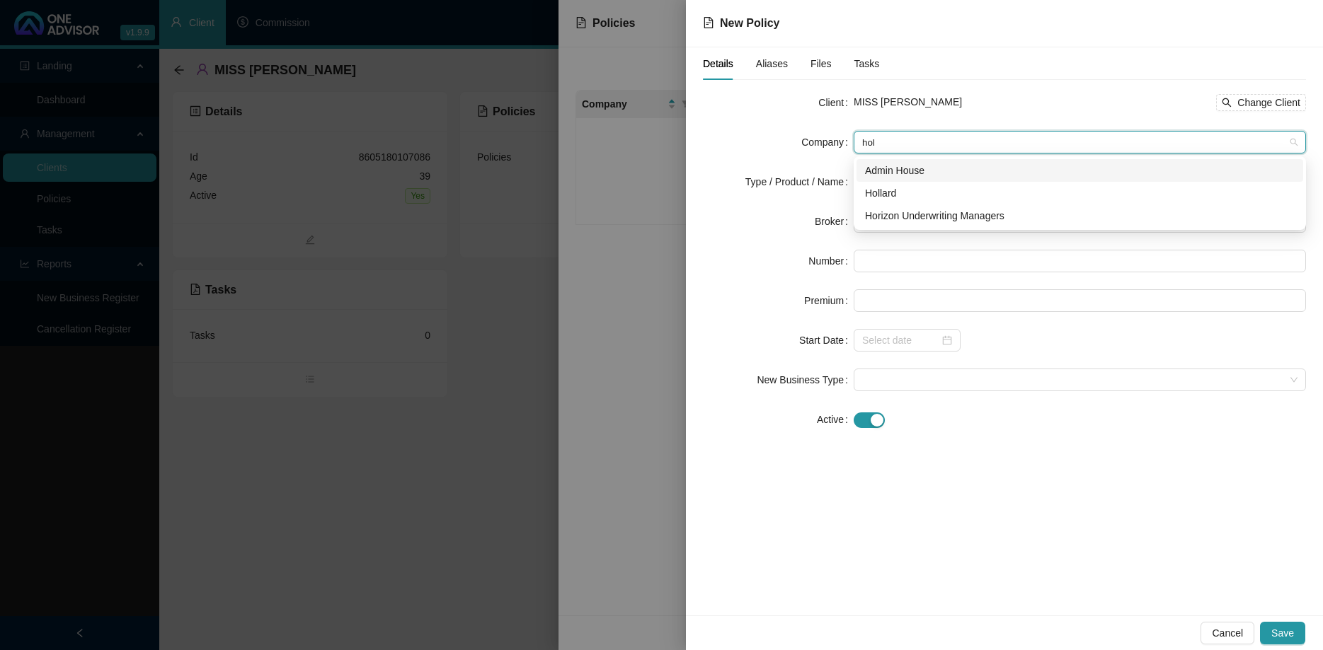
type input "[PERSON_NAME]"
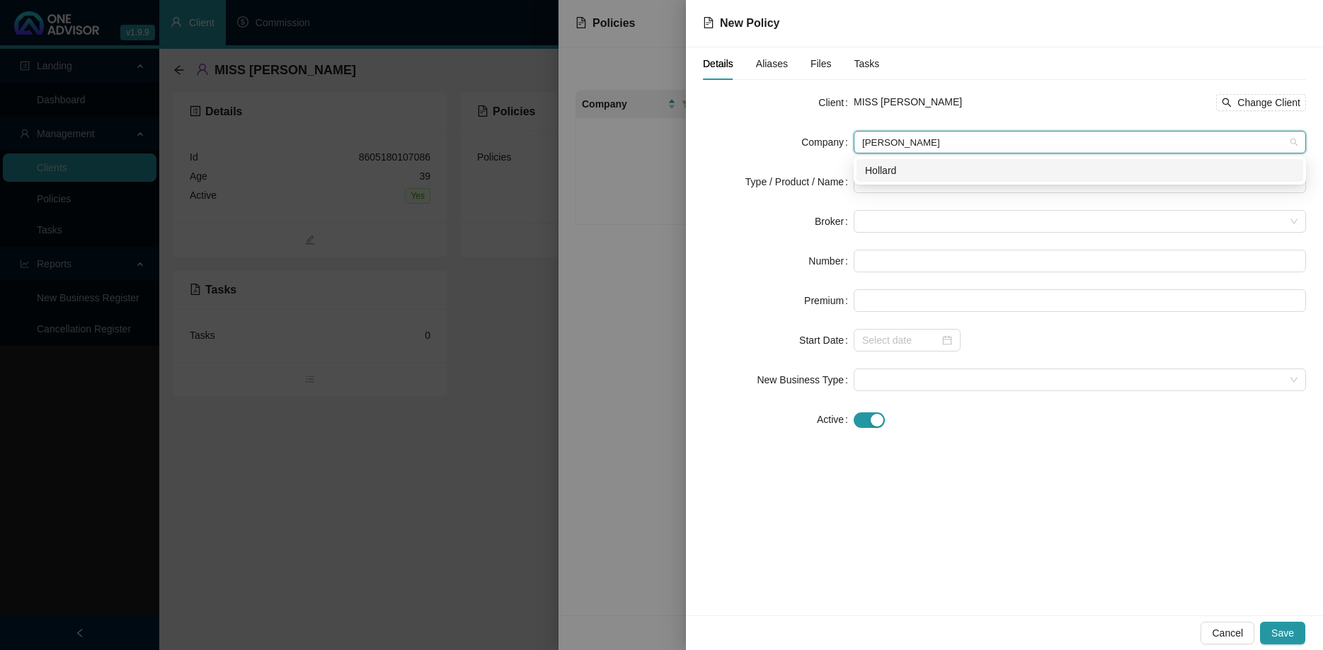
click at [904, 171] on div "Hollard" at bounding box center [1080, 171] width 430 height 16
click at [904, 181] on input "search" at bounding box center [1073, 181] width 423 height 21
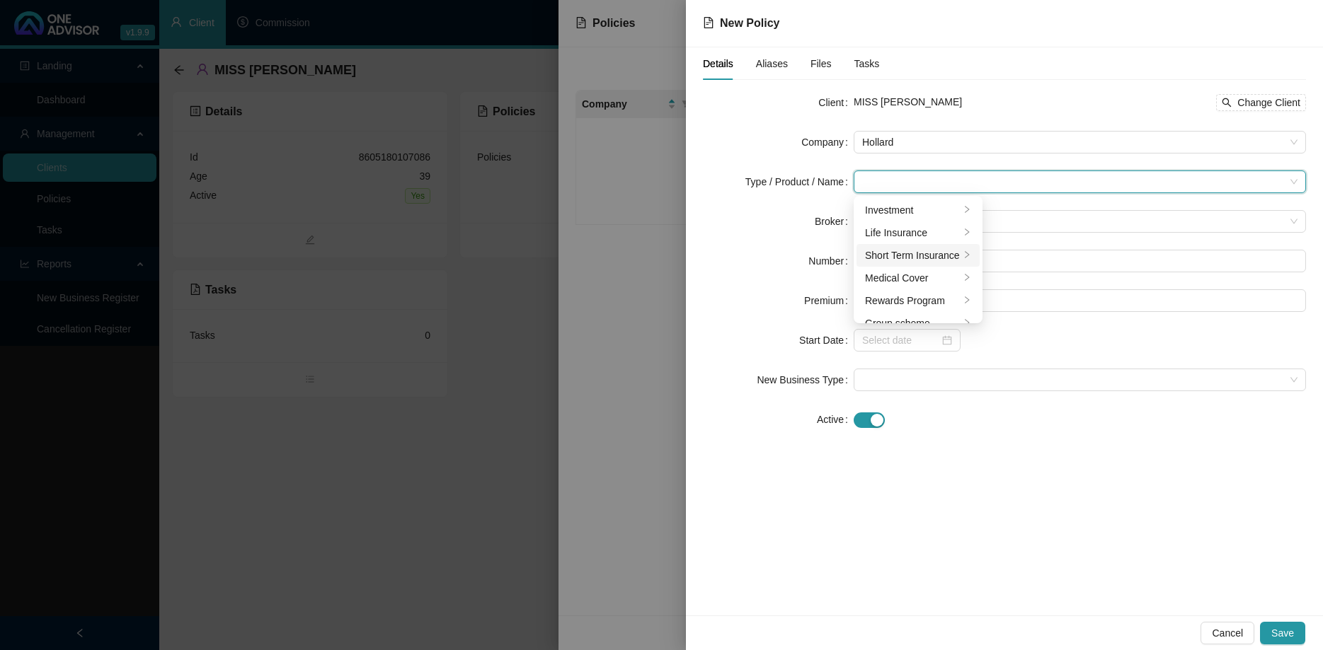
click at [937, 254] on div "Short Term Insurance" at bounding box center [912, 256] width 95 height 16
click at [1045, 238] on div "Personal Lines" at bounding box center [1040, 233] width 79 height 16
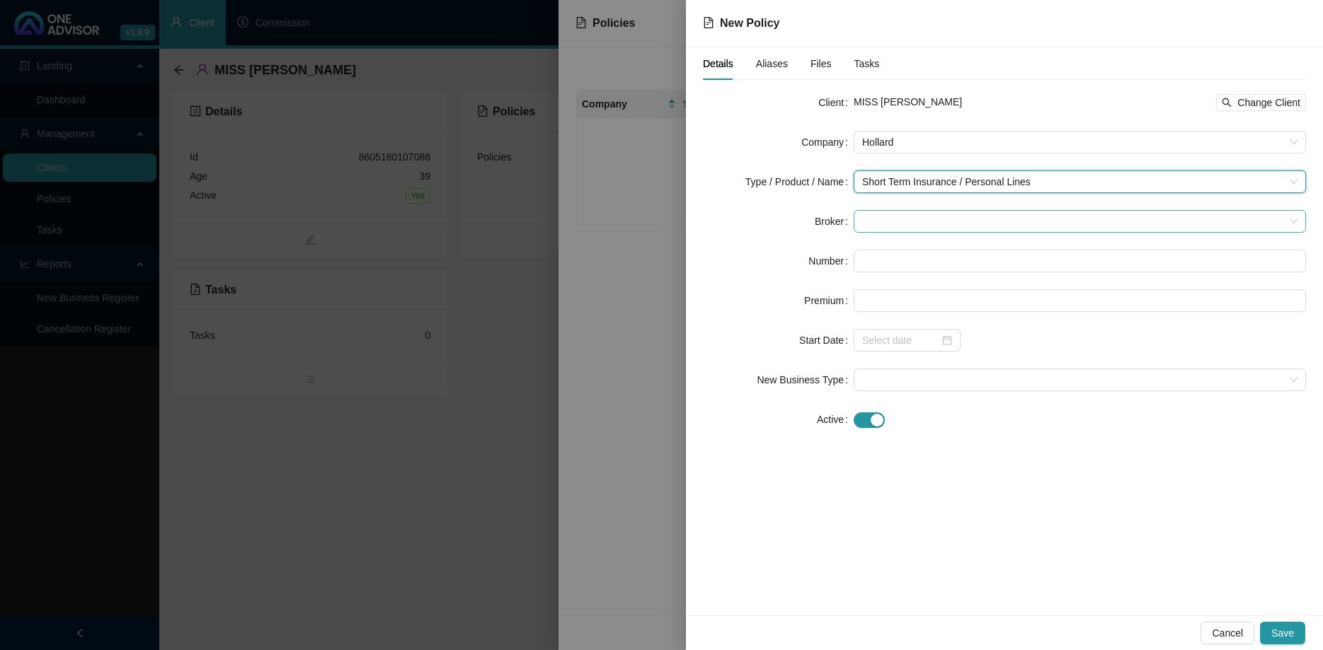
click at [967, 223] on span at bounding box center [1079, 221] width 435 height 21
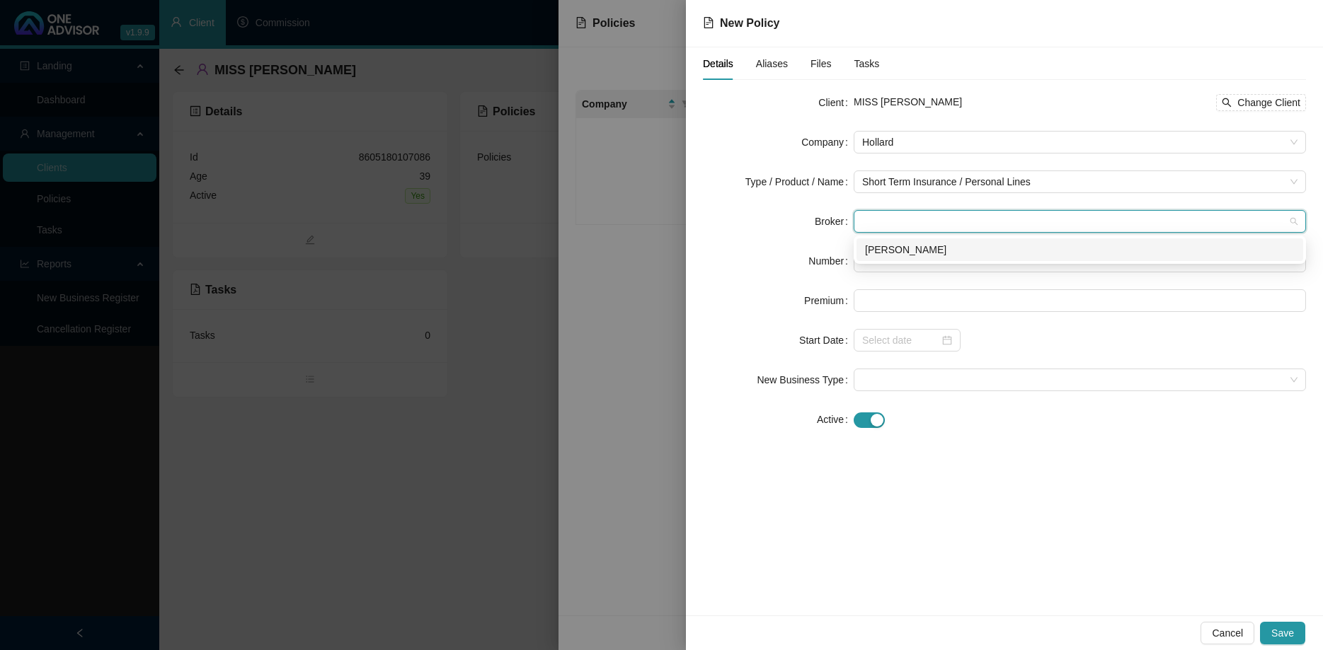
click at [956, 251] on div "[PERSON_NAME]" at bounding box center [1080, 250] width 430 height 16
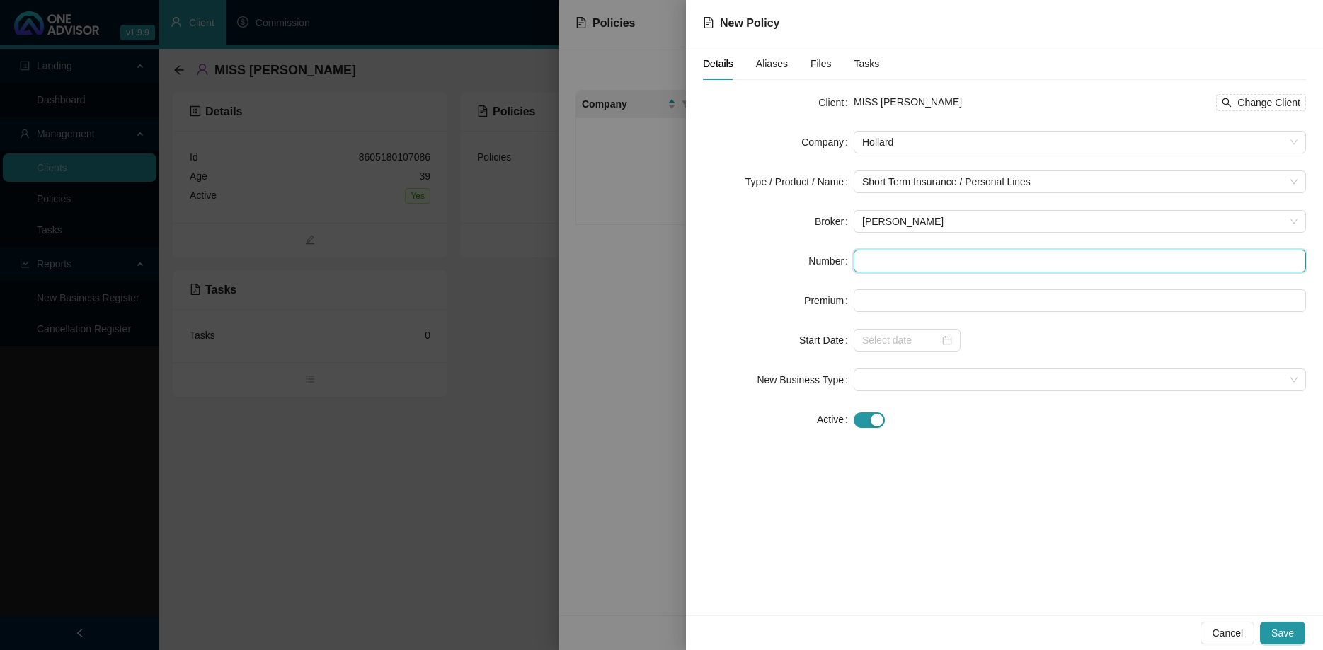
click at [883, 271] on input "text" at bounding box center [1080, 261] width 452 height 23
paste input "PDB/PREMM/000113384"
click at [949, 333] on div at bounding box center [907, 340] width 107 height 23
type input "PDB/PREMM/000113384"
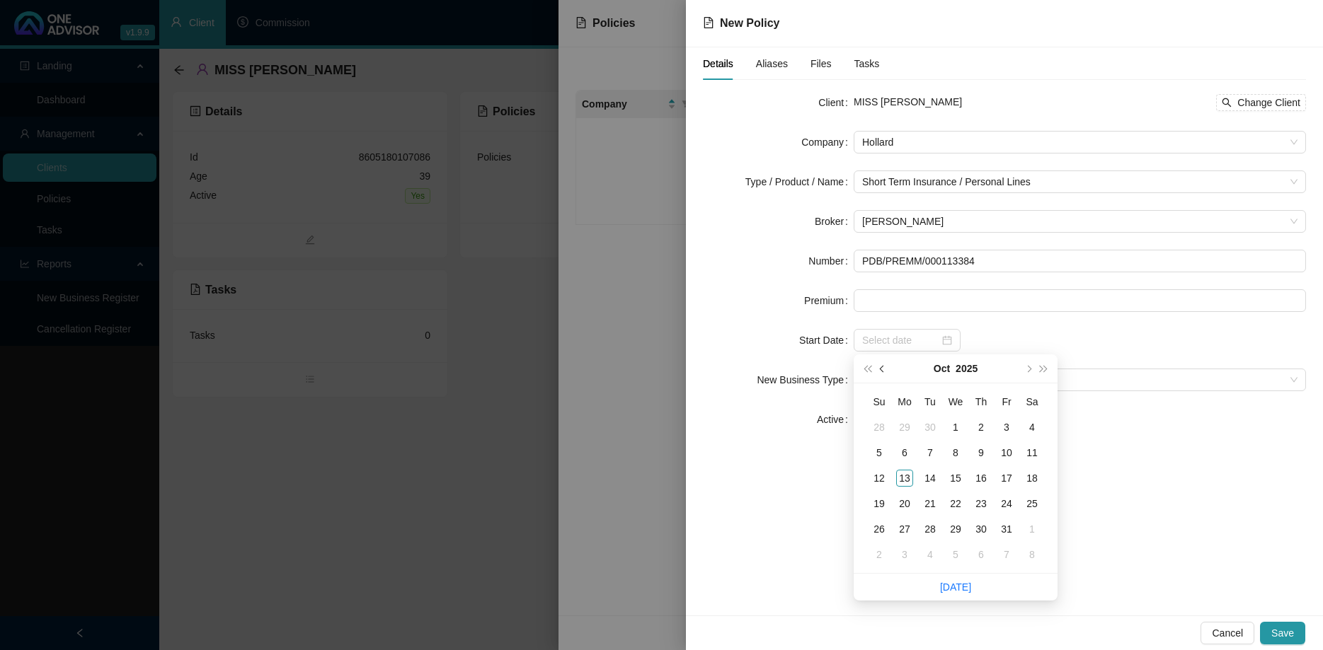
click at [876, 373] on button "prev-year" at bounding box center [883, 369] width 16 height 28
type input "[DATE]"
click at [907, 424] on div "1" at bounding box center [904, 427] width 17 height 17
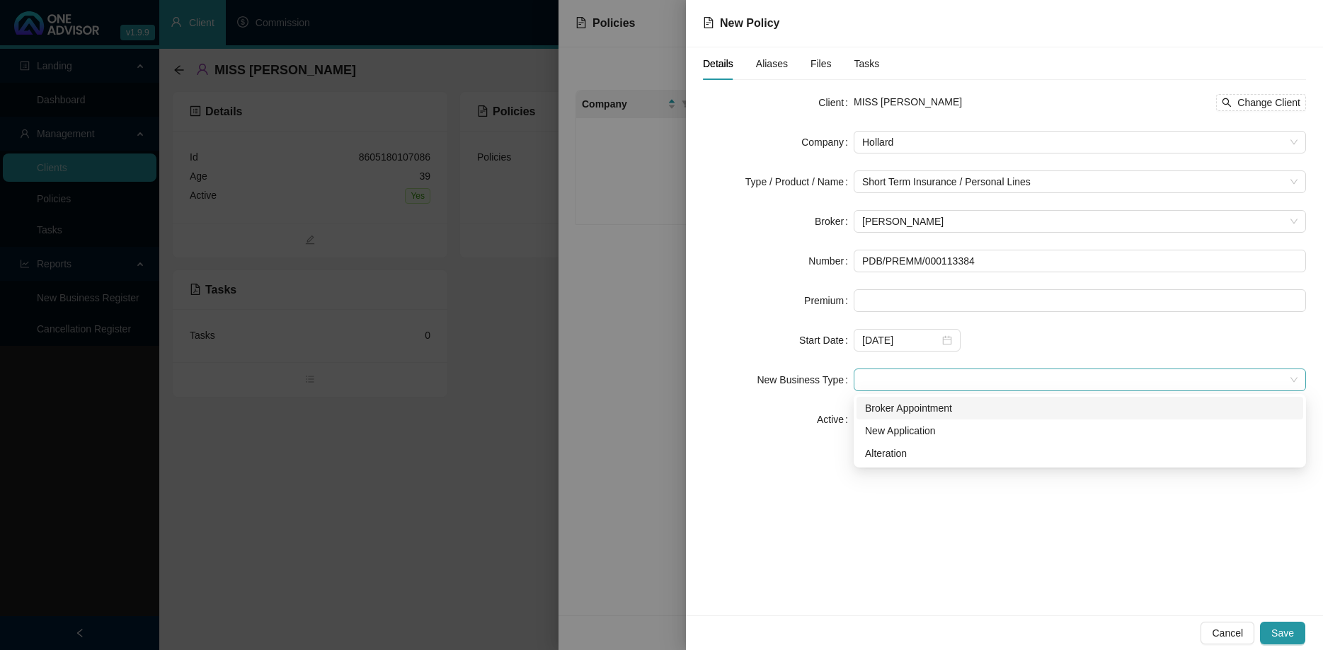
click at [996, 379] on span at bounding box center [1079, 379] width 435 height 21
click at [963, 423] on div "New Application" at bounding box center [1080, 431] width 430 height 16
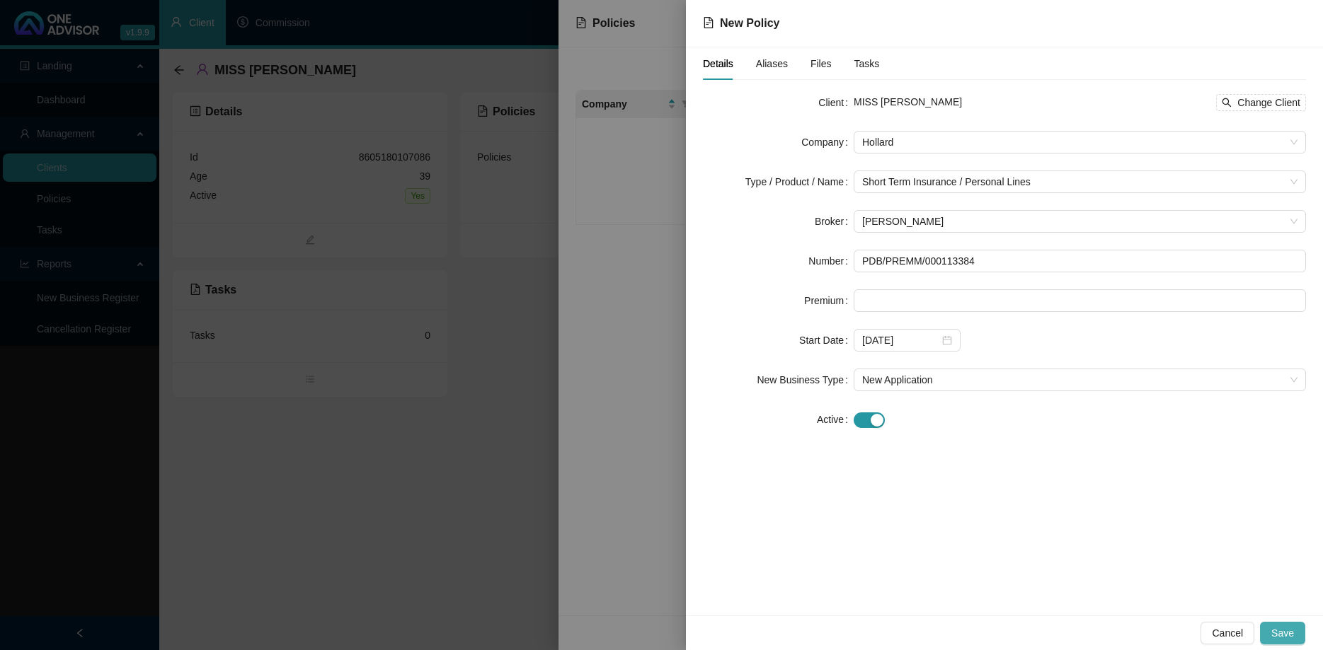
click at [1278, 631] on span "Save" at bounding box center [1282, 634] width 23 height 16
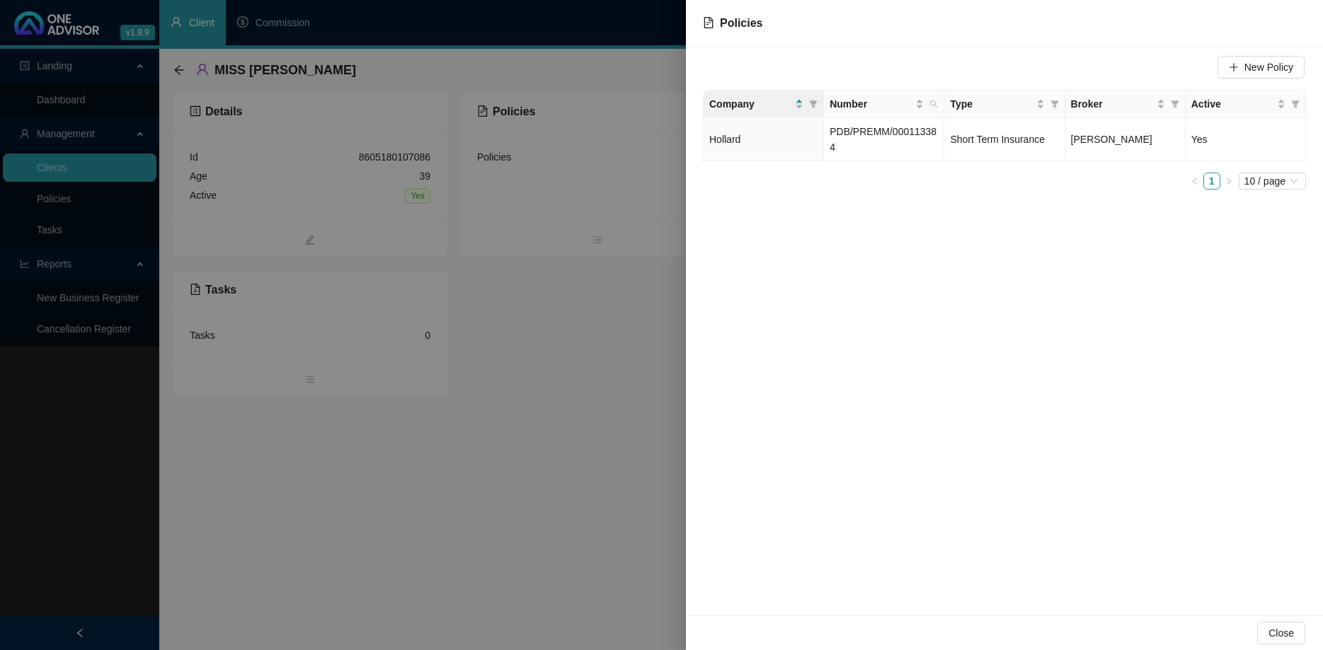
click at [658, 457] on div at bounding box center [661, 325] width 1323 height 650
